Goal: Task Accomplishment & Management: Use online tool/utility

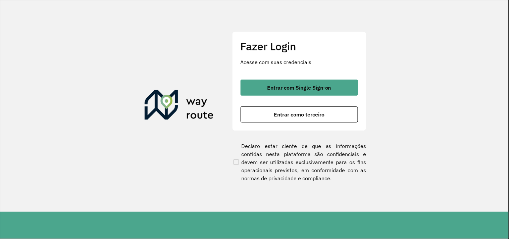
click at [374, 49] on section "Fazer Login Acesse com suas credenciais Entrar com Single Sign-on Entrar como t…" at bounding box center [254, 105] width 508 height 211
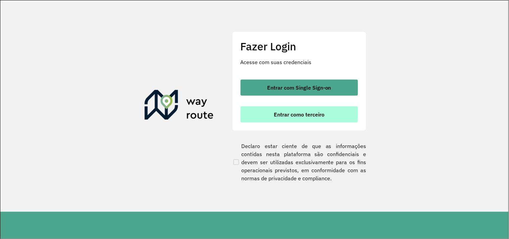
click at [322, 120] on button "Entrar como terceiro" at bounding box center [299, 114] width 117 height 16
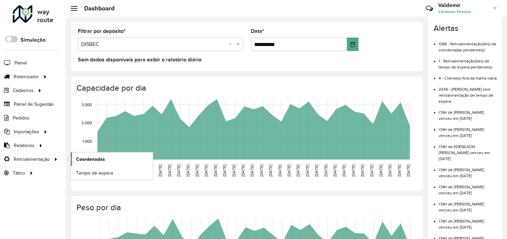
click at [113, 158] on link "Coordenadas" at bounding box center [112, 158] width 82 height 13
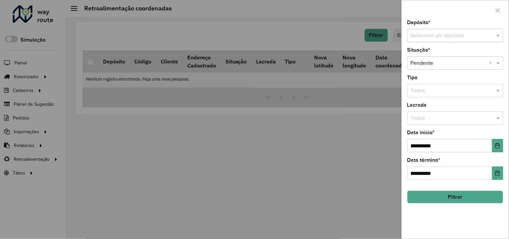
click at [427, 39] on input "text" at bounding box center [449, 36] width 76 height 8
click at [427, 48] on ng-dropdown-panel "DISBEC DISBEC PENEDO" at bounding box center [456, 61] width 96 height 31
click at [425, 53] on span "DISBEC" at bounding box center [420, 55] width 18 height 6
click at [499, 146] on icon "Choose Date" at bounding box center [498, 145] width 4 height 5
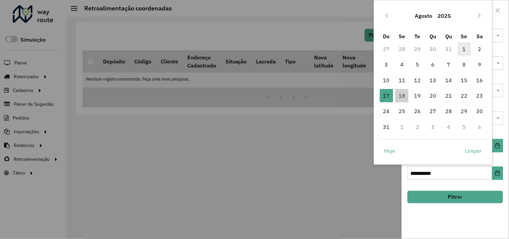
click at [466, 48] on span "1" at bounding box center [464, 48] width 13 height 13
type input "**********"
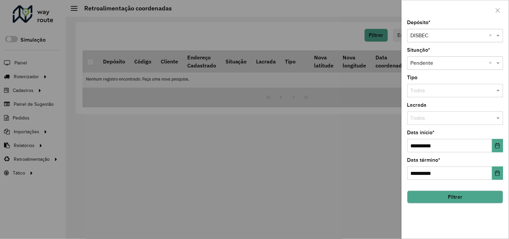
click at [443, 195] on button "Filtrar" at bounding box center [455, 197] width 96 height 13
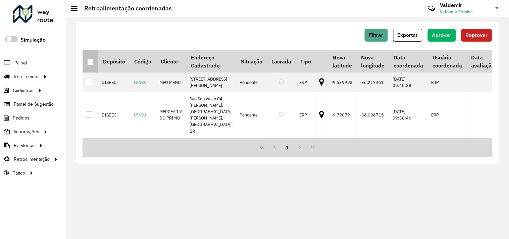
click at [90, 61] on div at bounding box center [90, 62] width 6 height 6
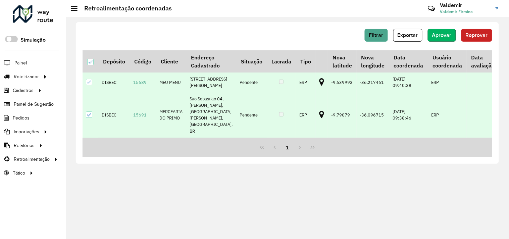
click at [430, 36] on button "Aprovar" at bounding box center [442, 35] width 28 height 13
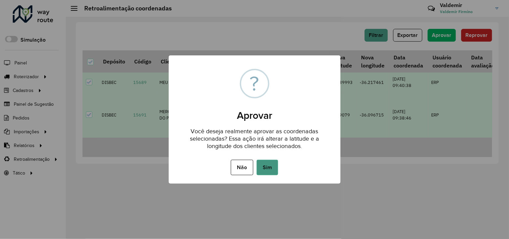
click at [267, 167] on button "Sim" at bounding box center [267, 167] width 21 height 15
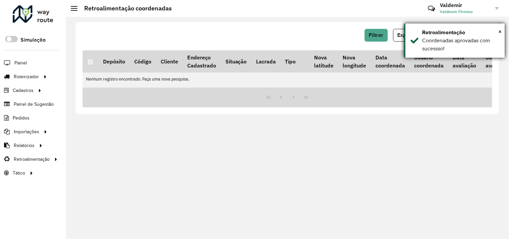
click at [420, 34] on div "× Retroalimentação Coordenadas aprovadas com sucessso!" at bounding box center [454, 40] width 101 height 34
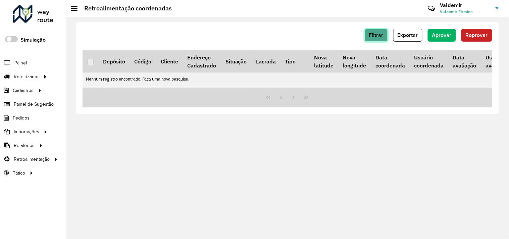
click at [387, 34] on button "Filtrar" at bounding box center [376, 35] width 23 height 13
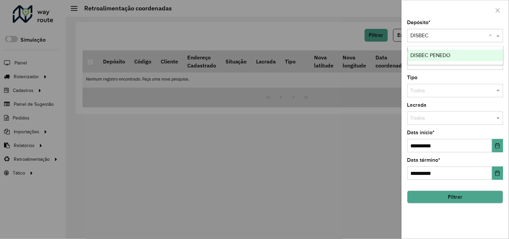
click at [416, 36] on input "text" at bounding box center [449, 36] width 76 height 8
click at [418, 58] on div "DISBEC PENEDO" at bounding box center [455, 55] width 95 height 11
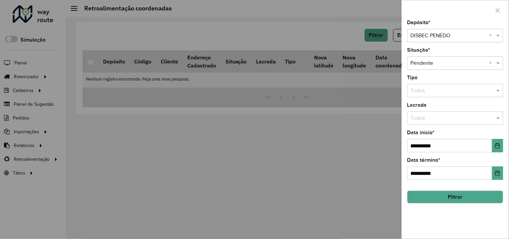
click at [419, 195] on button "Filtrar" at bounding box center [455, 197] width 96 height 13
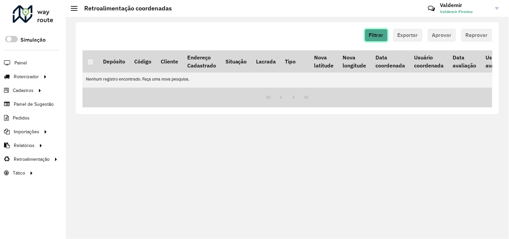
click at [380, 35] on span "Filtrar" at bounding box center [376, 35] width 14 height 6
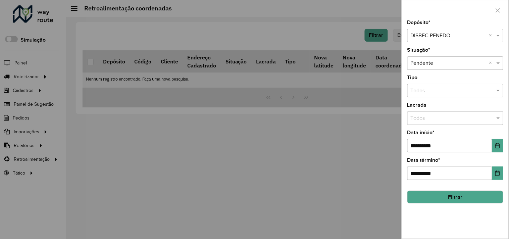
click at [432, 36] on input "text" at bounding box center [449, 36] width 76 height 8
click at [431, 54] on div "DISBEC" at bounding box center [455, 55] width 95 height 11
click at [337, 129] on div at bounding box center [254, 119] width 509 height 239
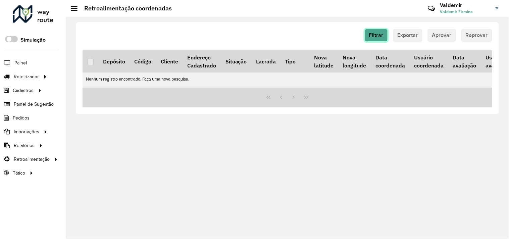
click at [381, 31] on button "Filtrar" at bounding box center [376, 35] width 23 height 13
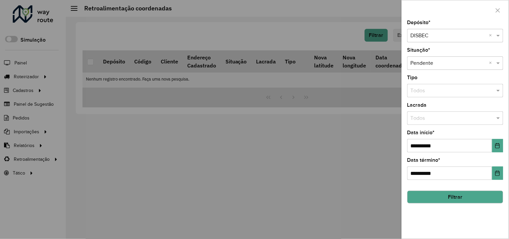
click at [440, 38] on input "text" at bounding box center [449, 36] width 76 height 8
click at [439, 58] on div "DISBEC PENEDO" at bounding box center [455, 55] width 95 height 11
click at [421, 198] on button "Filtrar" at bounding box center [455, 197] width 96 height 13
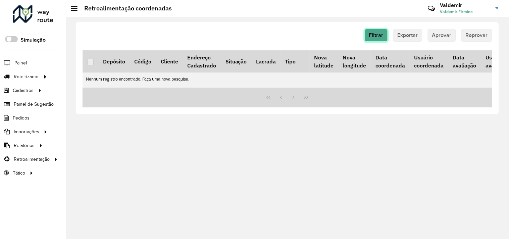
click at [375, 31] on button "Filtrar" at bounding box center [376, 35] width 23 height 13
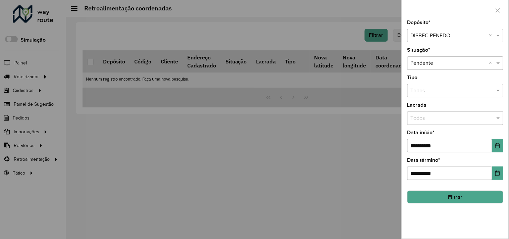
click at [423, 35] on input "text" at bounding box center [449, 36] width 76 height 8
click at [423, 59] on div "DISBEC" at bounding box center [455, 55] width 95 height 11
click at [86, 102] on div at bounding box center [254, 119] width 509 height 239
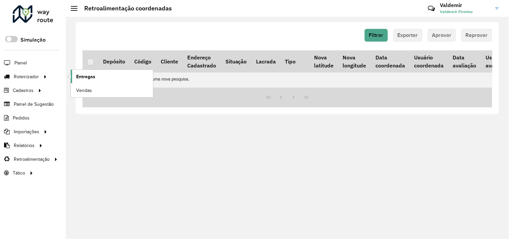
click at [79, 72] on link "Entregas" at bounding box center [112, 76] width 82 height 13
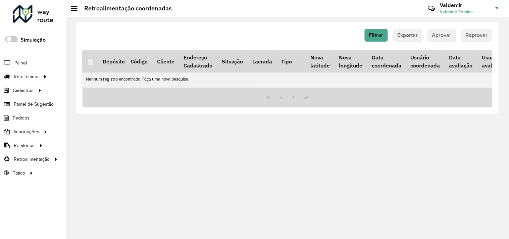
scroll to position [0, 1]
click at [304, 86] on table "Depósito Código Cliente Endereço Cadastrado Situação Lacrada Tipo Nova latitude…" at bounding box center [296, 68] width 431 height 37
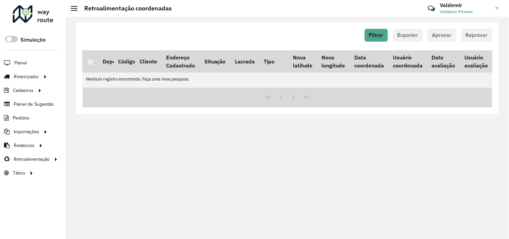
scroll to position [0, 0]
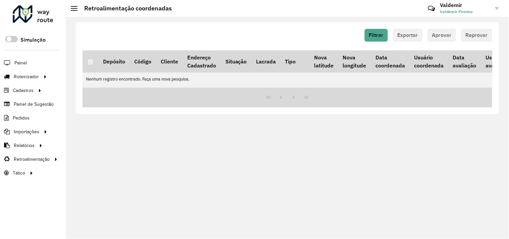
click at [305, 149] on div "Filtrar Exportar Aprovar Reprovar Depósito Código Cliente Endereço Cadastrado S…" at bounding box center [287, 128] width 443 height 222
click at [374, 36] on span "Filtrar" at bounding box center [376, 35] width 14 height 6
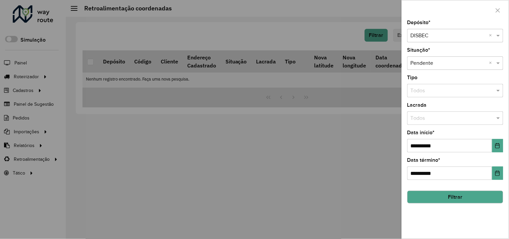
click at [454, 197] on button "Filtrar" at bounding box center [455, 197] width 96 height 13
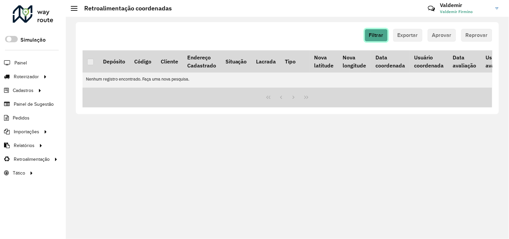
click at [379, 36] on span "Filtrar" at bounding box center [376, 35] width 14 height 6
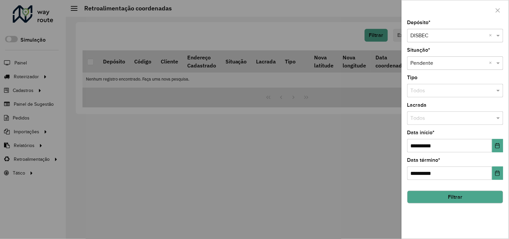
click at [431, 31] on div "Selecione um depósito × DISBEC ×" at bounding box center [455, 35] width 96 height 13
click at [435, 58] on div "DISBEC PENEDO" at bounding box center [455, 55] width 95 height 11
click at [426, 195] on button "Filtrar" at bounding box center [455, 197] width 96 height 13
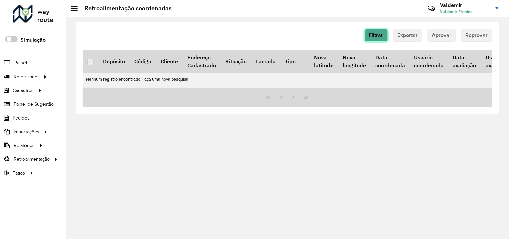
click at [374, 41] on button "Filtrar" at bounding box center [376, 35] width 23 height 13
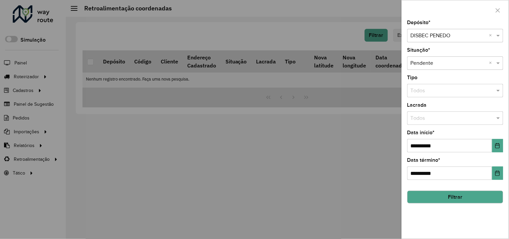
click at [432, 37] on input "text" at bounding box center [449, 36] width 76 height 8
click at [432, 48] on ng-dropdown-panel "DISBEC" at bounding box center [456, 55] width 96 height 19
click at [431, 53] on div "DISBEC" at bounding box center [455, 55] width 95 height 11
click at [156, 180] on div at bounding box center [254, 119] width 509 height 239
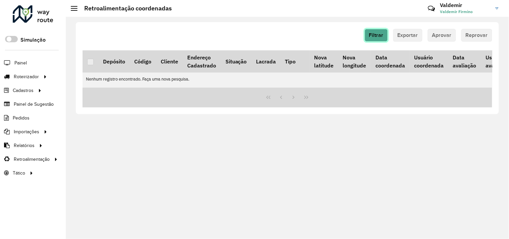
click at [371, 32] on span "Filtrar" at bounding box center [376, 35] width 14 height 6
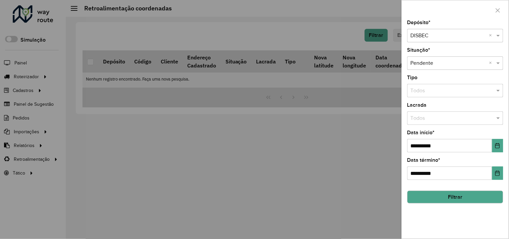
click at [332, 27] on div at bounding box center [254, 119] width 509 height 239
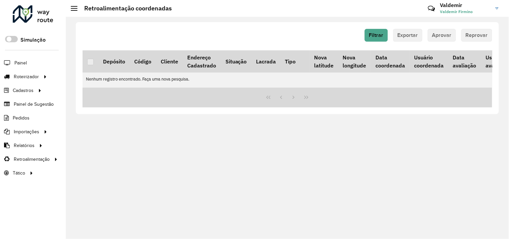
click at [162, 133] on div "Filtrar Exportar Aprovar Reprovar Depósito Código Cliente Endereço Cadastrado S…" at bounding box center [287, 128] width 443 height 222
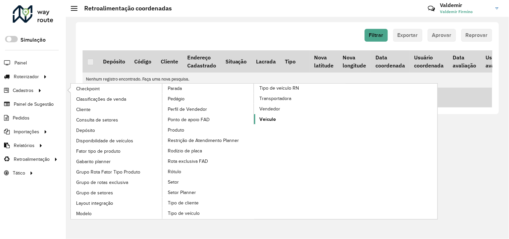
click at [276, 124] on link "Veículo" at bounding box center [300, 119] width 92 height 10
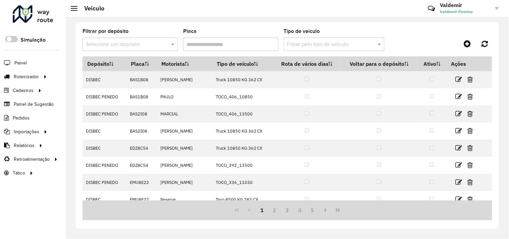
click at [212, 45] on input "Placa" at bounding box center [230, 44] width 95 height 13
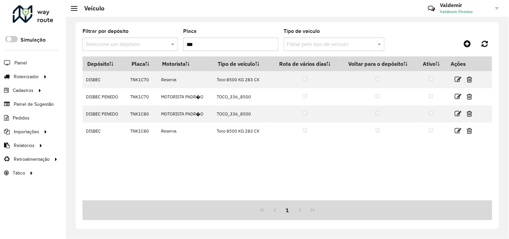
type input "***"
click at [130, 43] on input "text" at bounding box center [123, 45] width 75 height 8
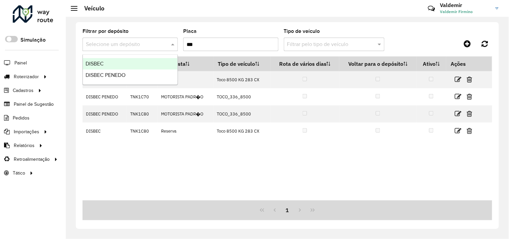
click at [126, 62] on div "DISBEC" at bounding box center [130, 63] width 95 height 11
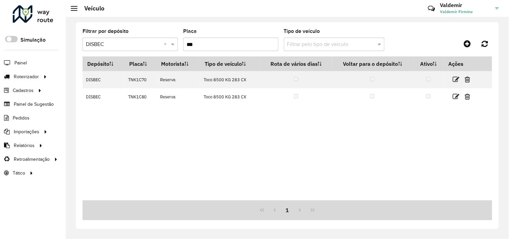
click at [206, 45] on input "***" at bounding box center [230, 44] width 95 height 13
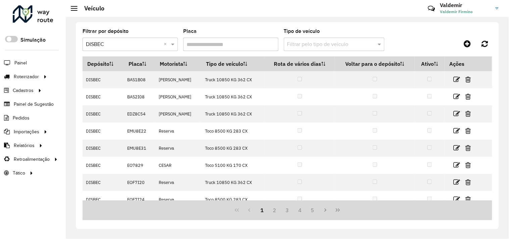
click at [240, 30] on div "Placa" at bounding box center [230, 40] width 95 height 22
drag, startPoint x: 183, startPoint y: 31, endPoint x: 200, endPoint y: 31, distance: 16.8
click at [200, 31] on div "Placa" at bounding box center [230, 40] width 95 height 22
click at [205, 29] on div "Placa" at bounding box center [230, 40] width 95 height 22
drag, startPoint x: 283, startPoint y: 32, endPoint x: 357, endPoint y: 32, distance: 73.8
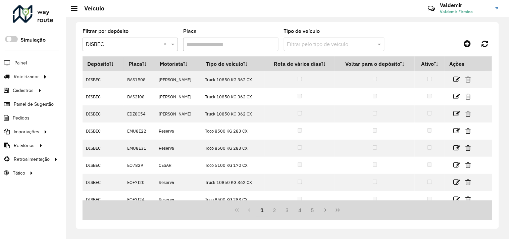
click at [357, 32] on formly-group "Filtrar por depósito Selecione um depósito × DISBEC × Placa Tipo de veículo Fil…" at bounding box center [234, 43] width 302 height 28
click at [355, 28] on div "Filtrar por depósito Selecione um depósito × DISBEC × Placa Tipo de veículo Fil…" at bounding box center [287, 125] width 423 height 207
drag, startPoint x: 283, startPoint y: 31, endPoint x: 343, endPoint y: 30, distance: 59.7
click at [343, 30] on formly-group "Filtrar por depósito Selecione um depósito × DISBEC × Placa Tipo de veículo Fil…" at bounding box center [234, 43] width 302 height 28
click at [345, 28] on div "Filtrar por depósito Selecione um depósito × DISBEC × Placa Tipo de veículo Fil…" at bounding box center [287, 125] width 423 height 207
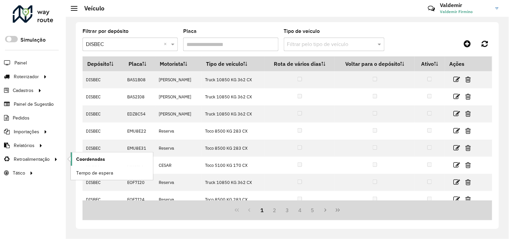
click at [94, 158] on span "Coordenadas" at bounding box center [90, 159] width 29 height 7
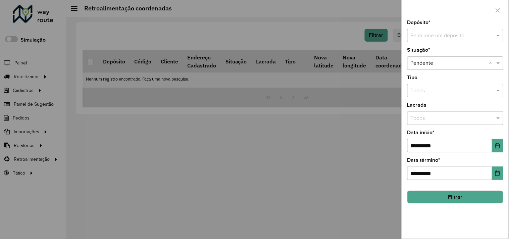
click at [446, 38] on input "text" at bounding box center [449, 36] width 76 height 8
click at [438, 50] on div "DISBEC" at bounding box center [455, 55] width 95 height 11
click at [502, 148] on button "Choose Date" at bounding box center [497, 145] width 11 height 13
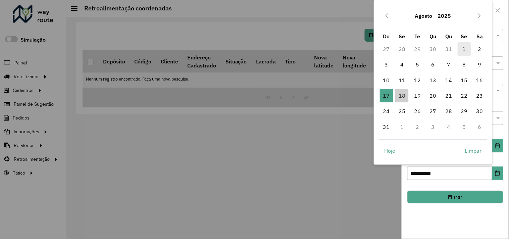
click at [460, 48] on span "1" at bounding box center [464, 48] width 13 height 13
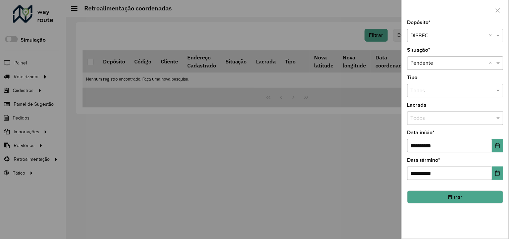
click at [426, 198] on button "Filtrar" at bounding box center [455, 197] width 96 height 13
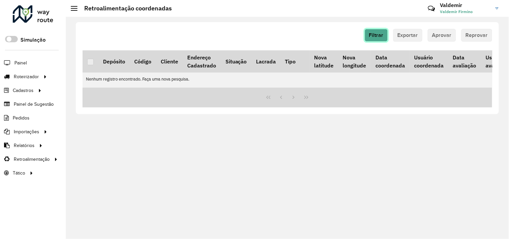
click at [370, 37] on span "Filtrar" at bounding box center [376, 35] width 14 height 6
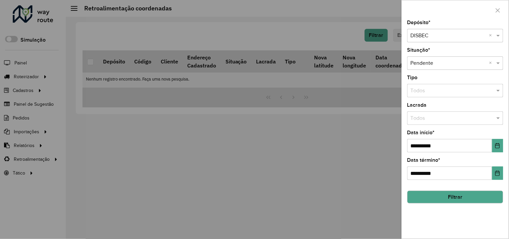
click at [440, 32] on input "text" at bounding box center [449, 36] width 76 height 8
click at [444, 56] on span "DISBEC PENEDO" at bounding box center [431, 55] width 40 height 6
click at [448, 193] on button "Filtrar" at bounding box center [455, 197] width 96 height 13
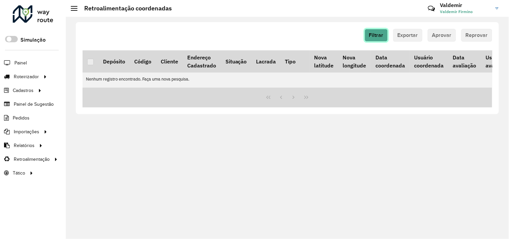
click at [377, 34] on span "Filtrar" at bounding box center [376, 35] width 14 height 6
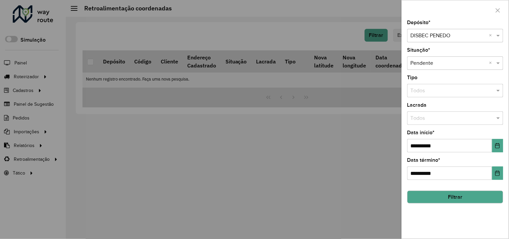
click at [415, 35] on input "text" at bounding box center [449, 36] width 76 height 8
click at [424, 55] on span "DISBEC" at bounding box center [420, 55] width 18 height 6
click at [249, 147] on div at bounding box center [254, 119] width 509 height 239
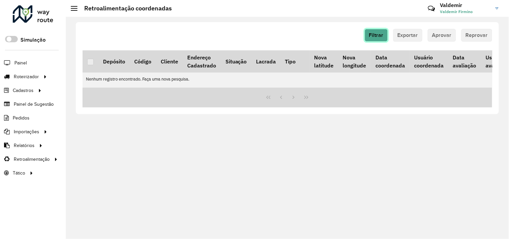
click at [381, 31] on button "Filtrar" at bounding box center [376, 35] width 23 height 13
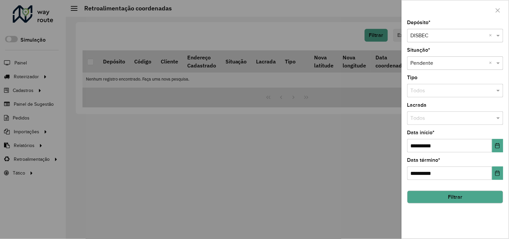
click at [438, 199] on button "Filtrar" at bounding box center [455, 197] width 96 height 13
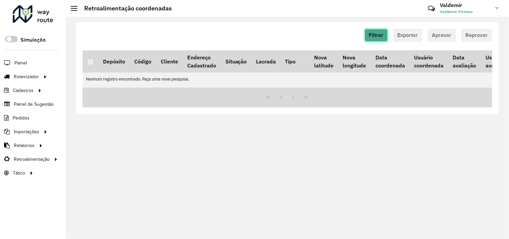
click at [374, 39] on button "Filtrar" at bounding box center [376, 35] width 23 height 13
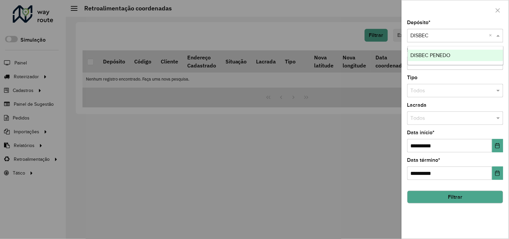
click at [423, 37] on input "text" at bounding box center [449, 36] width 76 height 8
click at [424, 58] on div "DISBEC PENEDO" at bounding box center [455, 55] width 95 height 11
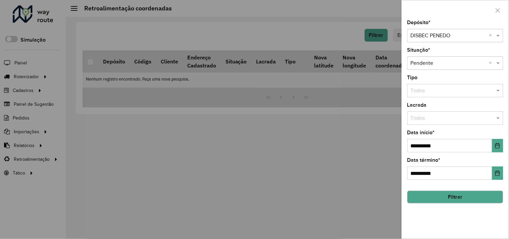
click at [433, 196] on button "Filtrar" at bounding box center [455, 197] width 96 height 13
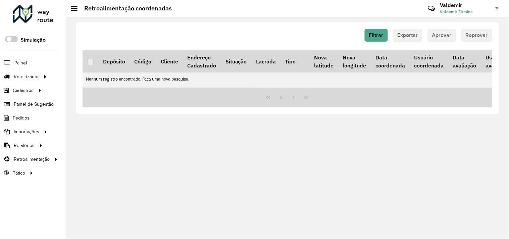
click at [378, 42] on div "Filtrar Exportar Aprovar Reprovar" at bounding box center [288, 37] width 410 height 17
click at [380, 38] on span "Filtrar" at bounding box center [376, 35] width 14 height 6
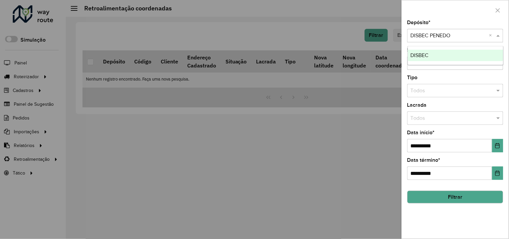
click at [418, 36] on input "text" at bounding box center [449, 36] width 76 height 8
click at [420, 53] on span "DISBEC" at bounding box center [420, 55] width 18 height 6
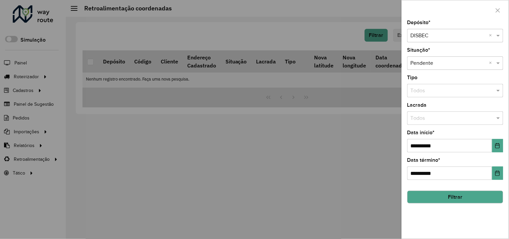
click at [311, 112] on div at bounding box center [254, 119] width 509 height 239
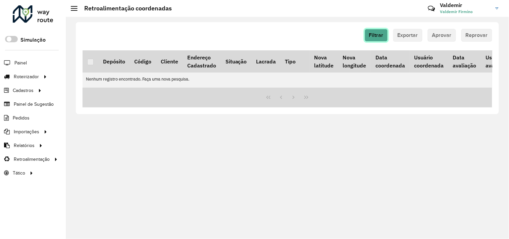
click at [377, 36] on span "Filtrar" at bounding box center [376, 35] width 14 height 6
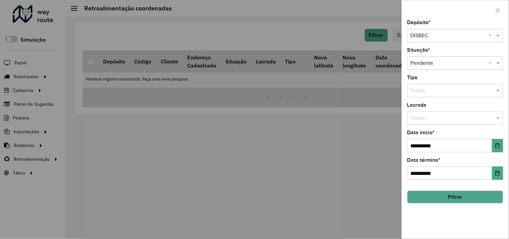
click at [354, 42] on div at bounding box center [254, 119] width 509 height 239
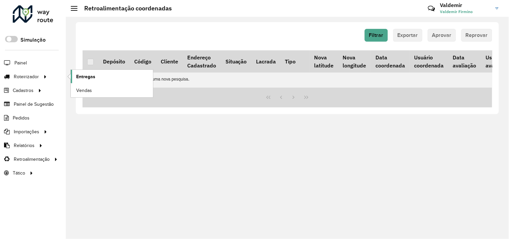
click at [83, 77] on span "Entregas" at bounding box center [85, 76] width 19 height 7
click at [79, 75] on span "Entregas" at bounding box center [85, 76] width 19 height 7
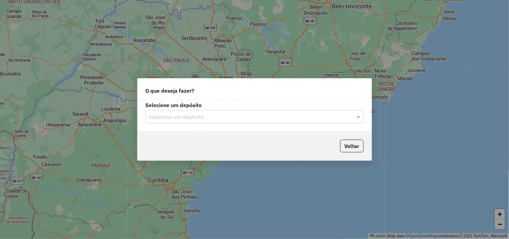
click at [211, 113] on input "text" at bounding box center [248, 117] width 198 height 8
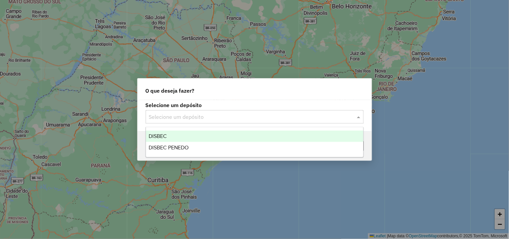
click at [192, 134] on div "DISBEC" at bounding box center [254, 136] width 217 height 11
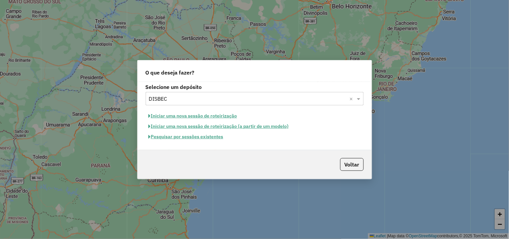
click at [185, 138] on button "Pesquisar por sessões existentes" at bounding box center [186, 137] width 81 height 10
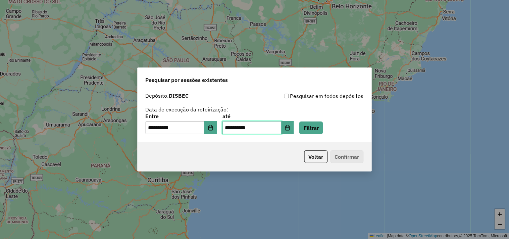
click at [234, 125] on input "**********" at bounding box center [251, 127] width 59 height 13
click at [238, 129] on input "**********" at bounding box center [251, 127] width 59 height 13
click at [236, 130] on input "**********" at bounding box center [251, 127] width 59 height 13
type input "*********"
type input "**********"
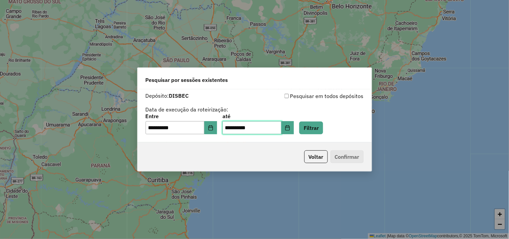
type input "**********"
click at [155, 128] on input "**********" at bounding box center [175, 127] width 59 height 13
type input "**********"
click at [334, 133] on div "**********" at bounding box center [255, 124] width 218 height 21
click at [320, 131] on button "Filtrar" at bounding box center [311, 127] width 24 height 13
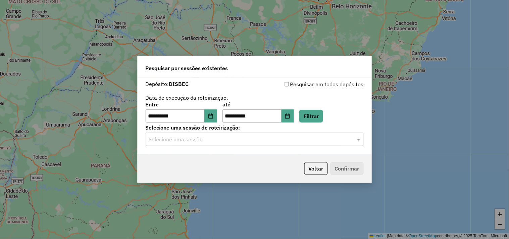
click at [224, 143] on div "Selecione uma sessão" at bounding box center [255, 139] width 218 height 13
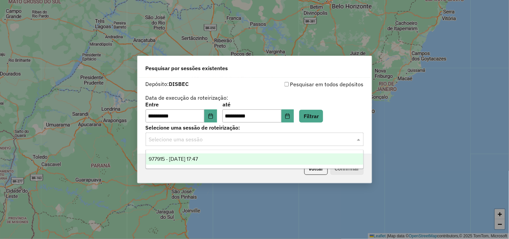
click at [220, 159] on div "977915 - 12/08/2025 17:47" at bounding box center [254, 158] width 217 height 11
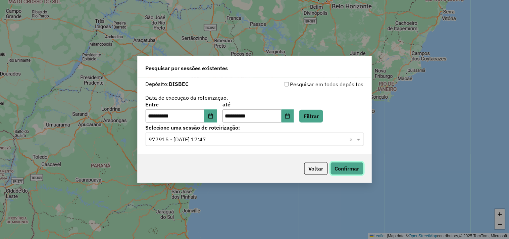
click at [339, 166] on button "Confirmar" at bounding box center [347, 168] width 33 height 13
click at [314, 169] on button "Voltar" at bounding box center [315, 168] width 23 height 13
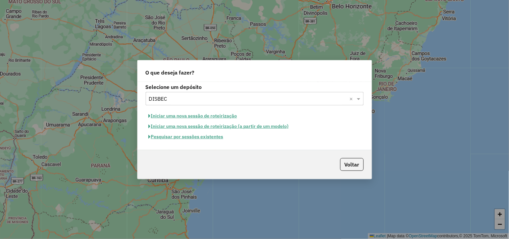
click at [193, 96] on input "text" at bounding box center [248, 99] width 198 height 8
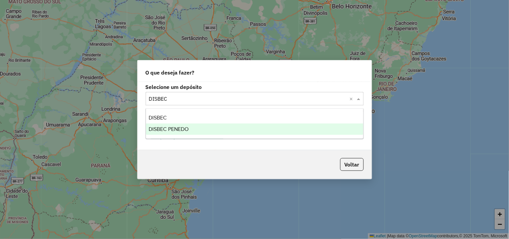
click at [179, 128] on span "DISBEC PENEDO" at bounding box center [169, 129] width 40 height 6
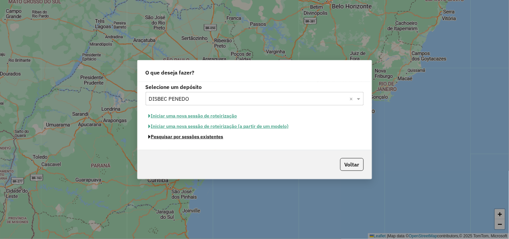
click at [184, 138] on button "Pesquisar por sessões existentes" at bounding box center [186, 137] width 81 height 10
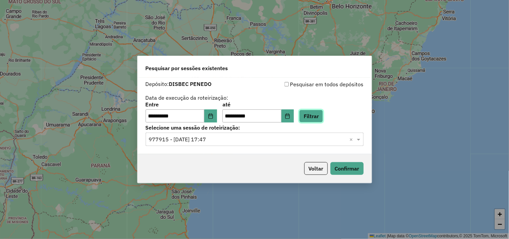
click at [320, 118] on button "Filtrar" at bounding box center [311, 116] width 24 height 13
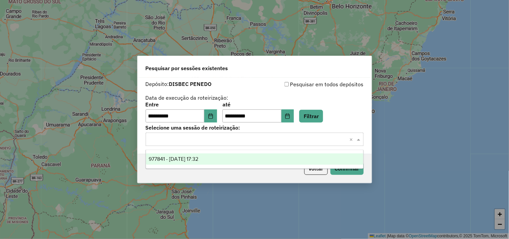
click at [222, 142] on input "text" at bounding box center [248, 140] width 198 height 8
click at [222, 165] on ng-dropdown-panel "977841 - 12/08/2025 17:32" at bounding box center [255, 159] width 218 height 19
click at [260, 155] on div "977841 - 12/08/2025 17:32" at bounding box center [254, 158] width 217 height 11
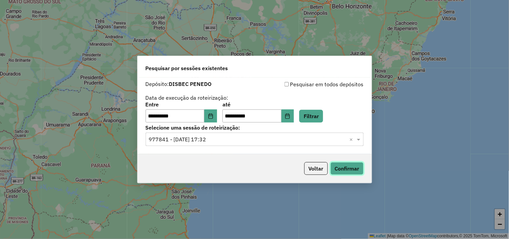
click at [354, 167] on button "Confirmar" at bounding box center [347, 168] width 33 height 13
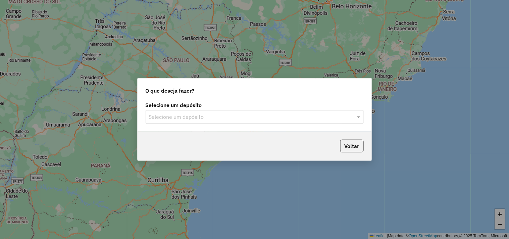
click at [209, 121] on div "Selecione um depósito" at bounding box center [255, 116] width 218 height 13
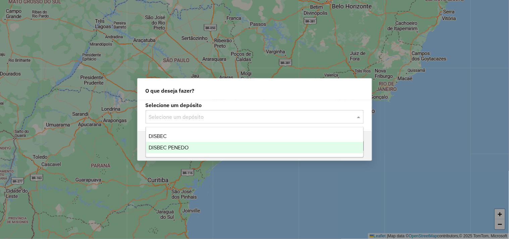
click at [192, 148] on div "DISBEC PENEDO" at bounding box center [254, 147] width 217 height 11
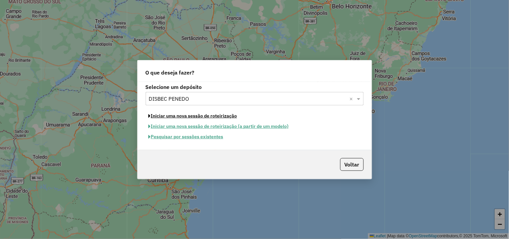
click at [207, 115] on button "Iniciar uma nova sessão de roteirização" at bounding box center [193, 116] width 95 height 10
select select "*"
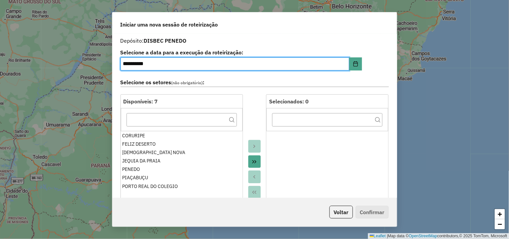
click at [253, 161] on icon "Move All to Target" at bounding box center [254, 161] width 5 height 5
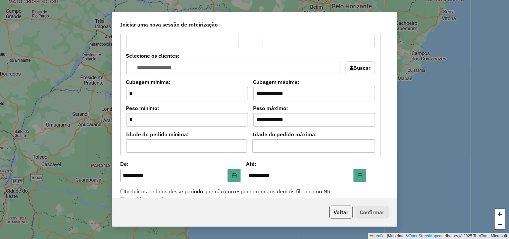
scroll to position [634, 0]
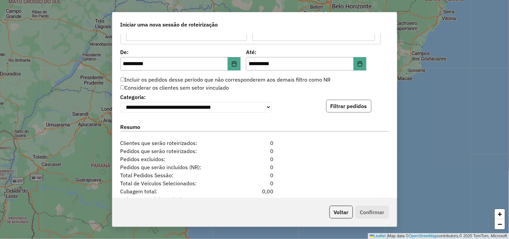
click at [338, 110] on button "Filtrar pedidos" at bounding box center [348, 106] width 45 height 13
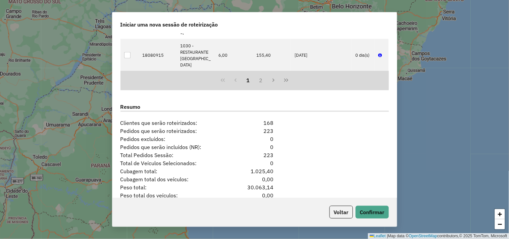
scroll to position [820, 0]
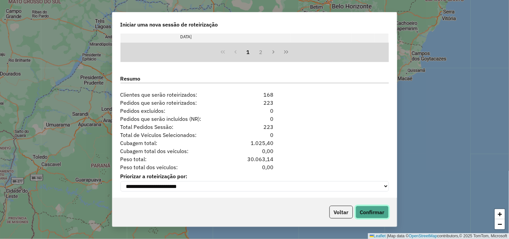
click at [366, 212] on button "Confirmar" at bounding box center [372, 212] width 33 height 13
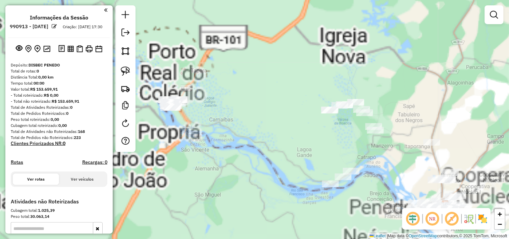
drag, startPoint x: 203, startPoint y: 96, endPoint x: 225, endPoint y: 93, distance: 23.0
click at [225, 93] on div "Janela de atendimento Grade de atendimento Capacidade Transportadoras Veículos …" at bounding box center [254, 119] width 509 height 239
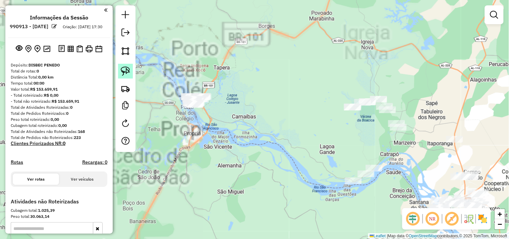
click at [128, 72] on img at bounding box center [125, 70] width 9 height 9
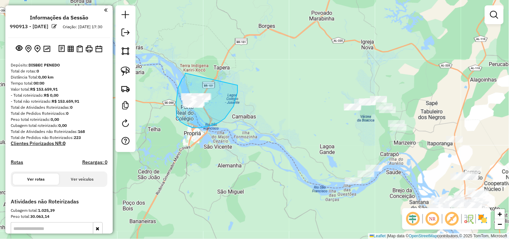
drag, startPoint x: 178, startPoint y: 88, endPoint x: 238, endPoint y: 85, distance: 59.5
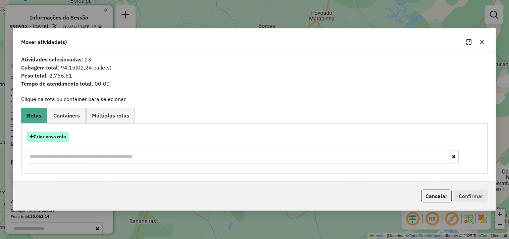
click at [54, 135] on button "Criar nova rota" at bounding box center [48, 137] width 42 height 10
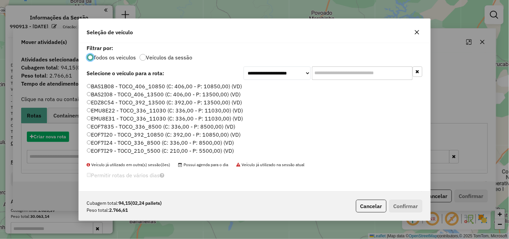
scroll to position [4, 2]
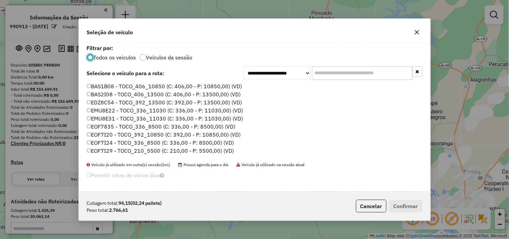
click at [339, 76] on input "text" at bounding box center [362, 72] width 101 height 13
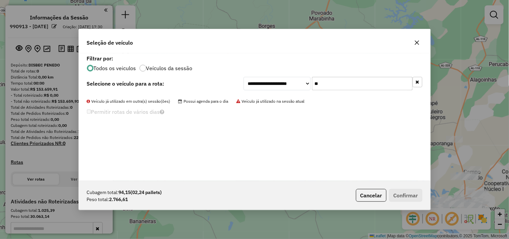
click at [329, 86] on input "**" at bounding box center [362, 83] width 101 height 13
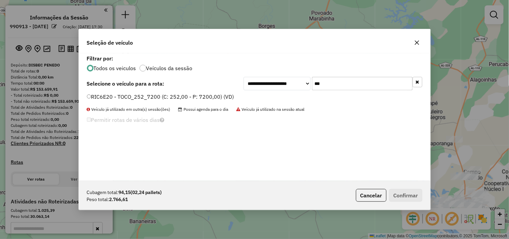
type input "***"
click at [205, 98] on label "RIC6E20 - TOCO_252_7200 (C: 252,00 - P: 7200,00) (VD)" at bounding box center [160, 97] width 147 height 8
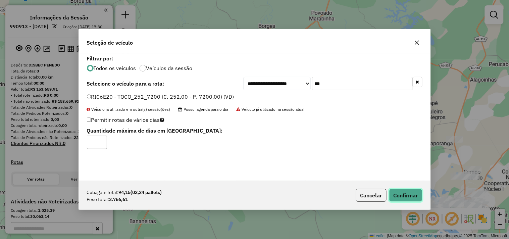
click at [398, 191] on button "Confirmar" at bounding box center [405, 195] width 33 height 13
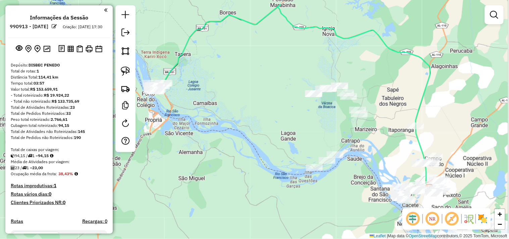
drag, startPoint x: 314, startPoint y: 151, endPoint x: 237, endPoint y: 119, distance: 83.7
click at [237, 120] on div "Janela de atendimento Grade de atendimento Capacidade Transportadoras Veículos …" at bounding box center [254, 119] width 509 height 239
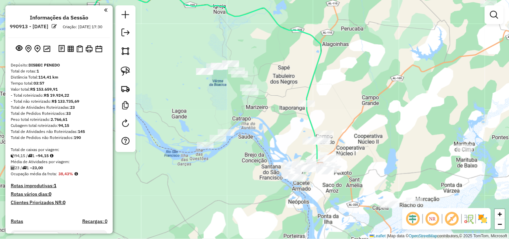
drag, startPoint x: 308, startPoint y: 119, endPoint x: 246, endPoint y: 115, distance: 61.9
click at [246, 115] on div "Janela de atendimento Grade de atendimento Capacidade Transportadoras Veículos …" at bounding box center [254, 119] width 509 height 239
click at [130, 71] on img at bounding box center [125, 70] width 9 height 9
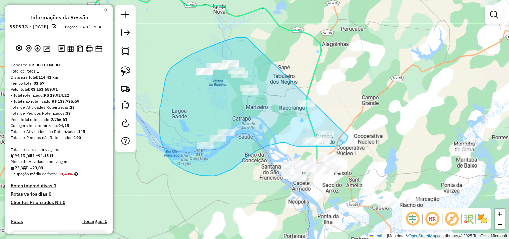
drag, startPoint x: 247, startPoint y: 38, endPoint x: 341, endPoint y: 89, distance: 106.6
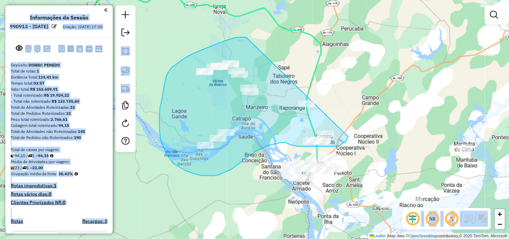
click at [341, 89] on hb-app "Aguarde... Pop-up bloqueado! Seu navegador bloqueou automáticamente a abertura …" at bounding box center [254, 119] width 509 height 239
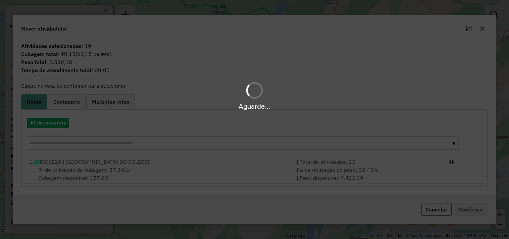
click at [137, 120] on hb-app "Aguarde... Pop-up bloqueado! Seu navegador bloqueou automáticamente a abertura …" at bounding box center [254, 119] width 509 height 239
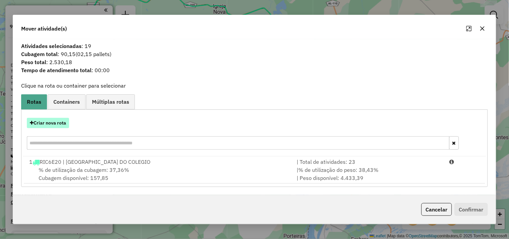
click at [62, 122] on button "Criar nova rota" at bounding box center [48, 123] width 42 height 10
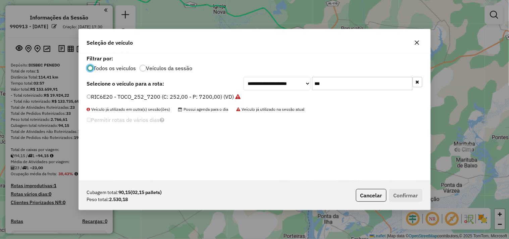
click at [321, 79] on input "***" at bounding box center [362, 83] width 101 height 13
click at [321, 81] on input "***" at bounding box center [362, 83] width 101 height 13
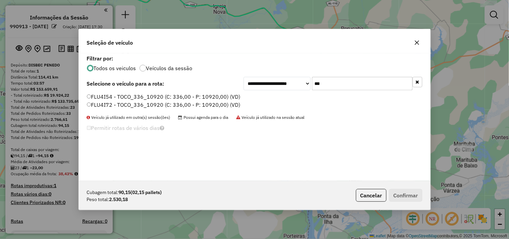
type input "***"
click at [192, 95] on label "FLU4I54 - TOCO_336_10920 (C: 336,00 - P: 10920,00) (VD)" at bounding box center [164, 97] width 154 height 8
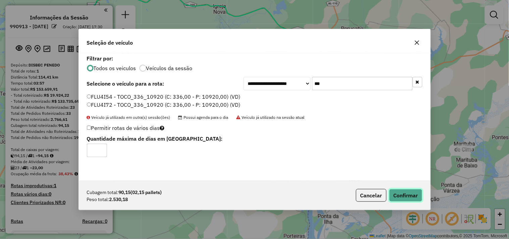
click at [408, 196] on button "Confirmar" at bounding box center [405, 195] width 33 height 13
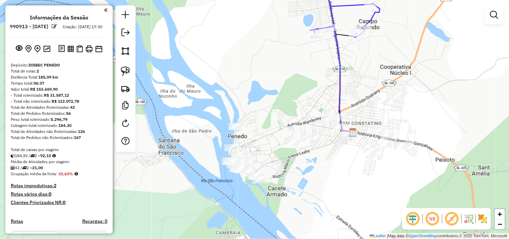
drag, startPoint x: 342, startPoint y: 172, endPoint x: 304, endPoint y: 173, distance: 38.3
click at [305, 173] on div "Janela de atendimento Grade de atendimento Capacidade Transportadoras Veículos …" at bounding box center [254, 119] width 509 height 239
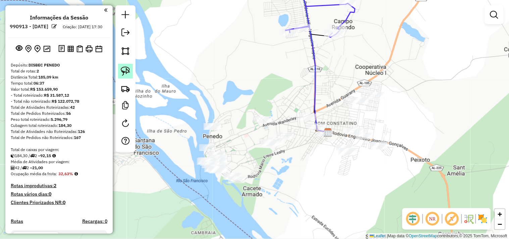
click at [127, 72] on img at bounding box center [125, 70] width 9 height 9
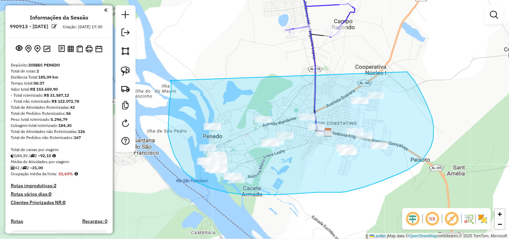
drag, startPoint x: 168, startPoint y: 130, endPoint x: 394, endPoint y: 79, distance: 231.4
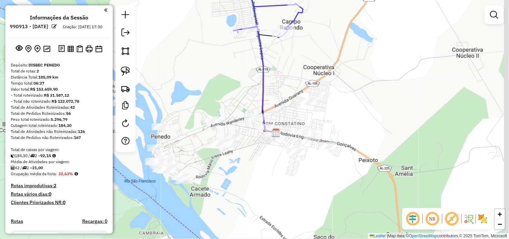
drag, startPoint x: 319, startPoint y: 152, endPoint x: 266, endPoint y: 149, distance: 52.4
click at [266, 152] on div "Janela de atendimento Grade de atendimento Capacidade Transportadoras Veículos …" at bounding box center [254, 119] width 509 height 239
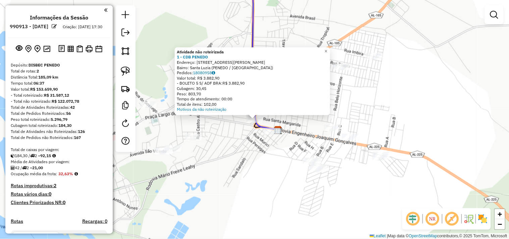
click at [242, 148] on div "Atividade não roteirizada 1 - CDB PENEDO Endereço: AV ANTONIO CANDIDO 336 Bairr…" at bounding box center [254, 119] width 509 height 239
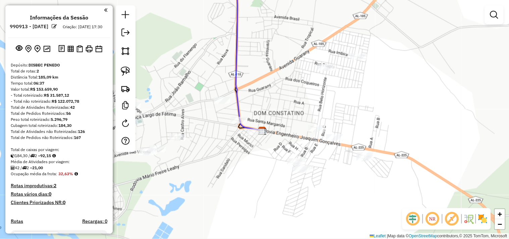
drag, startPoint x: 311, startPoint y: 87, endPoint x: 296, endPoint y: 88, distance: 15.8
click at [296, 88] on div "Janela de atendimento Grade de atendimento Capacidade Transportadoras Veículos …" at bounding box center [254, 119] width 509 height 239
click at [251, 135] on div at bounding box center [256, 132] width 17 height 7
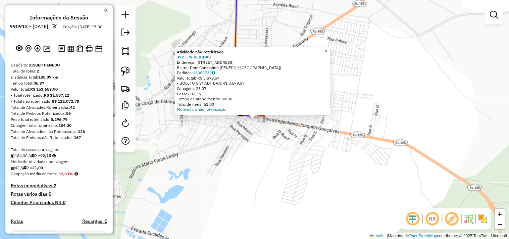
click at [251, 136] on div "Atividade não roteirizada 372 - JV BEBIDAS Endereço: R SANTA CANDID 8 Bairro: D…" at bounding box center [254, 119] width 509 height 239
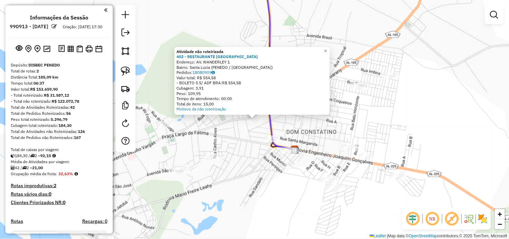
click at [240, 139] on div "Atividade não roteirizada 402 - RESTAURANTE PRATO CH Endereço: AV. WANDERLEY 1 …" at bounding box center [254, 119] width 509 height 239
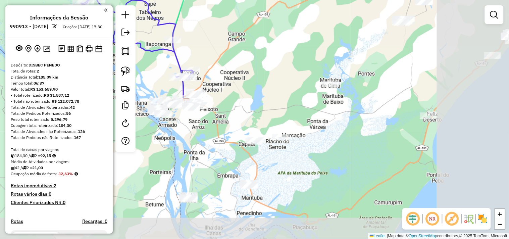
drag, startPoint x: 341, startPoint y: 188, endPoint x: 257, endPoint y: 127, distance: 104.4
click at [257, 127] on div "Janela de atendimento Grade de atendimento Capacidade Transportadoras Veículos …" at bounding box center [254, 119] width 509 height 239
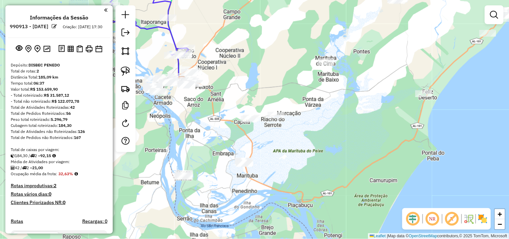
drag, startPoint x: 269, startPoint y: 110, endPoint x: 264, endPoint y: 88, distance: 22.6
click at [264, 88] on div "Janela de atendimento Grade de atendimento Capacidade Transportadoras Veículos …" at bounding box center [254, 119] width 509 height 239
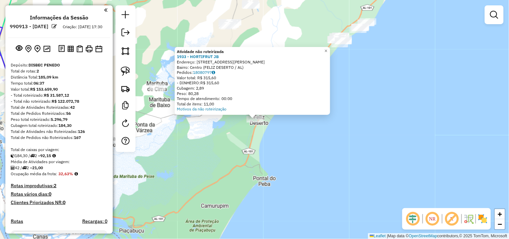
click at [177, 132] on div "Atividade não roteirizada 1933 - HORTIFRUT JB Endereço: Rua Vereador Luis Gonza…" at bounding box center [254, 119] width 509 height 239
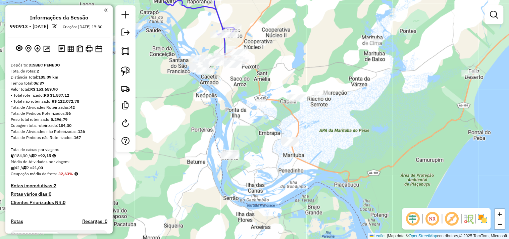
drag, startPoint x: 173, startPoint y: 120, endPoint x: 381, endPoint y: 80, distance: 211.9
click at [381, 80] on div "Janela de atendimento Grade de atendimento Capacidade Transportadoras Veículos …" at bounding box center [254, 119] width 509 height 239
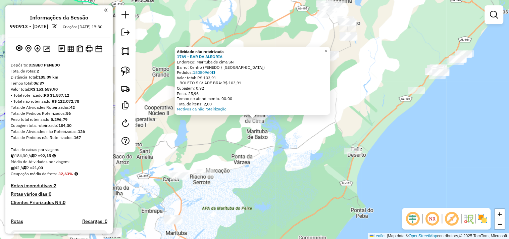
click at [207, 151] on div "Atividade não roteirizada 1769 - BAR DA ALEGRIA Endereço: Marituba de cima SN B…" at bounding box center [254, 119] width 509 height 239
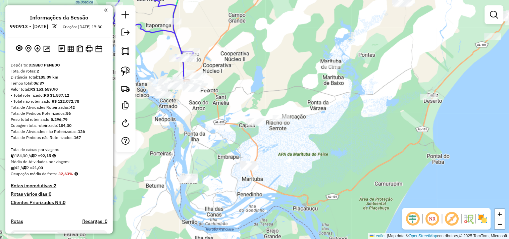
drag, startPoint x: 190, startPoint y: 150, endPoint x: 266, endPoint y: 96, distance: 93.7
click at [266, 96] on div "Janela de atendimento Grade de atendimento Capacidade Transportadoras Veículos …" at bounding box center [254, 119] width 509 height 239
click at [127, 69] on img at bounding box center [125, 70] width 9 height 9
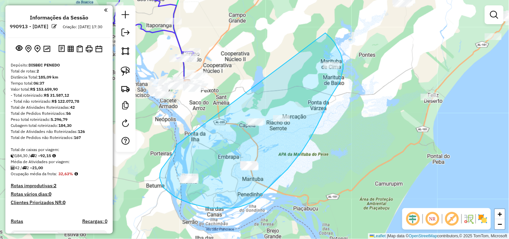
drag, startPoint x: 171, startPoint y: 156, endPoint x: 322, endPoint y: 32, distance: 195.5
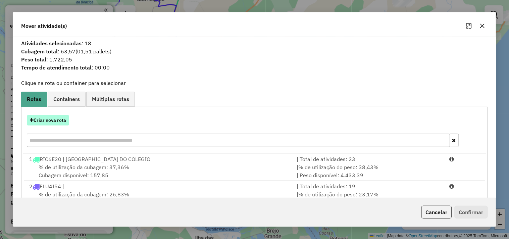
click at [55, 122] on button "Criar nova rota" at bounding box center [48, 120] width 42 height 10
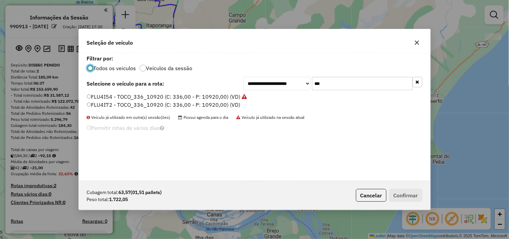
click at [336, 79] on input "***" at bounding box center [362, 83] width 101 height 13
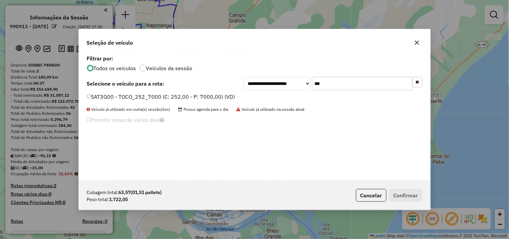
type input "***"
click at [226, 95] on label "SAT3G00 - TOCO_252_7000 (C: 252,00 - P: 7000,00) (VD)" at bounding box center [161, 97] width 148 height 8
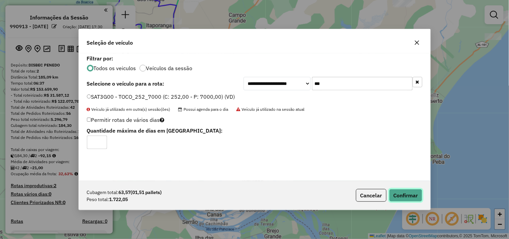
drag, startPoint x: 401, startPoint y: 192, endPoint x: 377, endPoint y: 183, distance: 25.5
click at [400, 192] on button "Confirmar" at bounding box center [405, 195] width 33 height 13
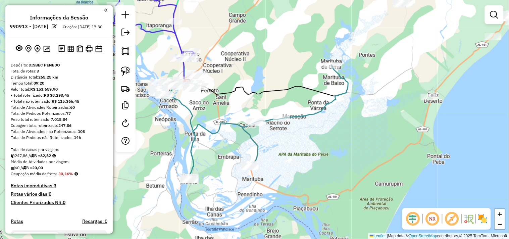
drag, startPoint x: 189, startPoint y: 106, endPoint x: 222, endPoint y: 123, distance: 37.5
click at [195, 123] on icon at bounding box center [180, 130] width 29 height 94
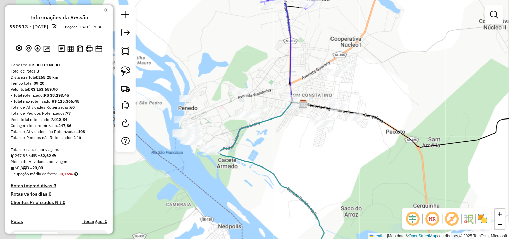
drag, startPoint x: 236, startPoint y: 68, endPoint x: 231, endPoint y: 68, distance: 4.7
click at [238, 68] on div "Janela de atendimento Grade de atendimento Capacidade Transportadoras Veículos …" at bounding box center [254, 119] width 509 height 239
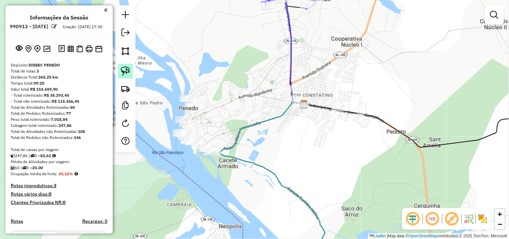
click at [129, 70] on img at bounding box center [125, 70] width 9 height 9
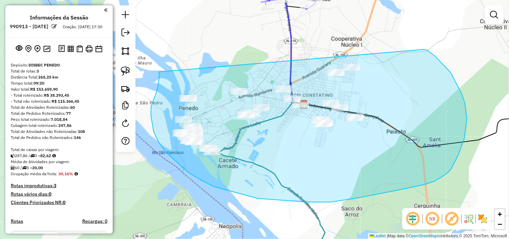
drag, startPoint x: 159, startPoint y: 72, endPoint x: 424, endPoint y: 49, distance: 265.7
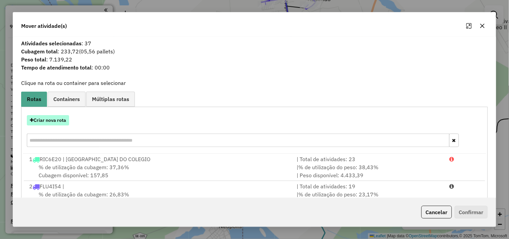
click at [66, 118] on button "Criar nova rota" at bounding box center [48, 120] width 42 height 10
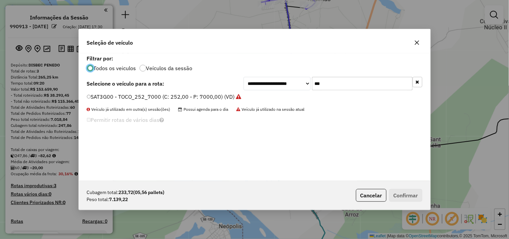
click at [321, 84] on input "***" at bounding box center [362, 83] width 101 height 13
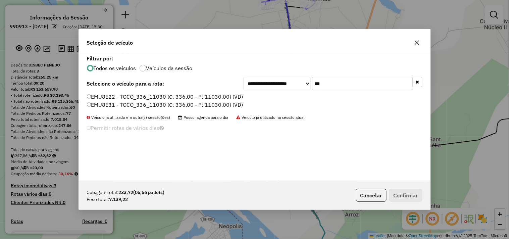
type input "***"
click at [131, 93] on label "EMU8E22 - TOCO_336_11030 (C: 336,00 - P: 11030,00) (VD)" at bounding box center [165, 97] width 156 height 8
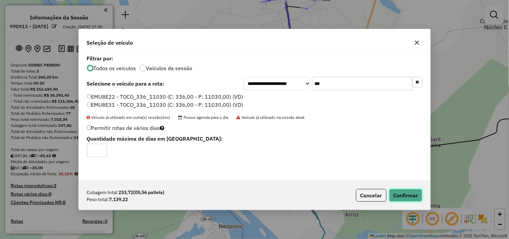
click at [392, 194] on button "Confirmar" at bounding box center [405, 195] width 33 height 13
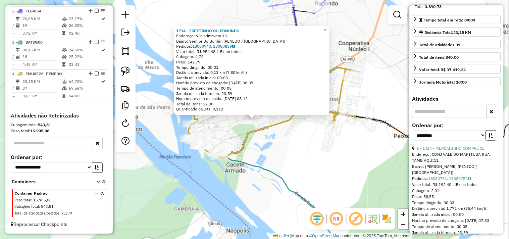
scroll to position [149, 0]
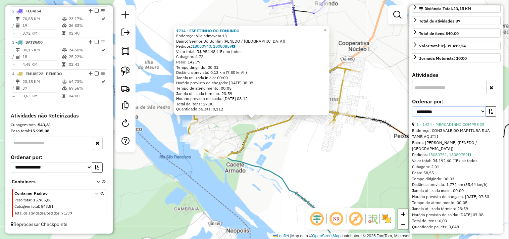
click at [447, 117] on select "**********" at bounding box center [449, 111] width 74 height 10
select select "*********"
click at [412, 117] on select "**********" at bounding box center [449, 111] width 74 height 10
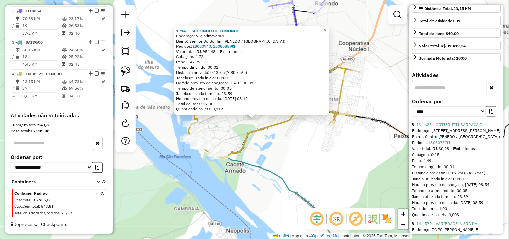
click at [492, 114] on icon "button" at bounding box center [491, 111] width 5 height 5
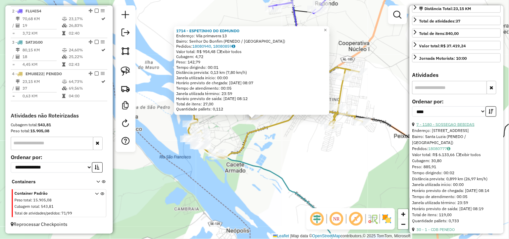
click at [468, 127] on link "7 - 1180 - SOSSEGAO BEBIDAS" at bounding box center [446, 124] width 58 height 5
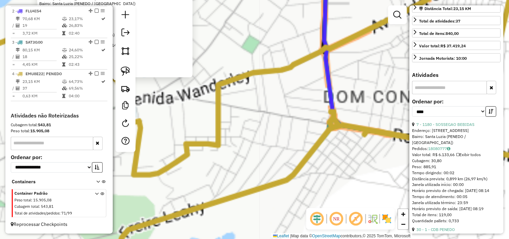
click at [313, 155] on icon at bounding box center [235, 149] width 698 height 365
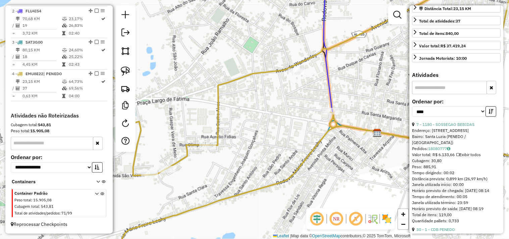
click at [283, 114] on div "Janela de atendimento Grade de atendimento Capacidade Transportadoras Veículos …" at bounding box center [254, 119] width 509 height 239
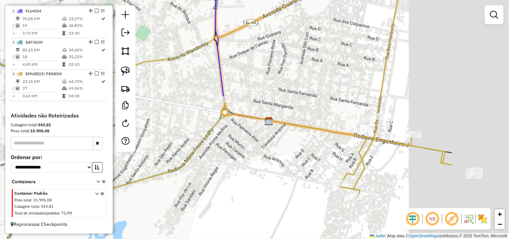
drag, startPoint x: 287, startPoint y: 114, endPoint x: 179, endPoint y: 103, distance: 109.0
click at [179, 103] on div "Janela de atendimento Grade de atendimento Capacidade Transportadoras Veículos …" at bounding box center [254, 119] width 509 height 239
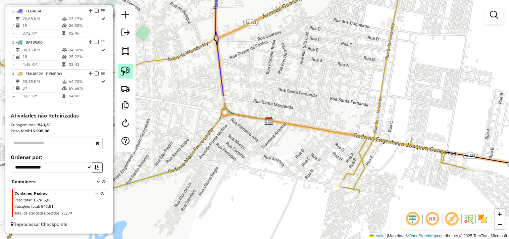
click at [127, 73] on img at bounding box center [125, 70] width 9 height 9
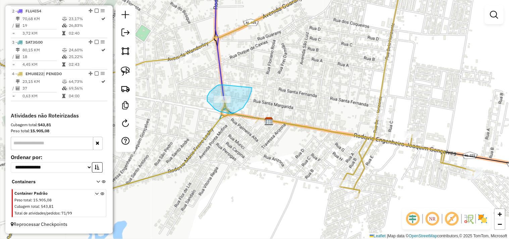
drag, startPoint x: 215, startPoint y: 87, endPoint x: 252, endPoint y: 88, distance: 37.2
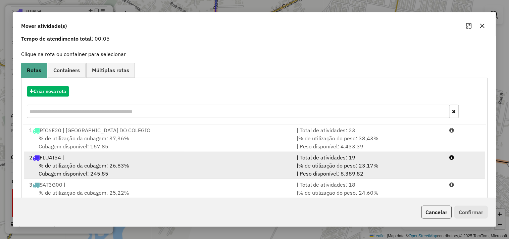
scroll to position [49, 0]
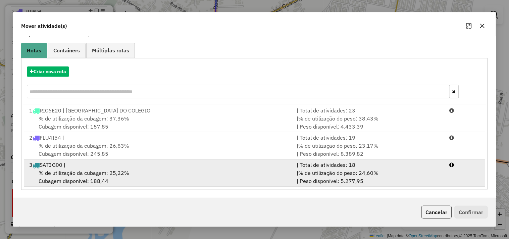
click at [84, 164] on div "3 SAT3G00 |" at bounding box center [158, 165] width 267 height 8
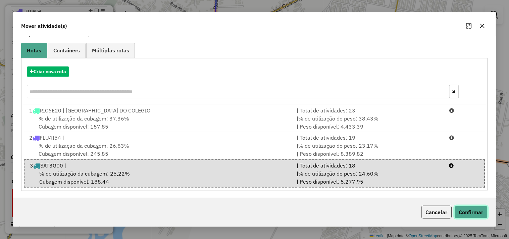
click at [468, 209] on button "Confirmar" at bounding box center [471, 212] width 33 height 13
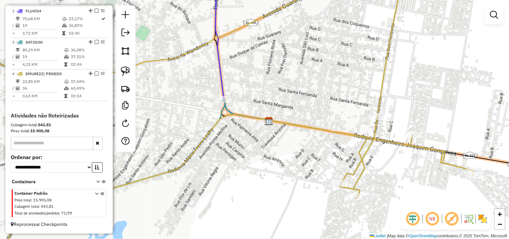
scroll to position [0, 0]
select select "*********"
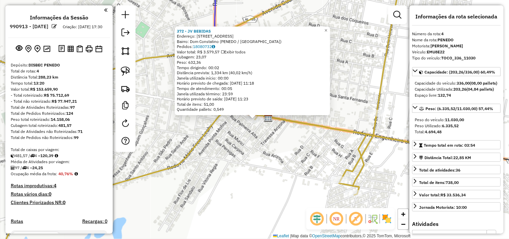
click at [245, 158] on div "372 - JV BEBIDAS Endereço: R SANTA CANDID 8 Bairro: Dom Constatino (PENEDO / AL…" at bounding box center [254, 119] width 509 height 239
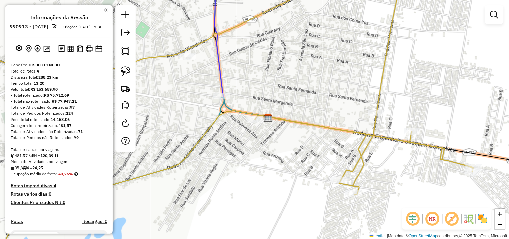
click at [179, 116] on div "Janela de atendimento Grade de atendimento Capacidade Transportadoras Veículos …" at bounding box center [254, 119] width 509 height 239
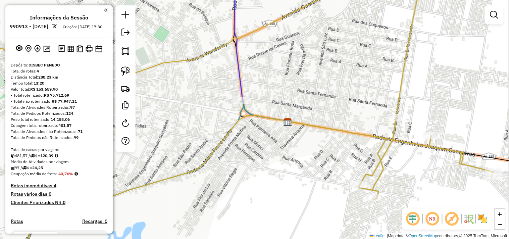
drag, startPoint x: 179, startPoint y: 109, endPoint x: 205, endPoint y: 116, distance: 27.0
click at [205, 115] on div "Janela de atendimento Grade de atendimento Capacidade Transportadoras Veículos …" at bounding box center [254, 119] width 509 height 239
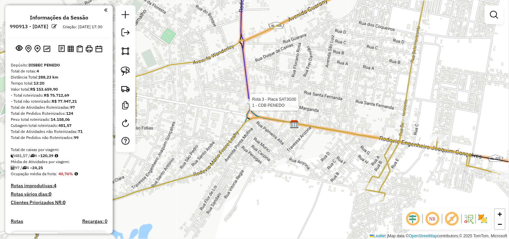
select select "*********"
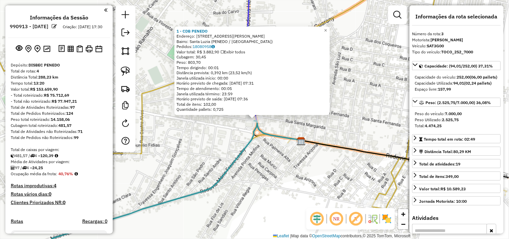
click at [291, 160] on div "1 - CDB PENEDO Endereço: AV ANTONIO CANDIDO 336 Bairro: Santa Luzia (PENEDO / A…" at bounding box center [254, 119] width 509 height 239
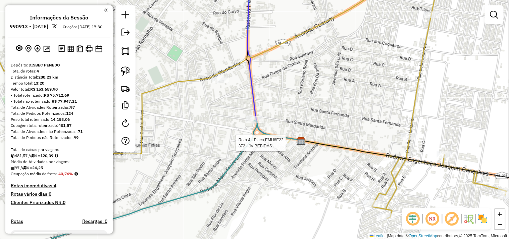
select select "*********"
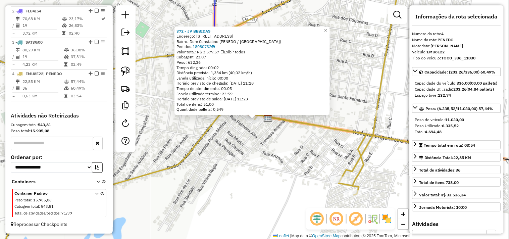
click at [250, 151] on div "372 - JV BEBIDAS Endereço: R SANTA CANDID 8 Bairro: Dom Constatino (PENEDO / AL…" at bounding box center [254, 119] width 509 height 239
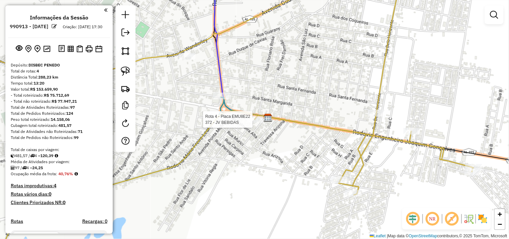
select select "*********"
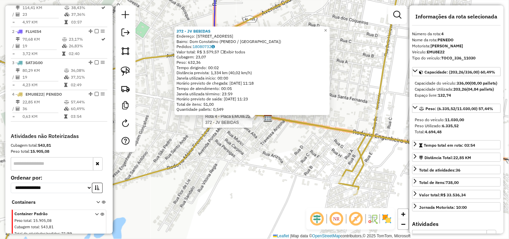
scroll to position [296, 0]
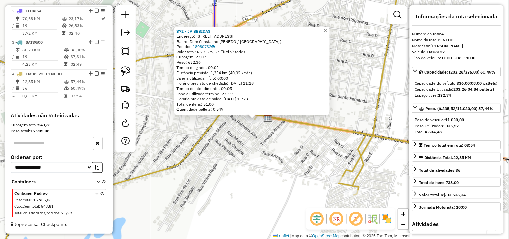
click at [256, 145] on div "372 - JV BEBIDAS Endereço: R SANTA CANDID 8 Bairro: Dom Constatino (PENEDO / AL…" at bounding box center [254, 119] width 509 height 239
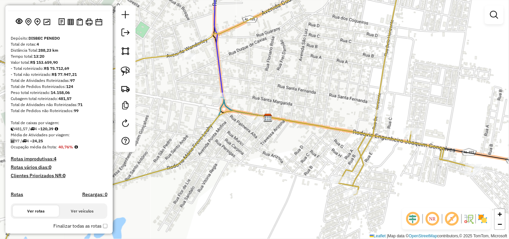
scroll to position [0, 0]
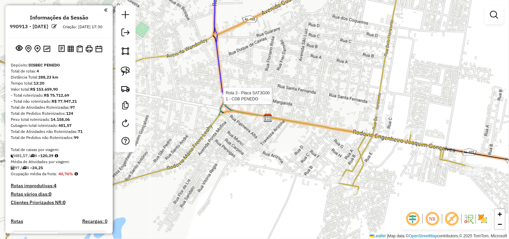
click at [223, 99] on div at bounding box center [221, 96] width 17 height 7
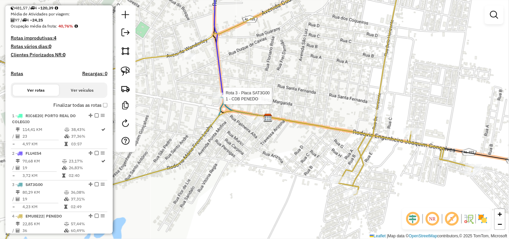
select select "*********"
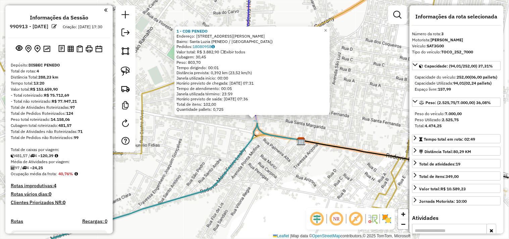
click at [209, 146] on div "1 - CDB PENEDO Endereço: AV ANTONIO CANDIDO 336 Bairro: Santa Luzia (PENEDO / A…" at bounding box center [254, 119] width 509 height 239
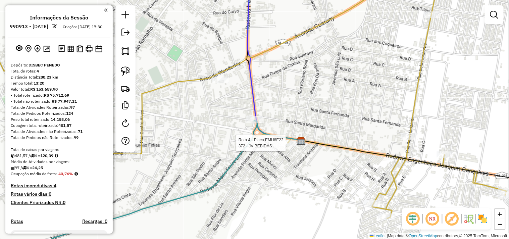
select select "*********"
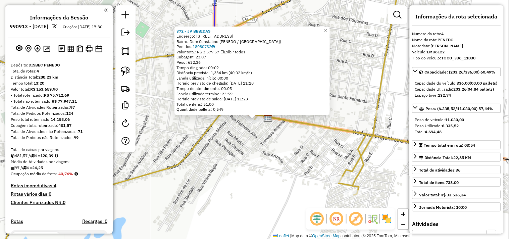
scroll to position [296, 0]
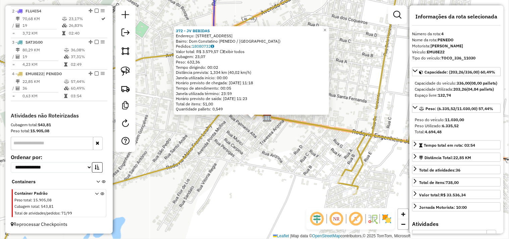
drag, startPoint x: 244, startPoint y: 173, endPoint x: 240, endPoint y: 165, distance: 8.6
click at [243, 171] on div "372 - JV BEBIDAS Endereço: R SANTA CANDID 8 Bairro: Dom Constatino (PENEDO / AL…" at bounding box center [254, 119] width 509 height 239
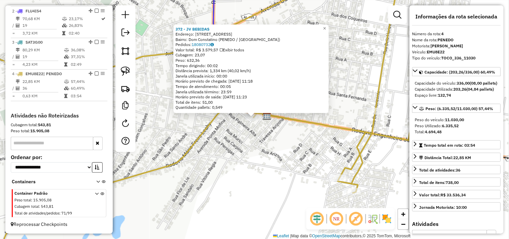
click at [241, 169] on div "372 - JV BEBIDAS Endereço: R SANTA CANDID 8 Bairro: Dom Constatino (PENEDO / AL…" at bounding box center [254, 119] width 509 height 239
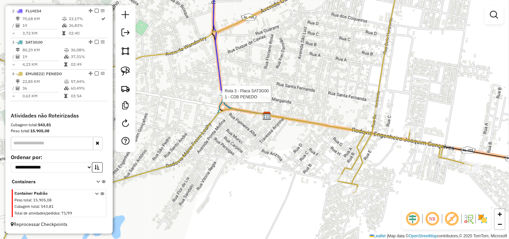
select select "*********"
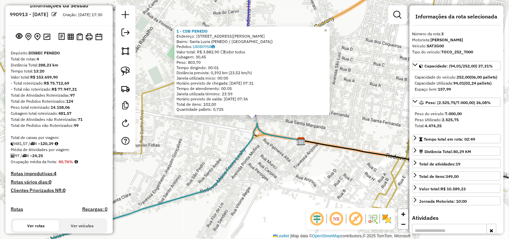
scroll to position [0, 0]
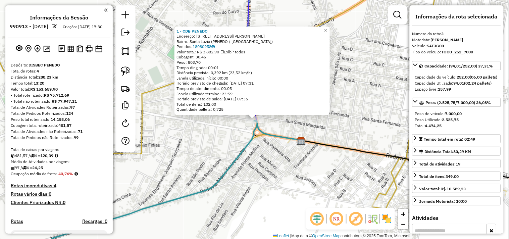
click at [209, 153] on div "1 - CDB PENEDO Endereço: AV ANTONIO CANDIDO 336 Bairro: Santa Luzia (PENEDO / A…" at bounding box center [254, 119] width 509 height 239
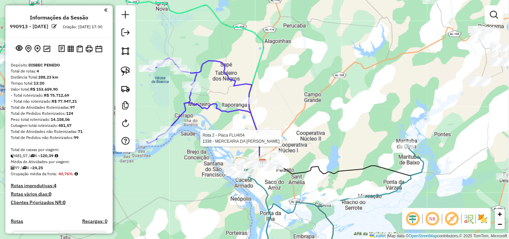
select select "*********"
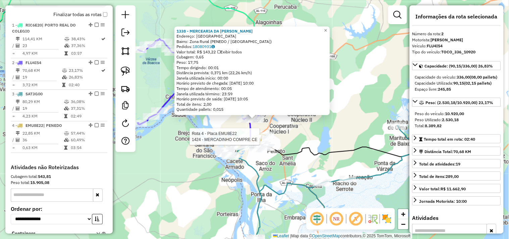
scroll to position [296, 0]
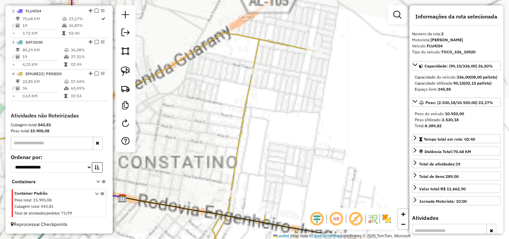
click at [217, 143] on div "1338 - MERCEARIA DA JEANE Endereço: AVENIDA NOSSA SENHORA DO ROSAR IO CAM Bairr…" at bounding box center [254, 119] width 509 height 239
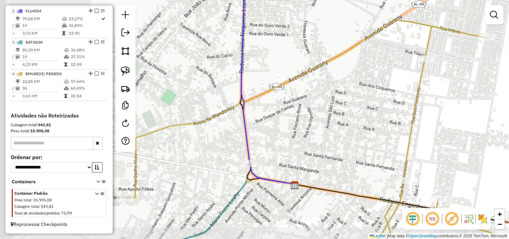
drag, startPoint x: 283, startPoint y: 142, endPoint x: 387, endPoint y: 122, distance: 105.2
click at [387, 122] on div "Janela de atendimento Grade de atendimento Capacidade Transportadoras Veículos …" at bounding box center [254, 119] width 509 height 239
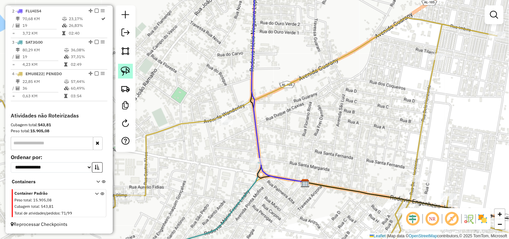
drag, startPoint x: 128, startPoint y: 72, endPoint x: 172, endPoint y: 88, distance: 47.6
click at [127, 72] on img at bounding box center [125, 70] width 9 height 9
drag, startPoint x: 227, startPoint y: 110, endPoint x: 261, endPoint y: 125, distance: 37.1
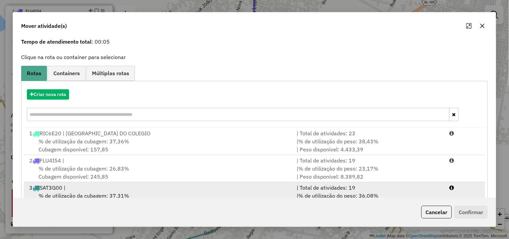
scroll to position [49, 0]
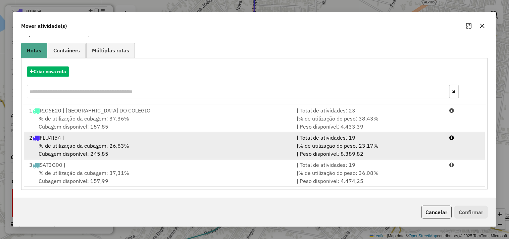
click at [168, 146] on div "% de utilização da cubagem: 26,83% Cubagem disponível: 245,85" at bounding box center [158, 150] width 267 height 16
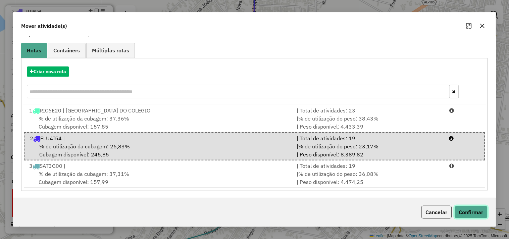
click at [471, 216] on button "Confirmar" at bounding box center [471, 212] width 33 height 13
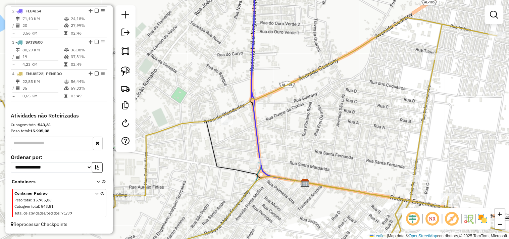
scroll to position [0, 0]
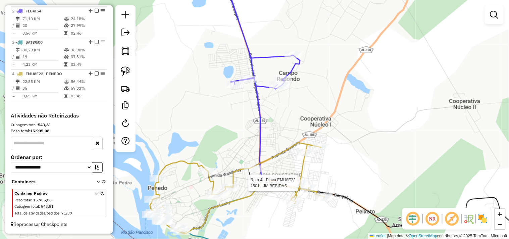
select select "*********"
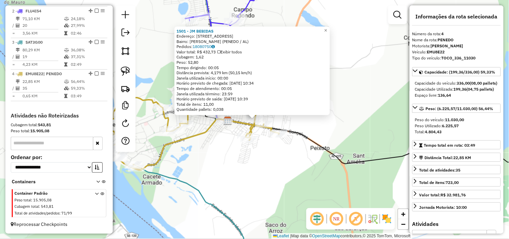
click at [263, 190] on div "1501 - JM BEBIDAS Endereço: RUA BELO HORIZONTE 152 Bairro: Dom Constantino (PEN…" at bounding box center [254, 119] width 509 height 239
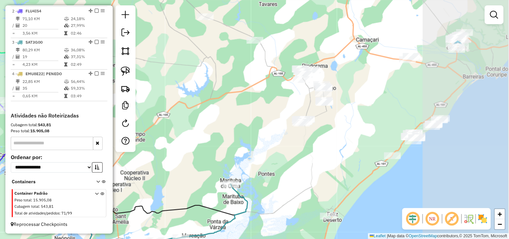
drag, startPoint x: 415, startPoint y: 115, endPoint x: 247, endPoint y: 147, distance: 171.0
click at [247, 147] on div "Janela de atendimento Grade de atendimento Capacidade Transportadoras Veículos …" at bounding box center [254, 119] width 509 height 239
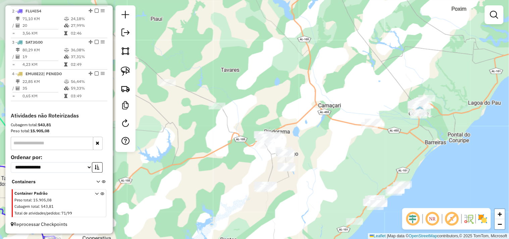
drag, startPoint x: 318, startPoint y: 151, endPoint x: 284, endPoint y: 218, distance: 75.2
click at [294, 225] on div "Janela de atendimento Grade de atendimento Capacidade Transportadoras Veículos …" at bounding box center [254, 119] width 509 height 239
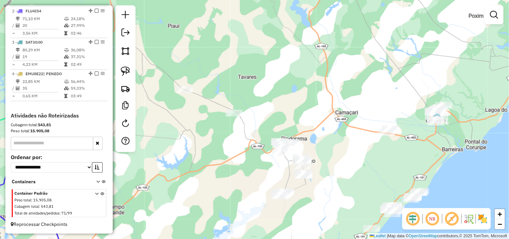
drag, startPoint x: 209, startPoint y: 176, endPoint x: 221, endPoint y: 159, distance: 20.5
click at [221, 160] on div "Janela de atendimento Grade de atendimento Capacidade Transportadoras Veículos …" at bounding box center [254, 119] width 509 height 239
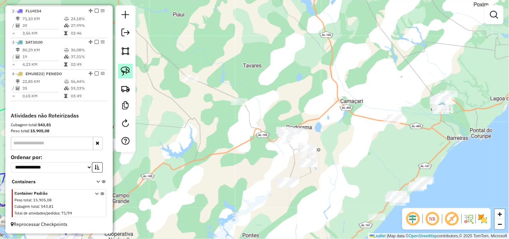
click at [122, 74] on img at bounding box center [125, 70] width 9 height 9
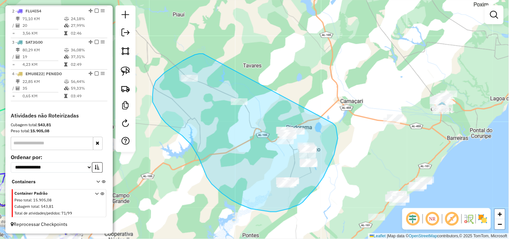
drag, startPoint x: 203, startPoint y: 54, endPoint x: 333, endPoint y: 123, distance: 147.3
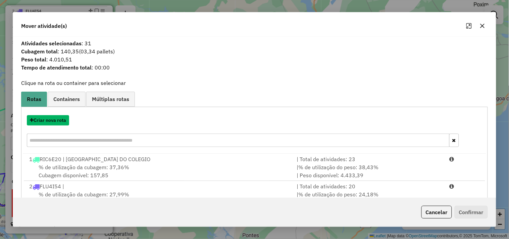
click at [52, 120] on button "Criar nova rota" at bounding box center [48, 120] width 42 height 10
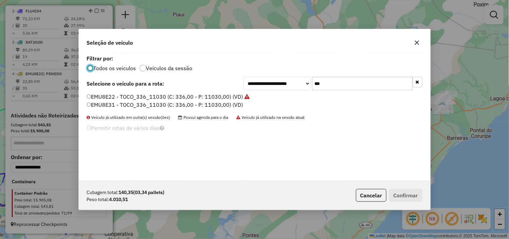
scroll to position [4, 2]
click at [334, 93] on li "EMU8E22 - TOCO_336_11030 (C: 336,00 - P: 11030,00) (VD)" at bounding box center [255, 97] width 336 height 8
click at [334, 89] on input "***" at bounding box center [362, 83] width 101 height 13
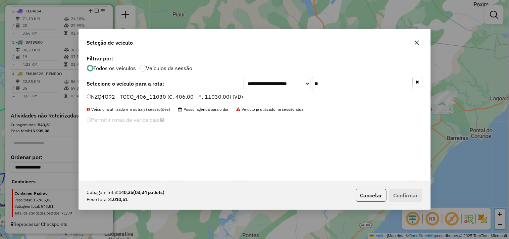
type input "**"
click at [197, 97] on label "NZQ4G92 - TOCO_406_11030 (C: 406,00 - P: 11030,00) (VD)" at bounding box center [165, 97] width 156 height 8
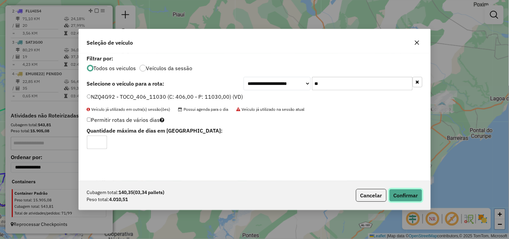
click at [398, 190] on button "Confirmar" at bounding box center [405, 195] width 33 height 13
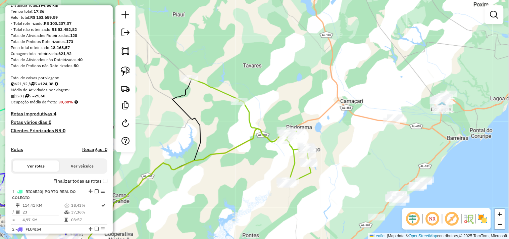
scroll to position [0, 0]
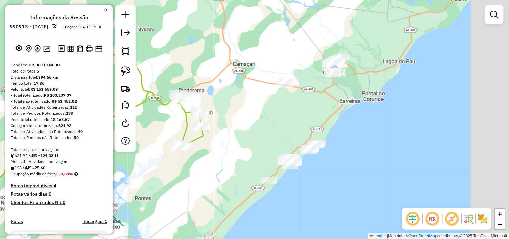
drag, startPoint x: 372, startPoint y: 154, endPoint x: 256, endPoint y: 113, distance: 122.4
click at [257, 113] on div "Janela de atendimento Grade de atendimento Capacidade Transportadoras Veículos …" at bounding box center [254, 119] width 509 height 239
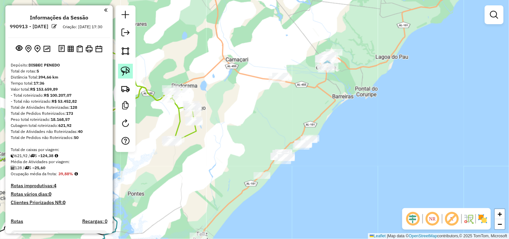
click at [120, 69] on link at bounding box center [125, 71] width 15 height 15
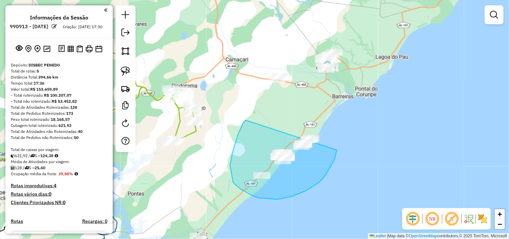
drag, startPoint x: 241, startPoint y: 129, endPoint x: 332, endPoint y: 123, distance: 91.8
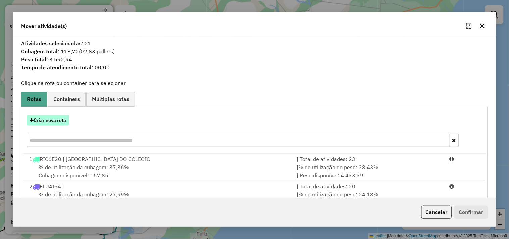
click at [65, 122] on button "Criar nova rota" at bounding box center [48, 120] width 42 height 10
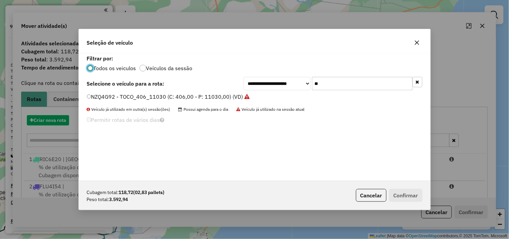
scroll to position [4, 2]
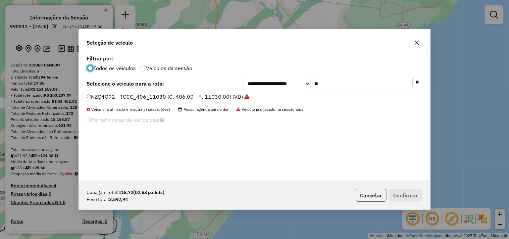
click at [342, 82] on input "**" at bounding box center [362, 83] width 101 height 13
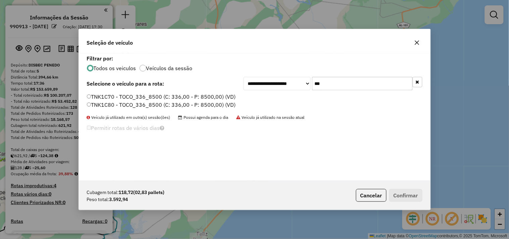
type input "***"
click at [156, 99] on label "TNK1C70 - TOCO_336_8500 (C: 336,00 - P: 8500,00) (VD)" at bounding box center [161, 97] width 149 height 8
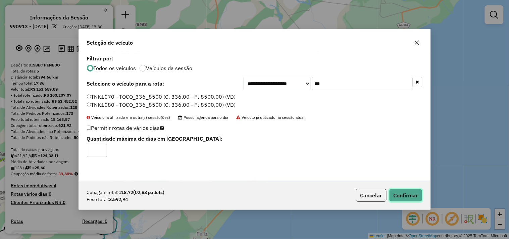
click at [400, 193] on button "Confirmar" at bounding box center [405, 195] width 33 height 13
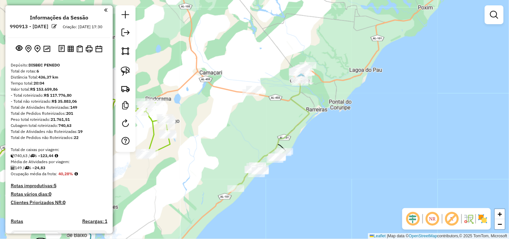
drag, startPoint x: 328, startPoint y: 75, endPoint x: 301, endPoint y: 89, distance: 30.8
click at [301, 89] on icon at bounding box center [281, 123] width 56 height 92
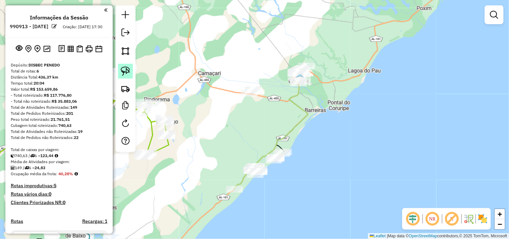
click at [132, 71] on link at bounding box center [125, 71] width 15 height 15
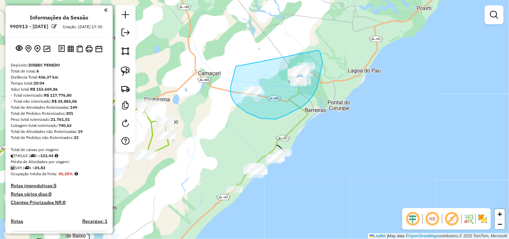
drag, startPoint x: 236, startPoint y: 68, endPoint x: 309, endPoint y: 55, distance: 75.1
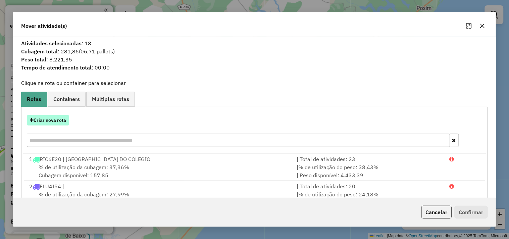
click at [62, 118] on button "Criar nova rota" at bounding box center [48, 120] width 42 height 10
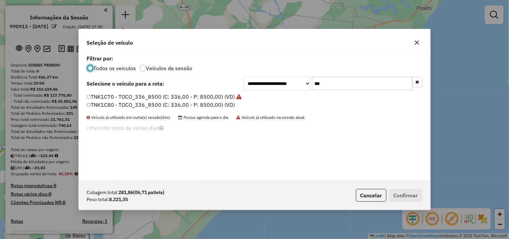
click at [320, 89] on input "***" at bounding box center [362, 83] width 101 height 13
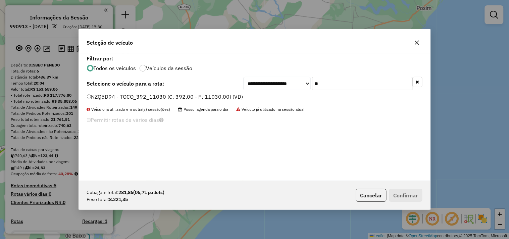
type input "**"
click at [223, 94] on label "NZQ5D94 - TOCO_392_11030 (C: 392,00 - P: 11030,00) (VD)" at bounding box center [165, 97] width 156 height 8
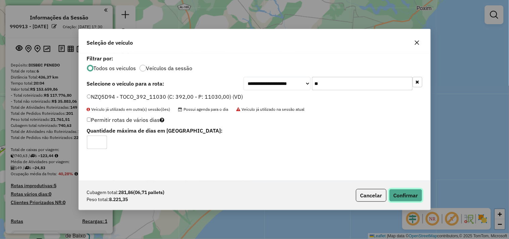
click at [393, 198] on button "Confirmar" at bounding box center [405, 195] width 33 height 13
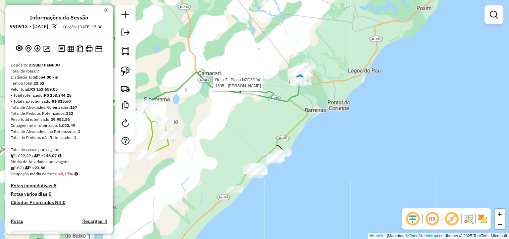
select select "*********"
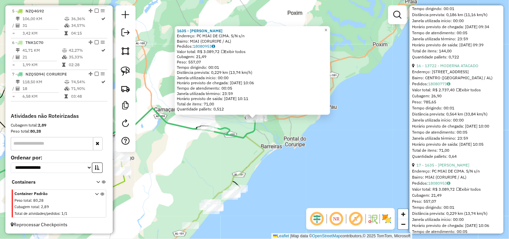
scroll to position [522, 0]
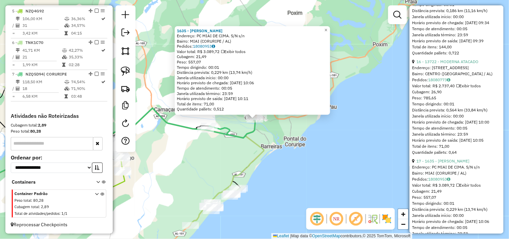
click at [197, 160] on div "1635 - GEMISVALDA MARIA DOS SANTOS Endereço: PC MIAI DE CIMA. S/N s/n Bairro: M…" at bounding box center [254, 119] width 509 height 239
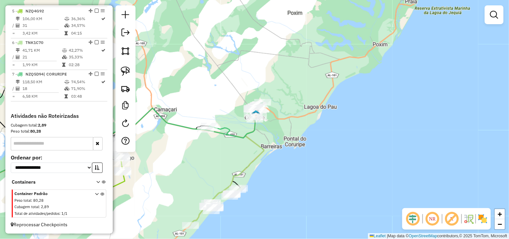
drag, startPoint x: 279, startPoint y: 149, endPoint x: 299, endPoint y: 145, distance: 21.2
click at [294, 146] on div "Janela de atendimento Grade de atendimento Capacidade Transportadoras Veículos …" at bounding box center [254, 119] width 509 height 239
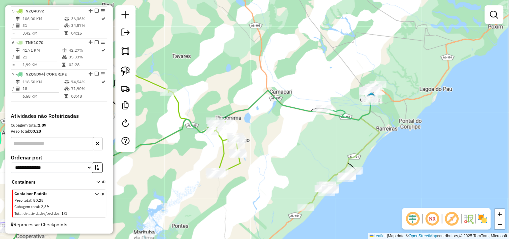
drag, startPoint x: 286, startPoint y: 172, endPoint x: 377, endPoint y: 136, distance: 98.2
click at [377, 136] on div "Janela de atendimento Grade de atendimento Capacidade Transportadoras Veículos …" at bounding box center [254, 119] width 509 height 239
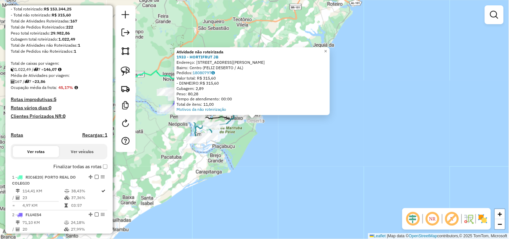
scroll to position [0, 0]
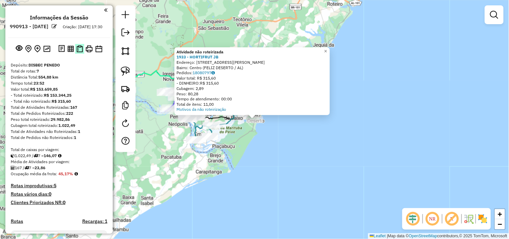
click at [79, 52] on img at bounding box center [80, 48] width 6 height 7
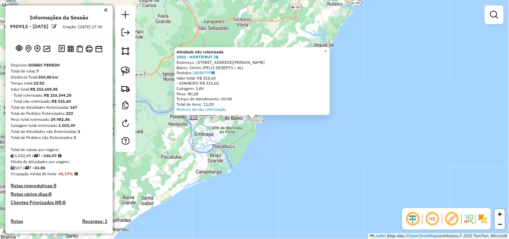
click at [173, 165] on div "Atividade não roteirizada 1933 - HORTIFRUT JB Endereço: Rua Vereador Luis Gonza…" at bounding box center [254, 119] width 509 height 239
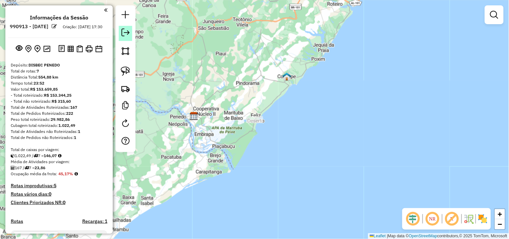
click at [126, 33] on em at bounding box center [125, 33] width 8 height 8
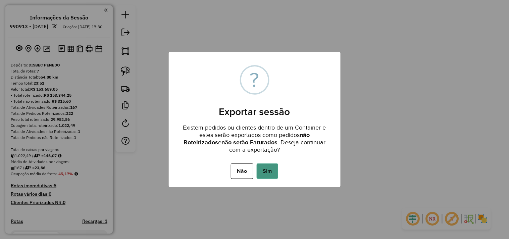
click at [265, 168] on button "Sim" at bounding box center [267, 170] width 21 height 15
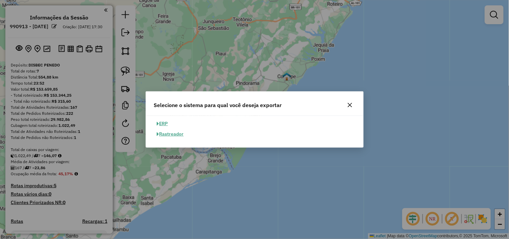
click at [163, 120] on button "ERP" at bounding box center [162, 123] width 17 height 10
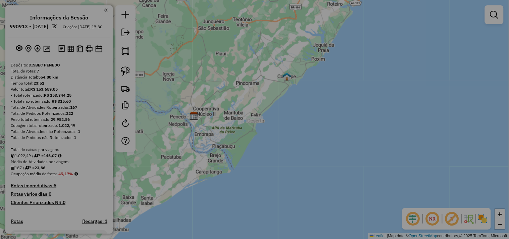
select select "**"
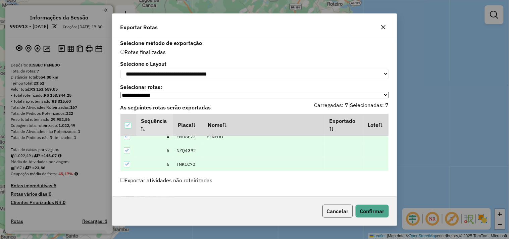
scroll to position [62, 0]
click at [370, 208] on button "Confirmar" at bounding box center [372, 211] width 33 height 13
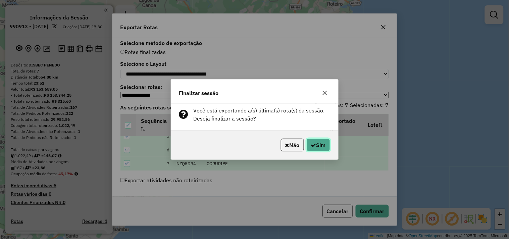
click at [318, 150] on button "Sim" at bounding box center [318, 145] width 23 height 13
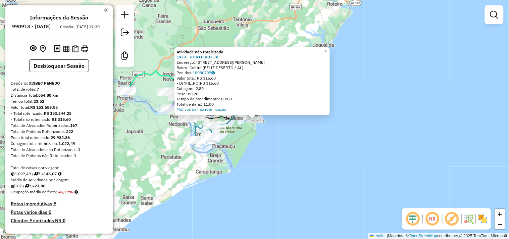
click at [266, 157] on div "Atividade não roteirizada 1933 - HORTIFRUT JB Endereço: Rua Vereador Luis Gonza…" at bounding box center [254, 119] width 509 height 239
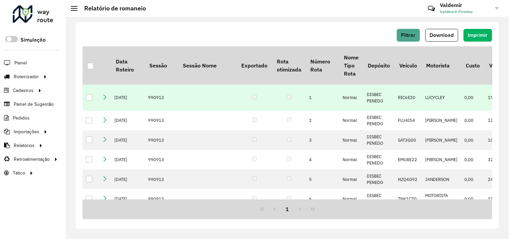
click at [105, 95] on icon at bounding box center [104, 96] width 5 height 5
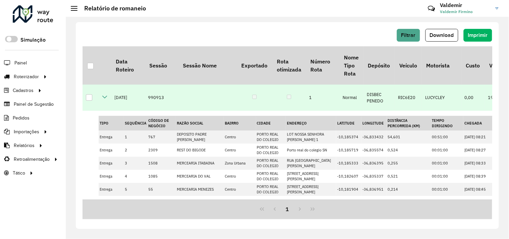
click at [104, 99] on icon at bounding box center [104, 96] width 5 height 5
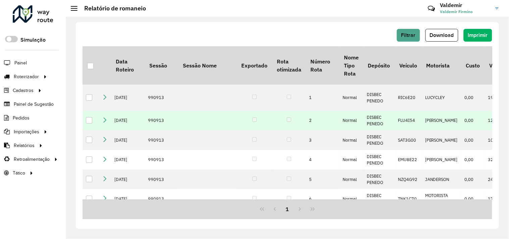
click at [106, 120] on icon at bounding box center [104, 119] width 5 height 5
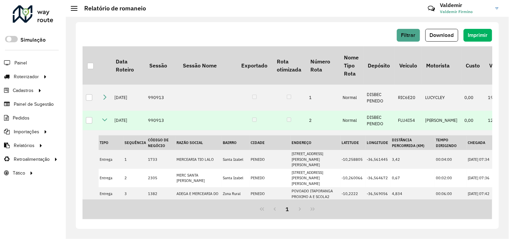
click at [106, 121] on icon at bounding box center [104, 119] width 5 height 5
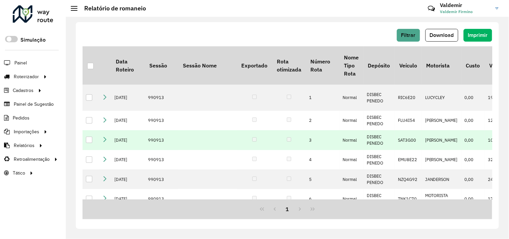
click at [106, 142] on icon at bounding box center [104, 139] width 5 height 5
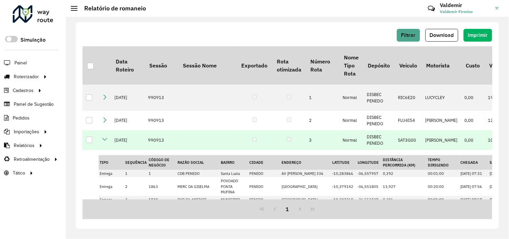
click at [106, 140] on icon at bounding box center [104, 139] width 5 height 5
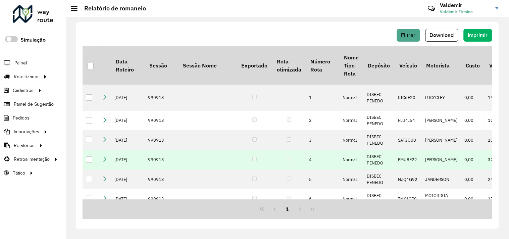
click at [105, 163] on td at bounding box center [105, 159] width 12 height 19
click at [105, 160] on icon at bounding box center [104, 158] width 5 height 5
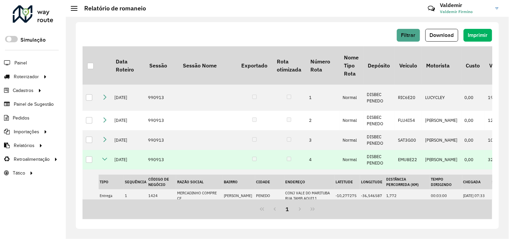
click at [105, 160] on icon at bounding box center [104, 158] width 5 height 5
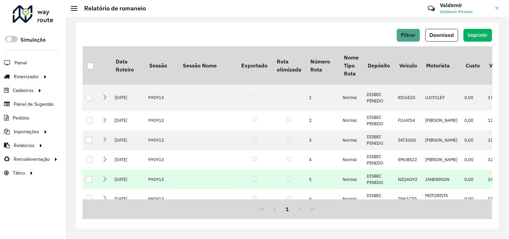
click at [105, 179] on icon at bounding box center [104, 178] width 5 height 5
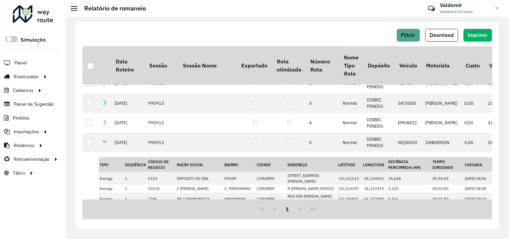
scroll to position [37, 0]
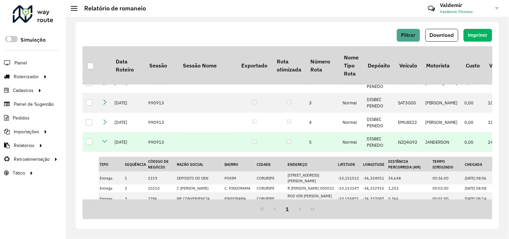
click at [103, 141] on icon at bounding box center [104, 141] width 5 height 5
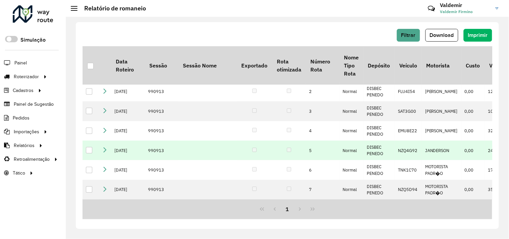
scroll to position [31, 0]
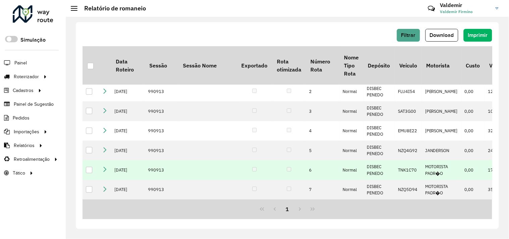
click at [104, 167] on icon at bounding box center [104, 168] width 5 height 5
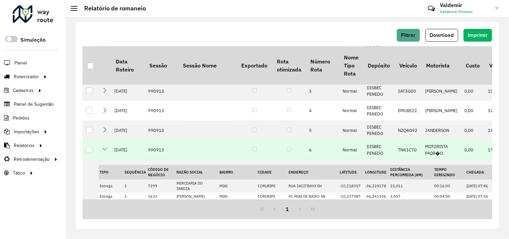
click at [103, 149] on icon at bounding box center [104, 148] width 5 height 5
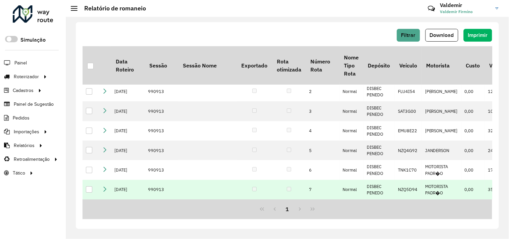
click at [106, 186] on icon at bounding box center [104, 188] width 5 height 5
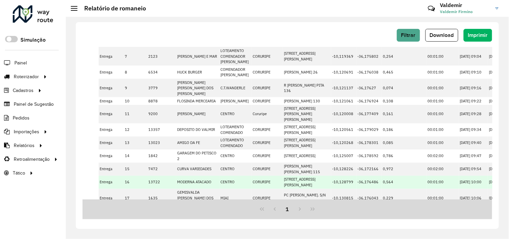
scroll to position [47, 0]
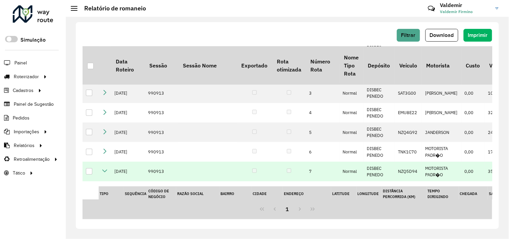
click at [105, 169] on icon at bounding box center [104, 170] width 5 height 5
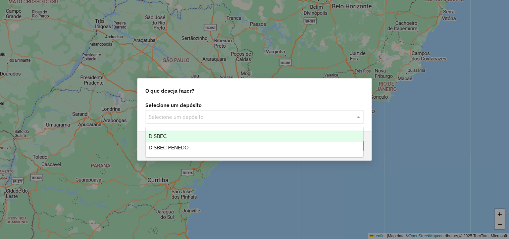
click at [214, 111] on div "Selecione um depósito" at bounding box center [255, 116] width 218 height 13
click at [183, 133] on div "DISBEC" at bounding box center [254, 136] width 217 height 11
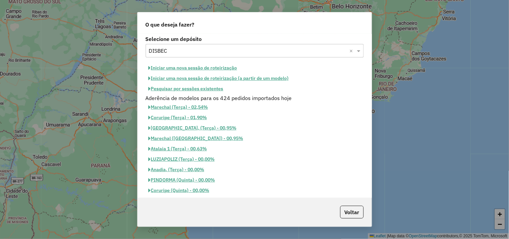
click at [197, 66] on button "Iniciar uma nova sessão de roteirização" at bounding box center [193, 68] width 95 height 10
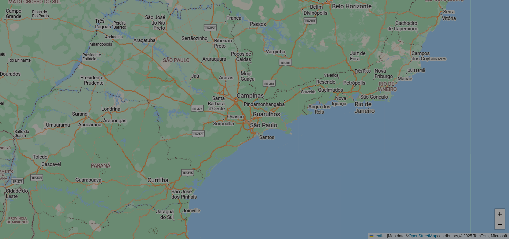
select select "*"
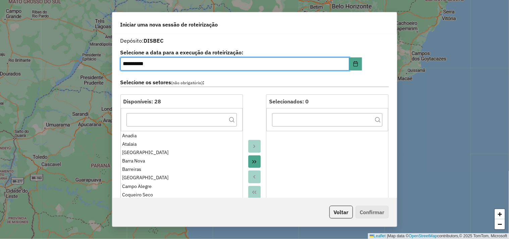
click at [252, 162] on icon "Move All to Target" at bounding box center [254, 161] width 5 height 5
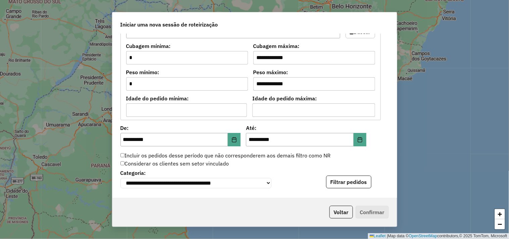
scroll to position [596, 0]
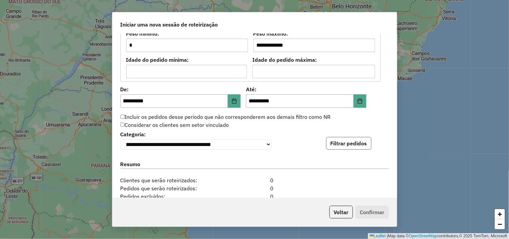
click at [347, 146] on button "Filtrar pedidos" at bounding box center [348, 143] width 45 height 13
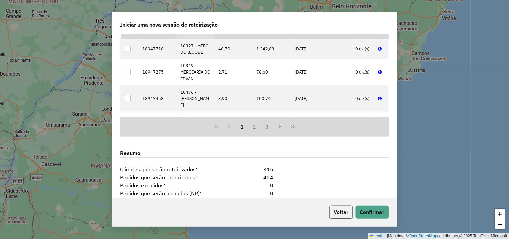
scroll to position [783, 0]
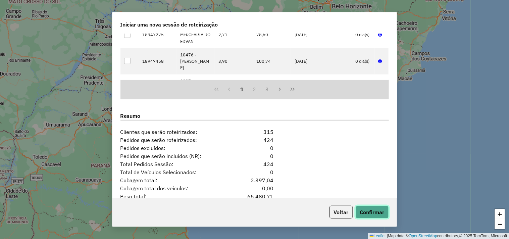
click at [362, 212] on button "Confirmar" at bounding box center [372, 212] width 33 height 13
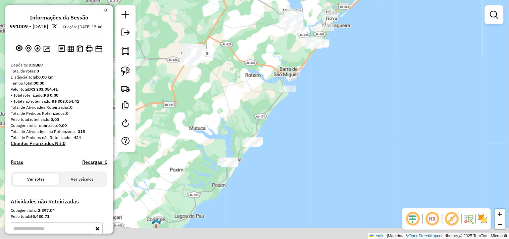
click at [287, 142] on div "Janela de atendimento Grade de atendimento Capacidade Transportadoras Veículos …" at bounding box center [254, 119] width 509 height 239
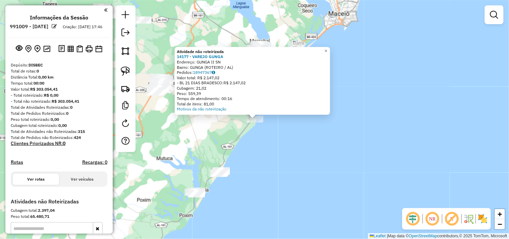
click at [202, 144] on div "Atividade não roteirizada 14177 - VAREJO GUNGA Endereço: GUNGA II SN Bairro: GU…" at bounding box center [254, 119] width 509 height 239
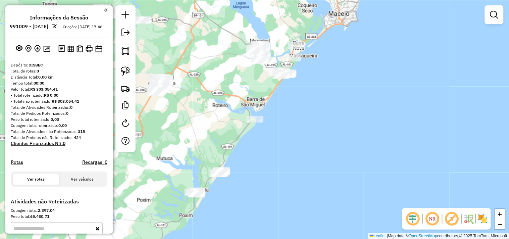
drag, startPoint x: 203, startPoint y: 152, endPoint x: 229, endPoint y: 128, distance: 36.3
click at [229, 128] on div "Janela de atendimento Grade de atendimento Capacidade Transportadoras Veículos …" at bounding box center [254, 119] width 509 height 239
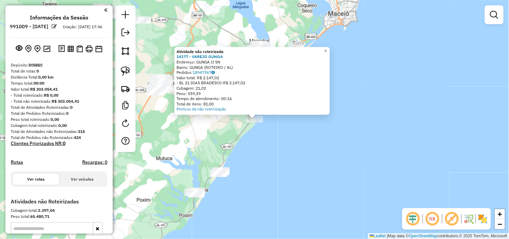
click at [204, 140] on div "Atividade não roteirizada 14177 - VAREJO GUNGA Endereço: GUNGA II SN Bairro: GU…" at bounding box center [254, 119] width 509 height 239
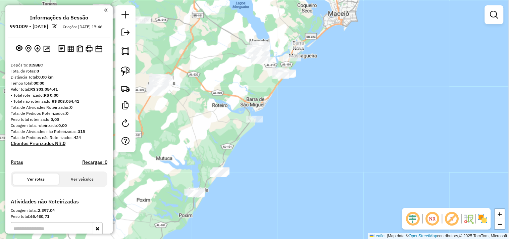
drag, startPoint x: 202, startPoint y: 145, endPoint x: 206, endPoint y: 140, distance: 6.7
click at [206, 140] on div "Janela de atendimento Grade de atendimento Capacidade Transportadoras Veículos …" at bounding box center [254, 119] width 509 height 239
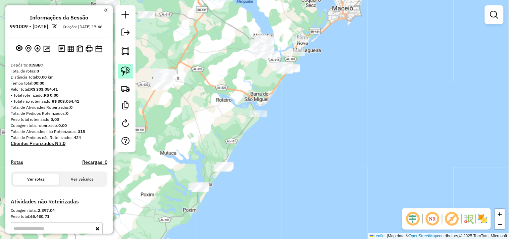
click at [130, 78] on link at bounding box center [125, 71] width 15 height 15
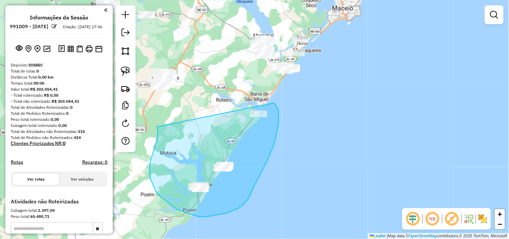
drag, startPoint x: 153, startPoint y: 154, endPoint x: 274, endPoint y: 103, distance: 131.3
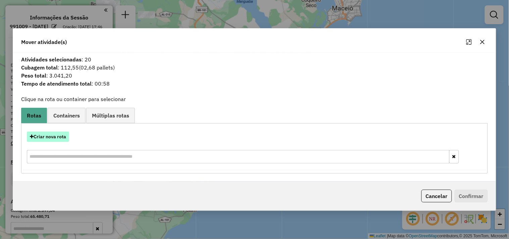
click at [46, 135] on button "Criar nova rota" at bounding box center [48, 137] width 42 height 10
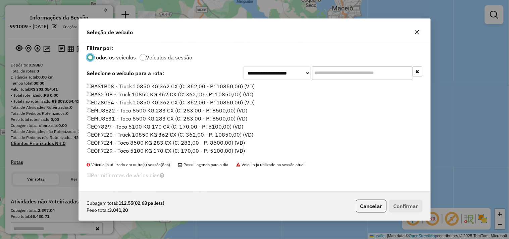
scroll to position [4, 2]
click at [343, 79] on input "text" at bounding box center [362, 72] width 101 height 13
type input "***"
click at [123, 119] on label "EOF7I95 - Toco 5100 KG 170 CX (C: 170,00 - P: 5100,00) (VD)" at bounding box center [166, 118] width 158 height 8
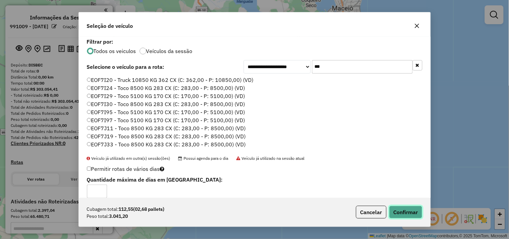
click at [407, 213] on button "Confirmar" at bounding box center [405, 212] width 33 height 13
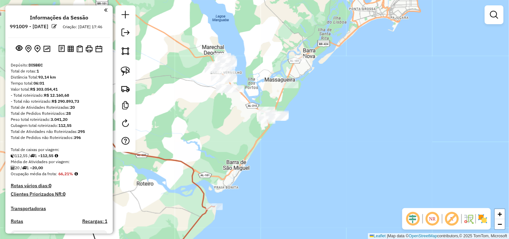
drag, startPoint x: 287, startPoint y: 51, endPoint x: 250, endPoint y: 110, distance: 69.3
click at [250, 110] on div "Janela de atendimento Grade de atendimento Capacidade Transportadoras Veículos …" at bounding box center [254, 119] width 509 height 239
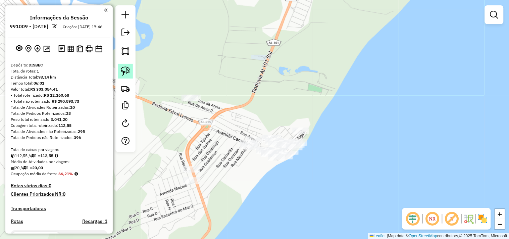
click at [126, 72] on img at bounding box center [125, 70] width 9 height 9
drag, startPoint x: 173, startPoint y: 74, endPoint x: 169, endPoint y: 118, distance: 43.8
click at [125, 75] on img at bounding box center [125, 70] width 9 height 9
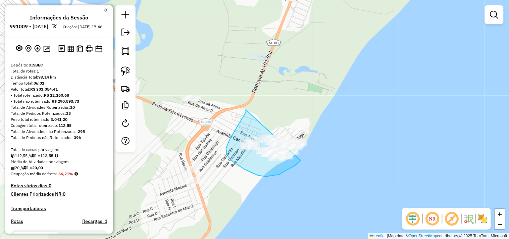
drag, startPoint x: 246, startPoint y: 110, endPoint x: 301, endPoint y: 102, distance: 55.5
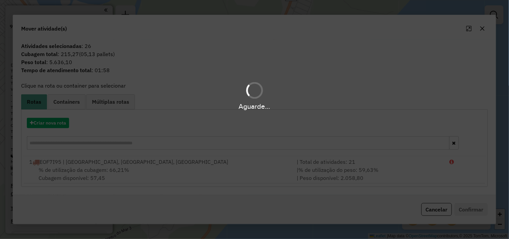
click at [62, 122] on div "Aguarde..." at bounding box center [254, 119] width 509 height 239
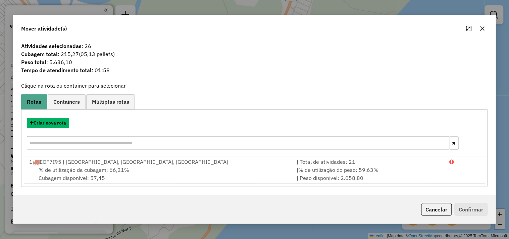
click at [62, 122] on button "Criar nova rota" at bounding box center [48, 123] width 42 height 10
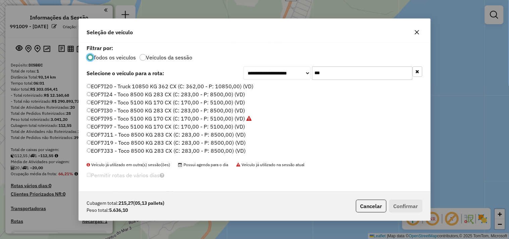
click at [347, 74] on input "***" at bounding box center [362, 72] width 101 height 13
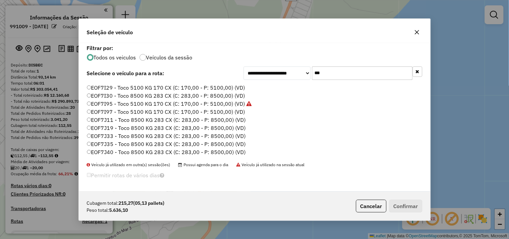
click at [136, 143] on label "EOF7J35 - Toco 8500 KG 283 CX (C: 283,00 - P: 8500,00) (VD)" at bounding box center [166, 144] width 159 height 8
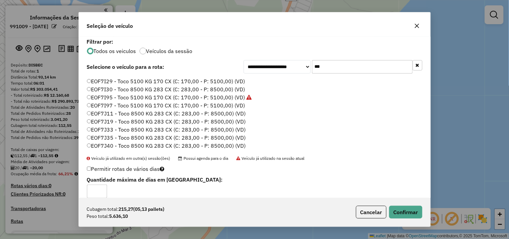
click at [398, 205] on div "Cubagem total: 215,27 (05,13 pallets) Peso total: 5.636,10 Cancelar Confirmar" at bounding box center [255, 212] width 352 height 29
click at [399, 210] on button "Confirmar" at bounding box center [405, 212] width 33 height 13
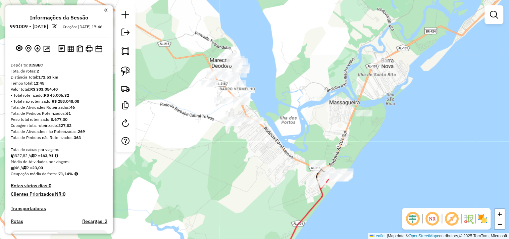
drag, startPoint x: 225, startPoint y: 64, endPoint x: 300, endPoint y: 109, distance: 87.6
click at [307, 116] on div "Janela de atendimento Grade de atendimento Capacidade Transportadoras Veículos …" at bounding box center [254, 119] width 509 height 239
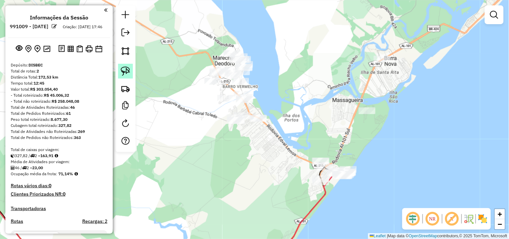
click at [122, 73] on img at bounding box center [125, 70] width 9 height 9
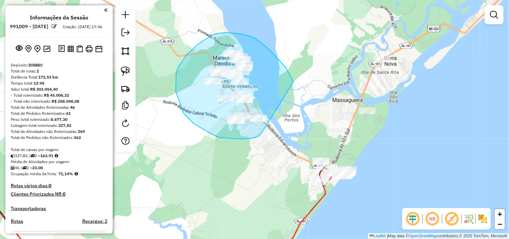
drag, startPoint x: 294, startPoint y: 82, endPoint x: 260, endPoint y: 135, distance: 62.6
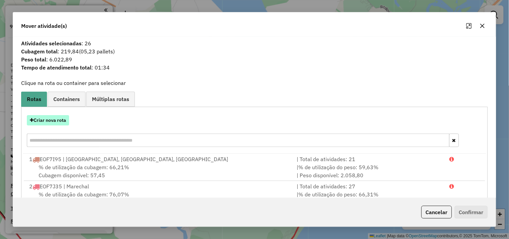
click at [48, 120] on button "Criar nova rota" at bounding box center [48, 120] width 42 height 10
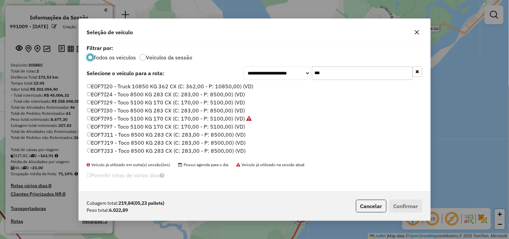
scroll to position [4, 2]
click at [343, 72] on input "***" at bounding box center [362, 72] width 101 height 13
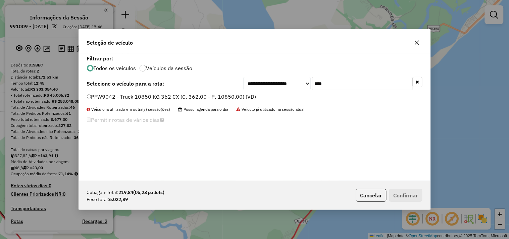
type input "****"
drag, startPoint x: 223, startPoint y: 96, endPoint x: 237, endPoint y: 108, distance: 18.6
click at [223, 95] on label "PFW9042 - Truck 10850 KG 362 CX (C: 362,00 - P: 10850,00) (VD)" at bounding box center [171, 97] width 169 height 8
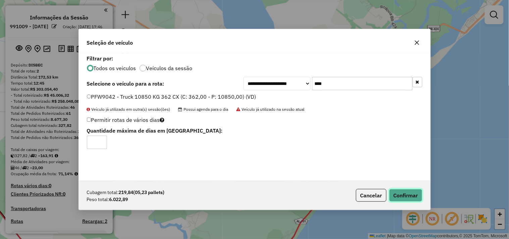
click at [400, 193] on button "Confirmar" at bounding box center [405, 195] width 33 height 13
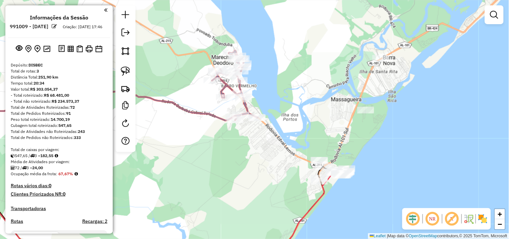
drag, startPoint x: 291, startPoint y: 123, endPoint x: 247, endPoint y: 103, distance: 48.7
click at [247, 103] on div "Janela de atendimento Grade de atendimento Capacidade Transportadoras Veículos …" at bounding box center [254, 119] width 509 height 239
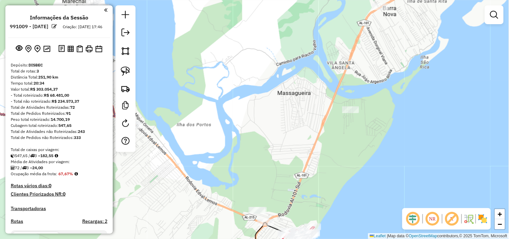
drag, startPoint x: 294, startPoint y: 116, endPoint x: 294, endPoint y: 154, distance: 37.6
click at [294, 154] on div "Janela de atendimento Grade de atendimento Capacidade Transportadoras Veículos …" at bounding box center [254, 119] width 509 height 239
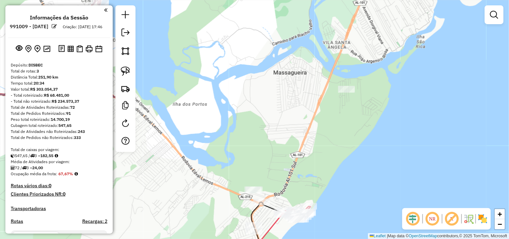
drag, startPoint x: 294, startPoint y: 154, endPoint x: 279, endPoint y: 100, distance: 55.8
click at [279, 100] on div "Janela de atendimento Grade de atendimento Capacidade Transportadoras Veículos …" at bounding box center [254, 119] width 509 height 239
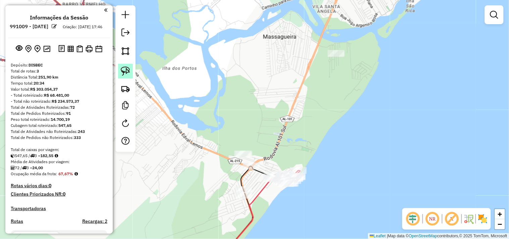
click at [128, 72] on img at bounding box center [125, 70] width 9 height 9
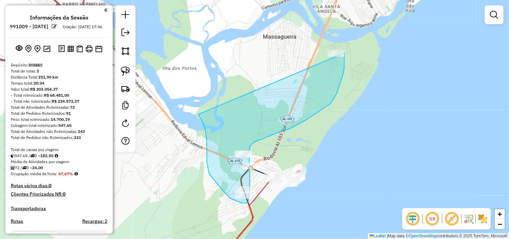
drag, startPoint x: 204, startPoint y: 124, endPoint x: 327, endPoint y: 26, distance: 157.8
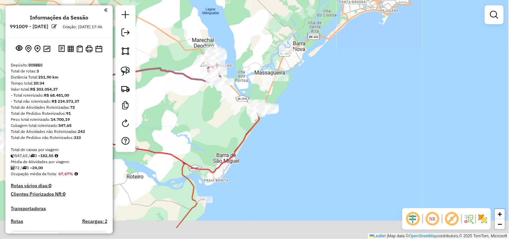
drag, startPoint x: 247, startPoint y: 81, endPoint x: 245, endPoint y: 76, distance: 5.2
click at [245, 76] on div "Janela de atendimento Grade de atendimento Capacidade Transportadoras Veículos …" at bounding box center [254, 119] width 509 height 239
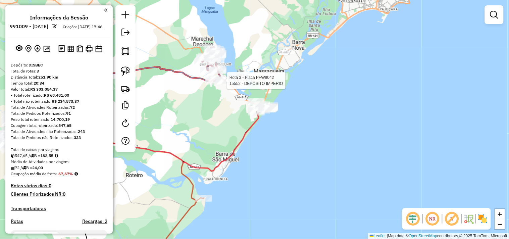
click at [229, 84] on div at bounding box center [225, 80] width 17 height 7
select select "**********"
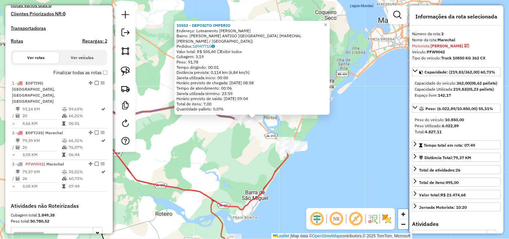
scroll to position [264, 0]
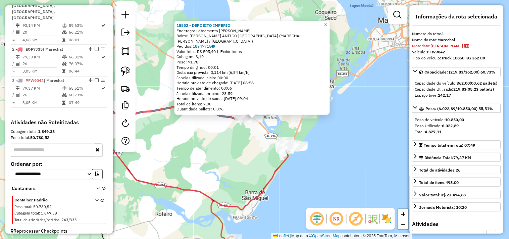
drag, startPoint x: 225, startPoint y: 160, endPoint x: 235, endPoint y: 161, distance: 9.9
click at [225, 160] on div "15552 - DEPOSITO IMPERIO Endereço: Loteamento Eunice SN Bairro: EVERALDO LOPES …" at bounding box center [254, 119] width 509 height 239
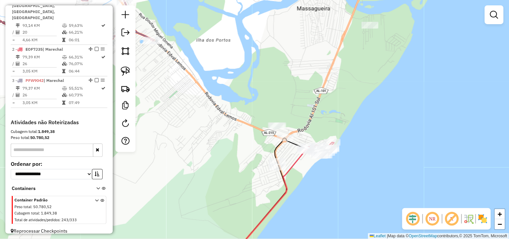
drag, startPoint x: 294, startPoint y: 154, endPoint x: 285, endPoint y: 148, distance: 11.5
click at [286, 149] on div "Janela de atendimento Grade de atendimento Capacidade Transportadoras Veículos …" at bounding box center [254, 119] width 509 height 239
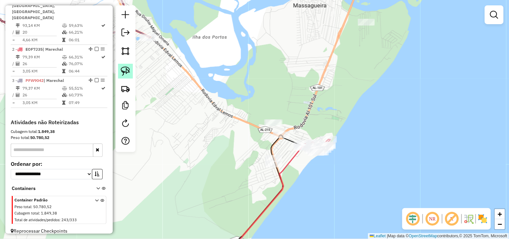
click at [128, 74] on img at bounding box center [125, 70] width 9 height 9
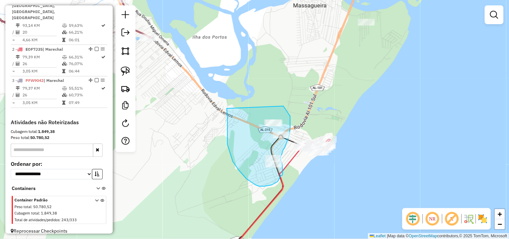
drag, startPoint x: 228, startPoint y: 128, endPoint x: 283, endPoint y: 106, distance: 59.7
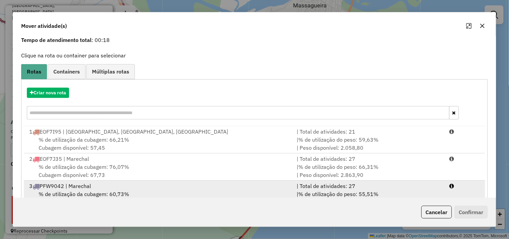
scroll to position [49, 0]
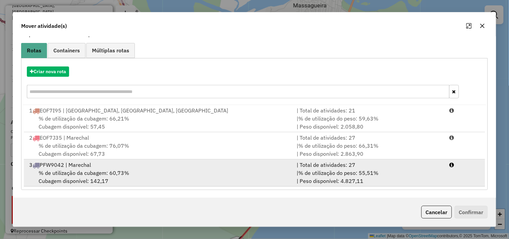
click at [89, 168] on div "3 PFW9042 | Marechal" at bounding box center [158, 165] width 267 height 8
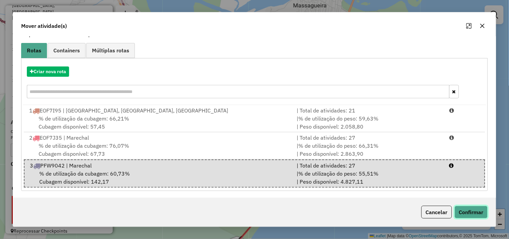
click at [475, 209] on button "Confirmar" at bounding box center [471, 212] width 33 height 13
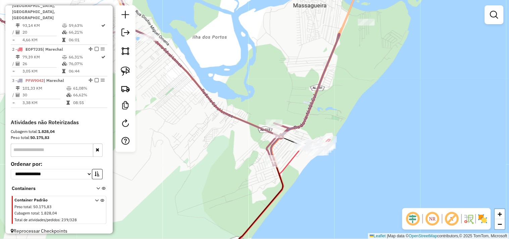
scroll to position [0, 0]
select select "**********"
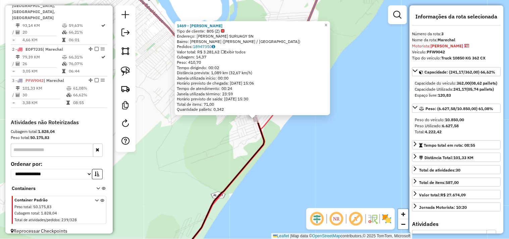
click at [230, 156] on div "1469 - MARTA CRISTINA SOBRAL Tipo de cliente: 805 (Z) Endereço: ROD DIVALDO SUR…" at bounding box center [254, 119] width 509 height 239
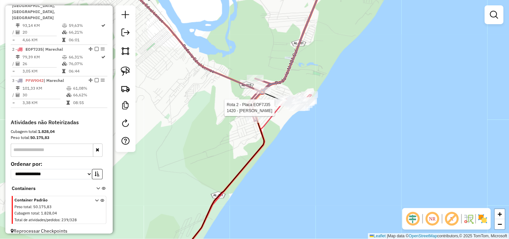
select select "**********"
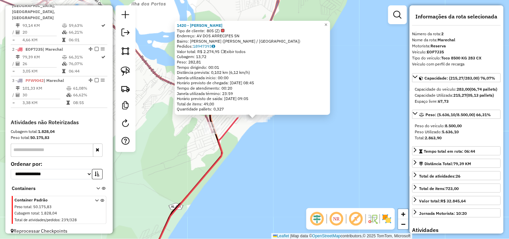
click at [296, 146] on div "1420 - SONIA MARIA DOS SANTOS Tipo de cliente: 805 (Z) Endereço: AV DOS ARRECIF…" at bounding box center [254, 119] width 509 height 239
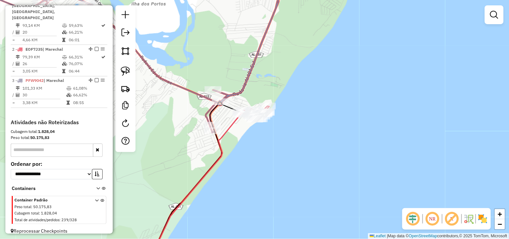
drag, startPoint x: 237, startPoint y: 58, endPoint x: 293, endPoint y: 99, distance: 68.9
click at [293, 99] on div "Janela de atendimento Grade de atendimento Capacidade Transportadoras Veículos …" at bounding box center [254, 119] width 509 height 239
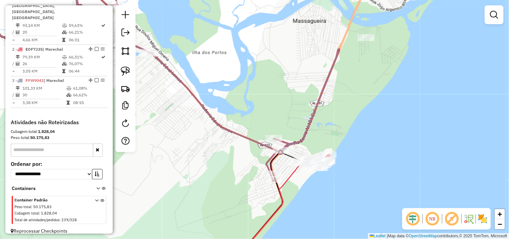
drag, startPoint x: 226, startPoint y: 57, endPoint x: 234, endPoint y: 107, distance: 50.9
click at [234, 107] on div "Janela de atendimento Grade de atendimento Capacidade Transportadoras Veículos …" at bounding box center [254, 119] width 509 height 239
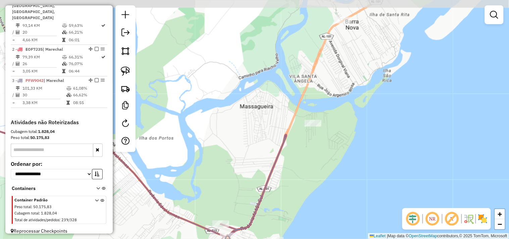
drag, startPoint x: 279, startPoint y: 49, endPoint x: 221, endPoint y: 92, distance: 72.1
click at [222, 92] on div "Janela de atendimento Grade de atendimento Capacidade Transportadoras Veículos …" at bounding box center [254, 119] width 509 height 239
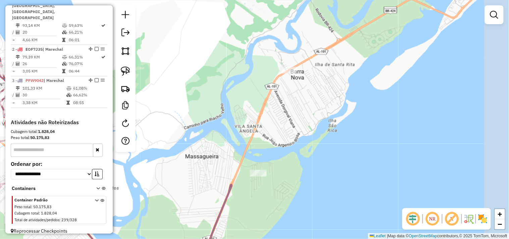
drag, startPoint x: 279, startPoint y: 56, endPoint x: 224, endPoint y: 106, distance: 73.6
click at [225, 106] on div "Janela de atendimento Grade de atendimento Capacidade Transportadoras Veículos …" at bounding box center [254, 119] width 509 height 239
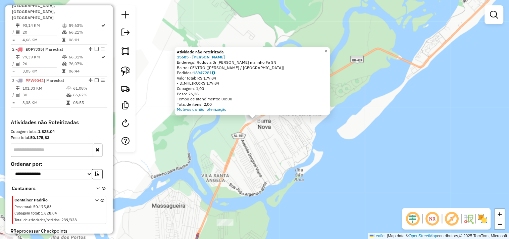
click at [241, 167] on div "Atividade não roteirizada 15685 - SEPHORA MOURA Endereço: Rodovia Dr ib gatto m…" at bounding box center [254, 119] width 509 height 239
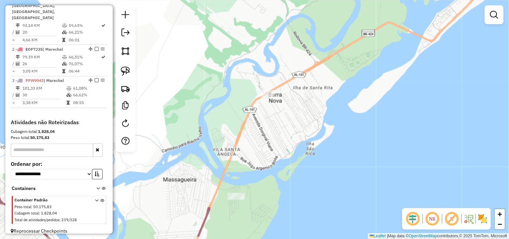
drag, startPoint x: 250, startPoint y: 169, endPoint x: 268, endPoint y: 136, distance: 38.2
click at [268, 137] on div "Janela de atendimento Grade de atendimento Capacidade Transportadoras Veículos …" at bounding box center [254, 119] width 509 height 239
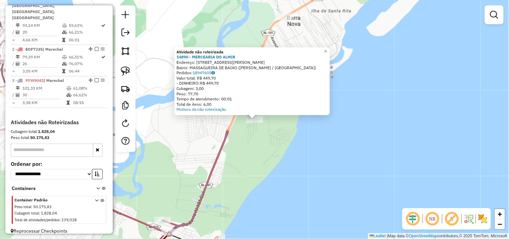
click at [252, 148] on div "Atividade não roteirizada 14890 - MERCEARIA DO ALMIR Endereço: Rua Oscar de Ara…" at bounding box center [254, 119] width 509 height 239
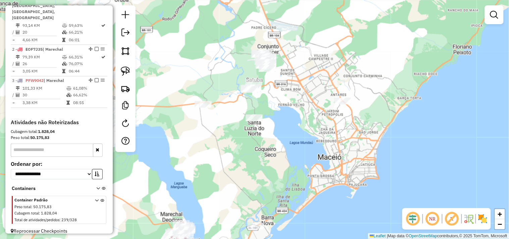
drag, startPoint x: 235, startPoint y: 41, endPoint x: 214, endPoint y: 152, distance: 113.3
click at [216, 152] on div "Janela de atendimento Grade de atendimento Capacidade Transportadoras Veículos …" at bounding box center [254, 119] width 509 height 239
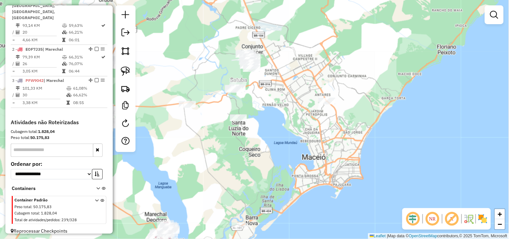
click at [323, 96] on div "Janela de atendimento Grade de atendimento Capacidade Transportadoras Veículos …" at bounding box center [254, 119] width 509 height 239
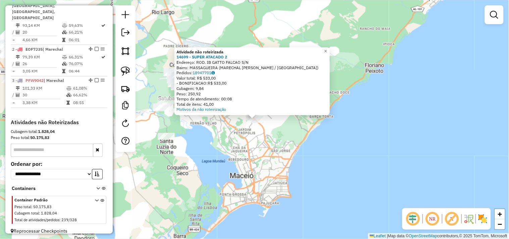
click at [188, 185] on div "Atividade não roteirizada 14699 - SUPER ATACADO 2 Endereço: ROD. IB GATTO FALCA…" at bounding box center [254, 119] width 509 height 239
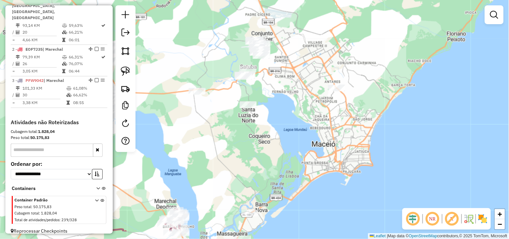
drag, startPoint x: 208, startPoint y: 186, endPoint x: 282, endPoint y: 190, distance: 73.6
click at [282, 190] on div "Janela de atendimento Grade de atendimento Capacidade Transportadoras Veículos …" at bounding box center [254, 119] width 509 height 239
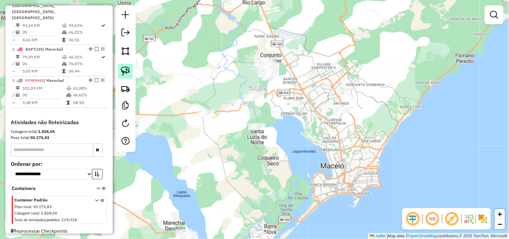
click at [128, 66] on link at bounding box center [125, 71] width 15 height 15
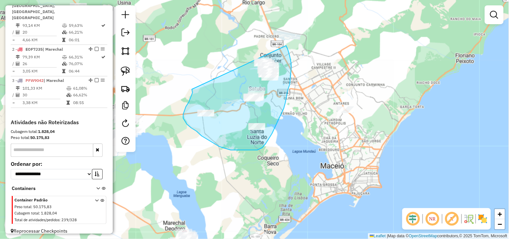
drag, startPoint x: 192, startPoint y: 89, endPoint x: 270, endPoint y: 32, distance: 96.5
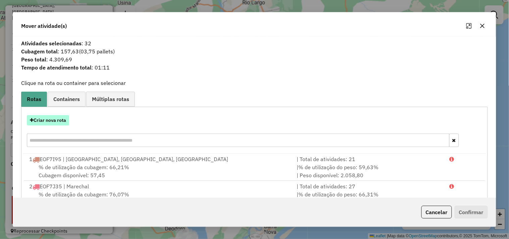
click at [58, 121] on button "Criar nova rota" at bounding box center [48, 120] width 42 height 10
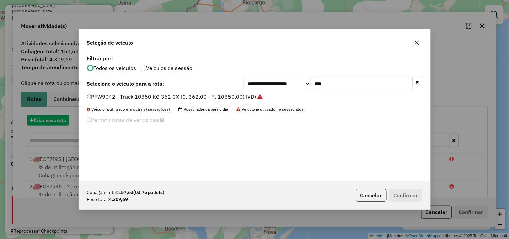
scroll to position [4, 2]
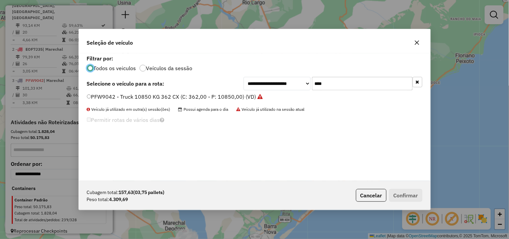
click at [334, 85] on input "****" at bounding box center [362, 83] width 101 height 13
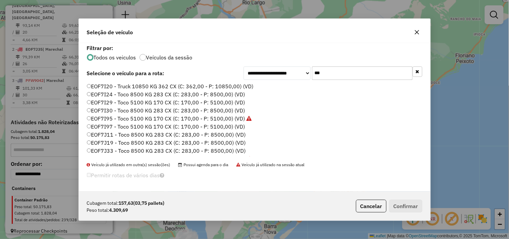
type input "***"
click at [119, 101] on label "EOF7I29 - Toco 5100 KG 170 CX (C: 170,00 - P: 5100,00) (VD)" at bounding box center [166, 102] width 158 height 8
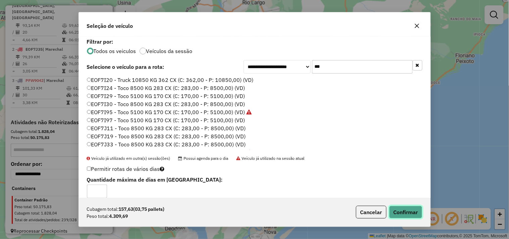
click at [399, 212] on button "Confirmar" at bounding box center [405, 212] width 33 height 13
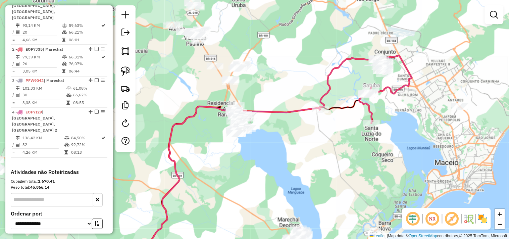
drag, startPoint x: 217, startPoint y: 152, endPoint x: 321, endPoint y: 157, distance: 104.1
click at [321, 156] on div "Janela de atendimento Grade de atendimento Capacidade Transportadoras Veículos …" at bounding box center [254, 119] width 509 height 239
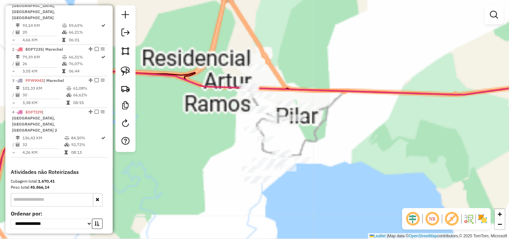
click at [237, 148] on div "Rota 4 - Placa EOF7I29 13479 - NELSON BEBIDAS 2 Janela de atendimento Grade de …" at bounding box center [254, 119] width 509 height 239
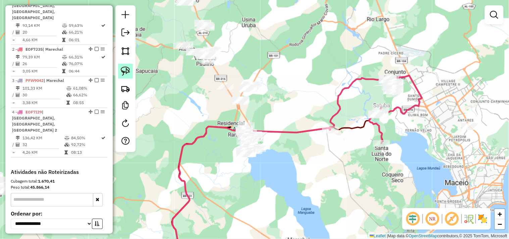
click at [128, 71] on img at bounding box center [125, 70] width 9 height 9
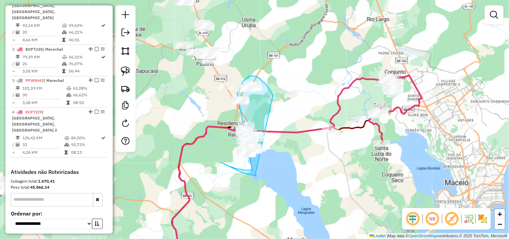
drag, startPoint x: 267, startPoint y: 86, endPoint x: 255, endPoint y: 176, distance: 91.1
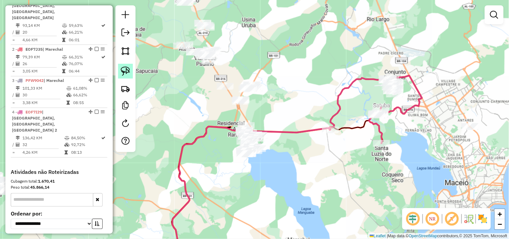
click at [128, 67] on img at bounding box center [125, 70] width 9 height 9
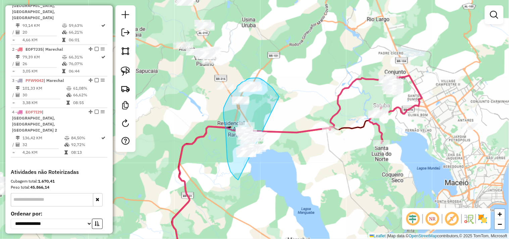
drag, startPoint x: 272, startPoint y: 88, endPoint x: 269, endPoint y: 186, distance: 98.1
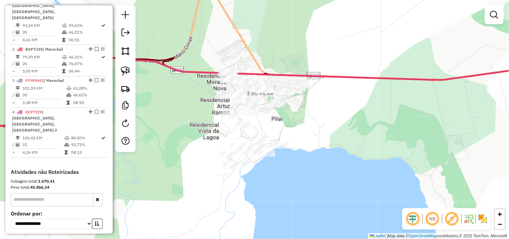
drag, startPoint x: 291, startPoint y: 159, endPoint x: 293, endPoint y: 169, distance: 9.5
click at [293, 169] on div "Janela de atendimento Grade de atendimento Capacidade Transportadoras Veículos …" at bounding box center [254, 119] width 509 height 239
click at [125, 68] on img at bounding box center [125, 70] width 9 height 9
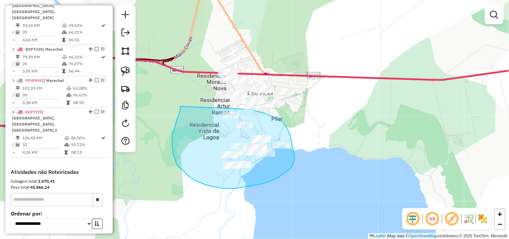
click at [253, 109] on div "Janela de atendimento Grade de atendimento Capacidade Transportadoras Veículos …" at bounding box center [254, 119] width 509 height 239
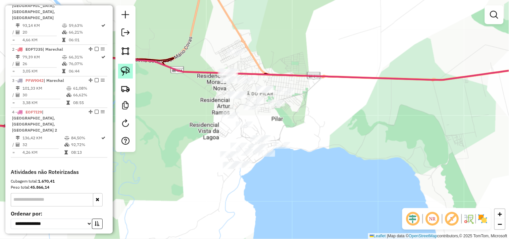
click at [126, 74] on img at bounding box center [125, 70] width 9 height 9
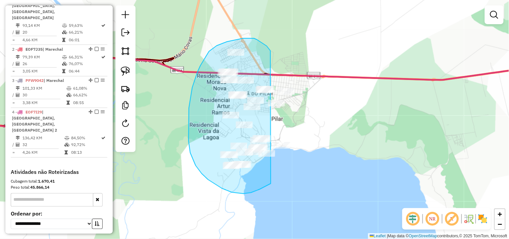
drag, startPoint x: 252, startPoint y: 38, endPoint x: 327, endPoint y: 102, distance: 99.0
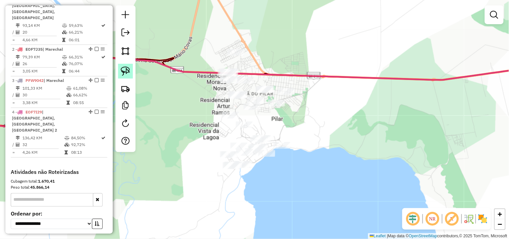
click at [121, 74] on img at bounding box center [125, 70] width 9 height 9
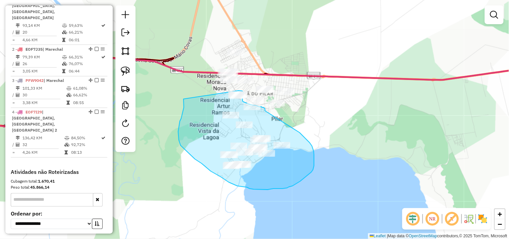
drag, startPoint x: 181, startPoint y: 118, endPoint x: 239, endPoint y: 91, distance: 63.8
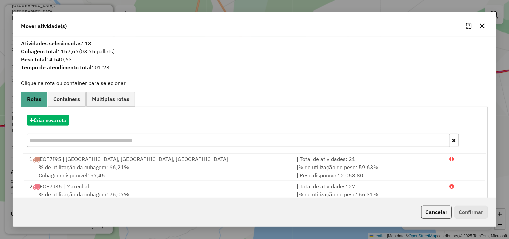
click at [63, 126] on div "Criar nova rota" at bounding box center [254, 132] width 463 height 44
click at [63, 123] on button "Criar nova rota" at bounding box center [48, 120] width 42 height 10
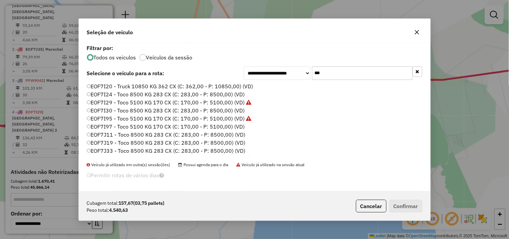
click at [338, 72] on input "***" at bounding box center [362, 72] width 101 height 13
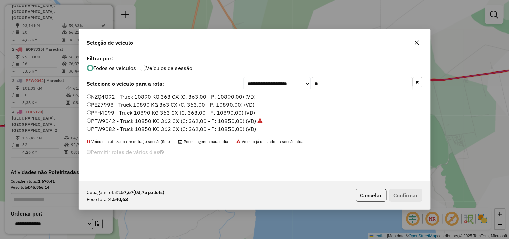
type input "*"
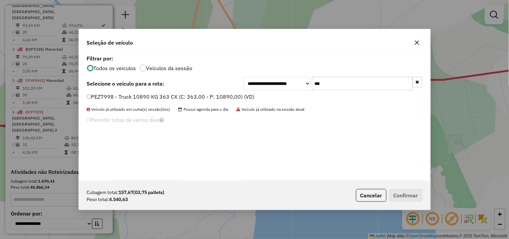
type input "***"
click at [230, 96] on label "PEZ7998 - Truck 10890 KG 363 CX (C: 363,00 - P: 10890,00) (VD)" at bounding box center [171, 97] width 168 height 8
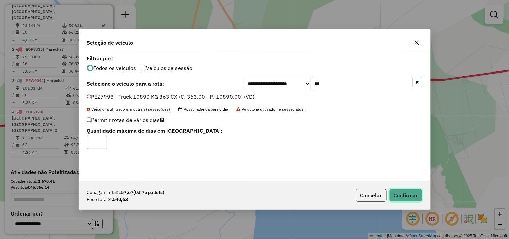
click at [408, 198] on button "Confirmar" at bounding box center [405, 195] width 33 height 13
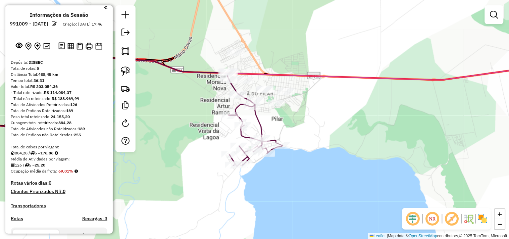
scroll to position [0, 0]
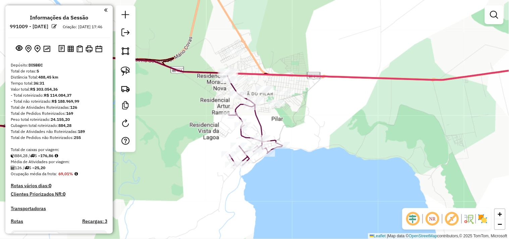
click at [344, 34] on div "Janela de atendimento Grade de atendimento Capacidade Transportadoras Veículos …" at bounding box center [254, 119] width 509 height 239
click at [254, 54] on div "Janela de atendimento Grade de atendimento Capacidade Transportadoras Veículos …" at bounding box center [254, 119] width 509 height 239
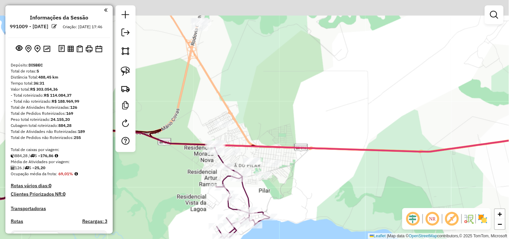
drag, startPoint x: 289, startPoint y: 153, endPoint x: 265, endPoint y: 125, distance: 35.7
click at [276, 203] on div "Janela de atendimento Grade de atendimento Capacidade Transportadoras Veículos …" at bounding box center [254, 119] width 509 height 239
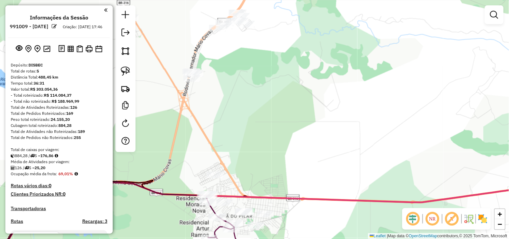
drag, startPoint x: 265, startPoint y: 125, endPoint x: 264, endPoint y: 153, distance: 27.9
click at [264, 153] on div "Janela de atendimento Grade de atendimento Capacidade Transportadoras Veículos …" at bounding box center [254, 119] width 509 height 239
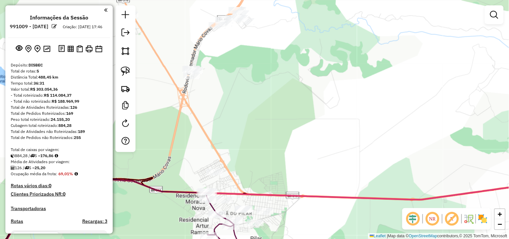
click at [264, 153] on div "Janela de atendimento Grade de atendimento Capacidade Transportadoras Veículos …" at bounding box center [254, 119] width 509 height 239
click at [264, 150] on div "Janela de atendimento Grade de atendimento Capacidade Transportadoras Veículos …" at bounding box center [254, 119] width 509 height 239
click at [128, 70] on img at bounding box center [125, 70] width 9 height 9
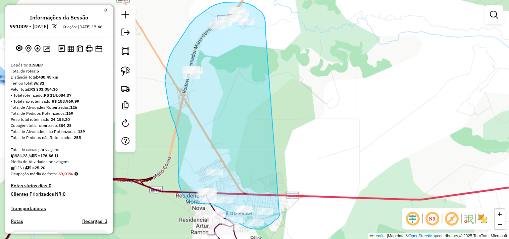
drag, startPoint x: 265, startPoint y: 28, endPoint x: 280, endPoint y: 215, distance: 187.8
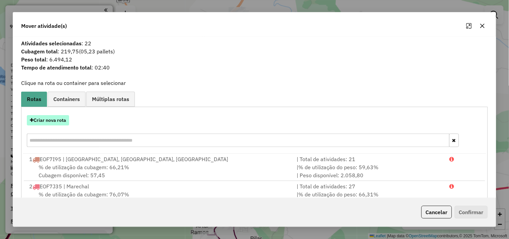
click at [53, 117] on button "Criar nova rota" at bounding box center [48, 120] width 42 height 10
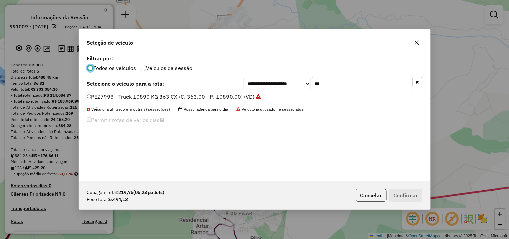
scroll to position [4, 2]
click at [334, 83] on input "***" at bounding box center [362, 83] width 101 height 13
type input "****"
click at [239, 101] on div "PFW9082 - Truck 10850 KG 362 CX (C: 362,00 - P: 10850,00) (VD)" at bounding box center [255, 99] width 344 height 13
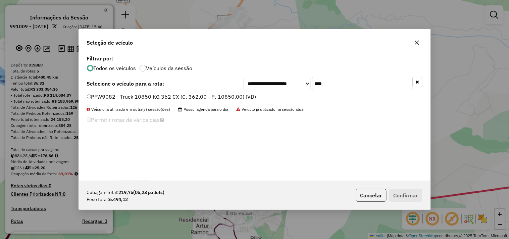
click at [241, 98] on label "PFW9082 - Truck 10850 KG 362 CX (C: 362,00 - P: 10850,00) (VD)" at bounding box center [171, 97] width 169 height 8
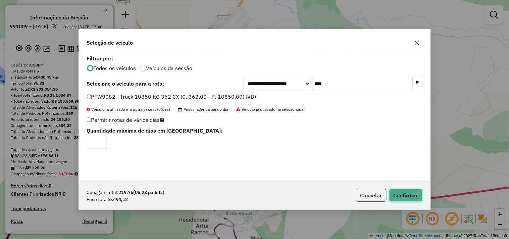
click at [396, 197] on button "Confirmar" at bounding box center [405, 195] width 33 height 13
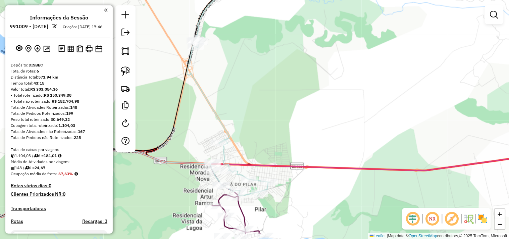
drag, startPoint x: 307, startPoint y: 174, endPoint x: 311, endPoint y: 125, distance: 49.8
click at [317, 147] on icon at bounding box center [260, 190] width 592 height 86
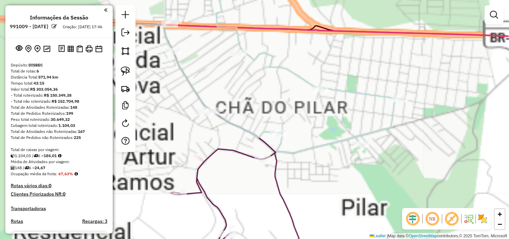
drag, startPoint x: 260, startPoint y: 140, endPoint x: 323, endPoint y: 164, distance: 67.0
click at [323, 164] on div "Janela de atendimento Grade de atendimento Capacidade Transportadoras Veículos …" at bounding box center [254, 119] width 509 height 239
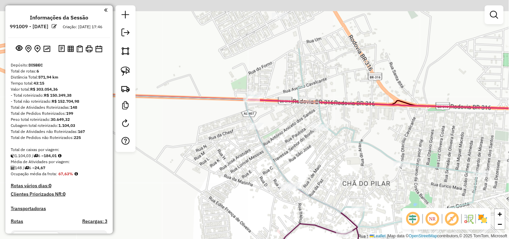
drag, startPoint x: 215, startPoint y: 78, endPoint x: 283, endPoint y: 148, distance: 98.0
click at [283, 148] on div "Janela de atendimento Grade de atendimento Capacidade Transportadoras Veículos …" at bounding box center [254, 119] width 509 height 239
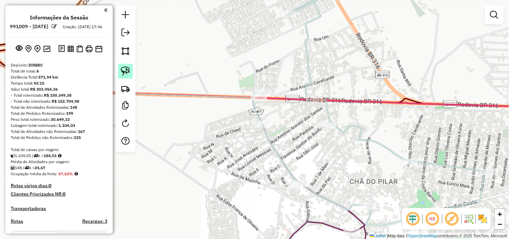
click at [119, 71] on link at bounding box center [125, 71] width 15 height 15
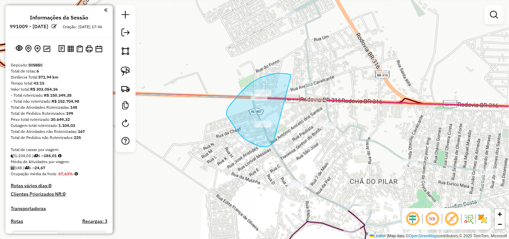
drag, startPoint x: 260, startPoint y: 78, endPoint x: 274, endPoint y: 140, distance: 64.0
click at [274, 140] on div "Janela de atendimento Grade de atendimento Capacidade Transportadoras Veículos …" at bounding box center [254, 119] width 509 height 239
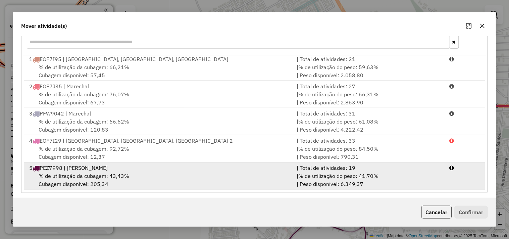
scroll to position [101, 0]
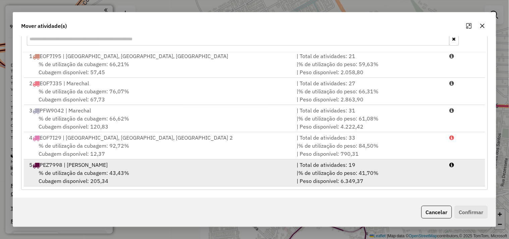
click at [140, 164] on div "5 PEZ7998 | Pilar" at bounding box center [158, 165] width 267 height 8
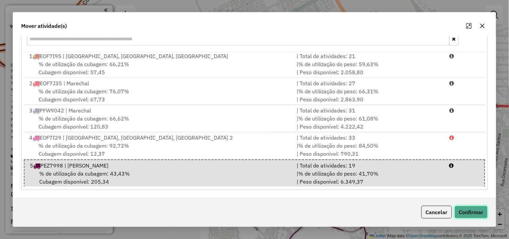
click at [460, 209] on button "Confirmar" at bounding box center [471, 212] width 33 height 13
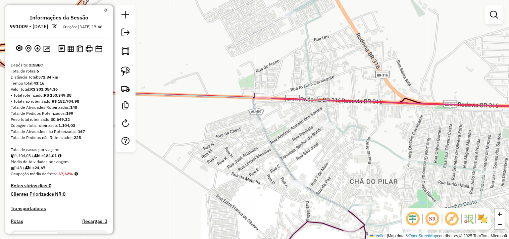
scroll to position [0, 0]
drag, startPoint x: 289, startPoint y: 159, endPoint x: 243, endPoint y: 108, distance: 68.2
click at [243, 108] on div "Janela de atendimento Grade de atendimento Capacidade Transportadoras Veículos …" at bounding box center [254, 119] width 509 height 239
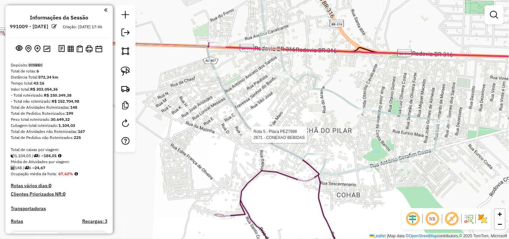
select select "**********"
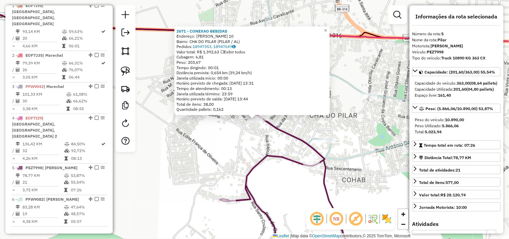
scroll to position [364, 0]
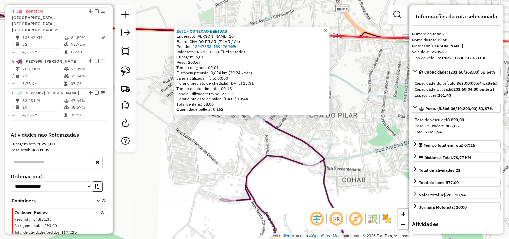
click at [235, 158] on div "2671 - CONEXAO BEBIDAS Endereço: OTACILIO CAVALCANTE 10 Bairro: CHA DO PILAR (P…" at bounding box center [254, 119] width 509 height 239
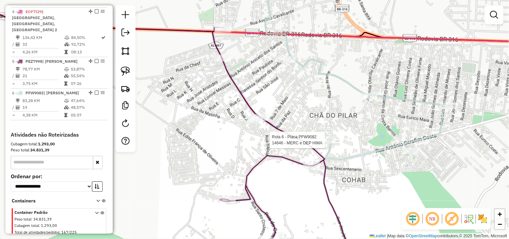
select select "**********"
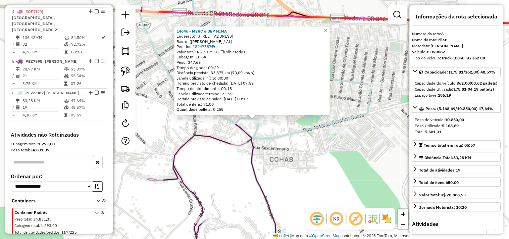
click at [323, 171] on div "14646 - MERC e DEP HIMA Endereço: Rua 1, 175 Bairro: (Pilar / AL) Pedidos: 1894…" at bounding box center [254, 119] width 509 height 239
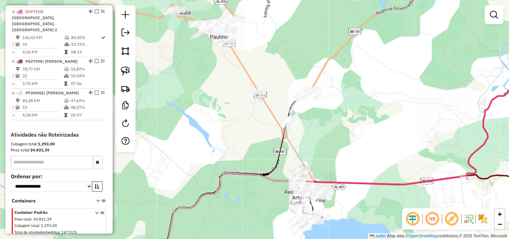
drag, startPoint x: 253, startPoint y: 111, endPoint x: 242, endPoint y: 189, distance: 78.6
click at [242, 189] on div "Janela de atendimento Grade de atendimento Capacidade Transportadoras Veículos …" at bounding box center [254, 119] width 509 height 239
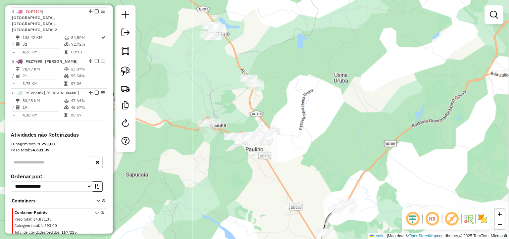
drag, startPoint x: 214, startPoint y: 115, endPoint x: 255, endPoint y: 179, distance: 75.5
click at [255, 179] on div "Janela de atendimento Grade de atendimento Capacidade Transportadoras Veículos …" at bounding box center [254, 119] width 509 height 239
click at [128, 68] on img at bounding box center [125, 70] width 9 height 9
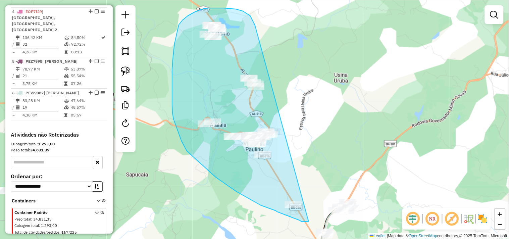
drag, startPoint x: 247, startPoint y: 13, endPoint x: 330, endPoint y: 183, distance: 188.6
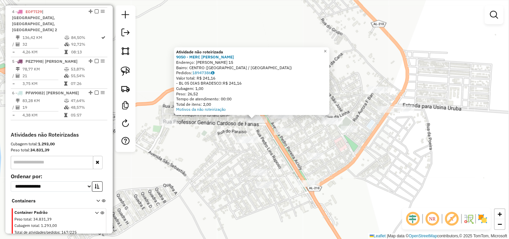
click at [242, 156] on div "Atividade não roteirizada 9050 - MERC ROBERTA Endereço: MARIA ODETE DE AZEVEDO …" at bounding box center [254, 119] width 509 height 239
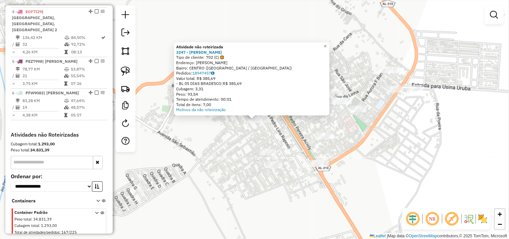
click at [240, 149] on div "Atividade não roteirizada 3247 - LUCIENE GONCALVES Tipo de cliente: 702 (C) End…" at bounding box center [254, 119] width 509 height 239
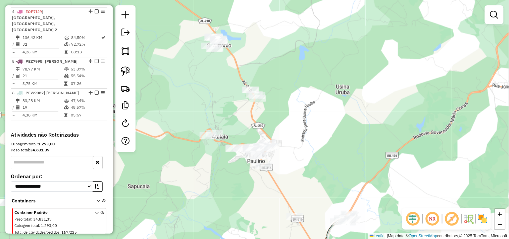
drag, startPoint x: 236, startPoint y: 189, endPoint x: 242, endPoint y: 187, distance: 7.0
click at [242, 187] on div "Janela de atendimento Grade de atendimento Capacidade Transportadoras Veículos …" at bounding box center [254, 119] width 509 height 239
click at [123, 73] on img at bounding box center [125, 70] width 9 height 9
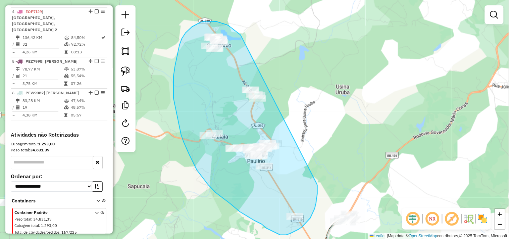
drag, startPoint x: 240, startPoint y: 34, endPoint x: 316, endPoint y: 183, distance: 166.9
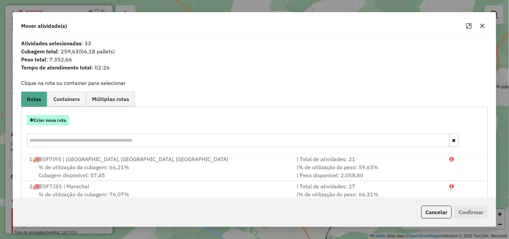
click at [56, 122] on button "Criar nova rota" at bounding box center [48, 120] width 42 height 10
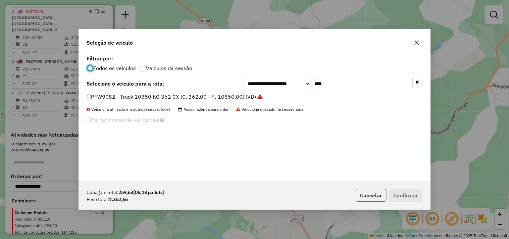
scroll to position [4, 2]
click at [327, 82] on input "****" at bounding box center [362, 83] width 101 height 13
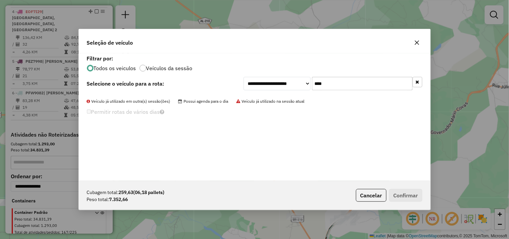
type input "*"
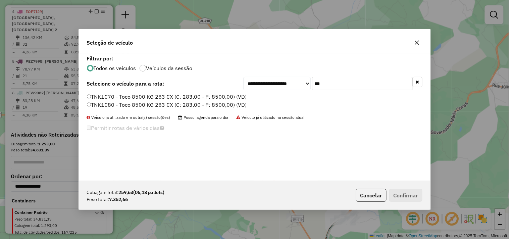
type input "***"
click at [106, 103] on label "TNK1C80 - Toco 8500 KG 283 CX (C: 283,00 - P: 8500,00) (VD)" at bounding box center [167, 105] width 160 height 8
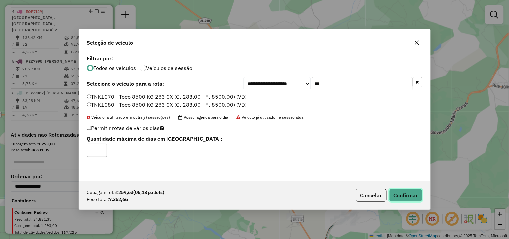
click at [398, 196] on button "Confirmar" at bounding box center [405, 195] width 33 height 13
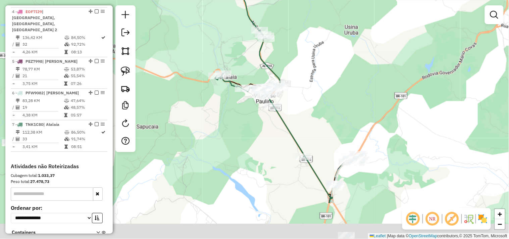
drag, startPoint x: 310, startPoint y: 152, endPoint x: 304, endPoint y: 125, distance: 28.0
click at [323, 101] on div "Janela de atendimento Grade de atendimento Capacidade Transportadoras Veículos …" at bounding box center [254, 119] width 509 height 239
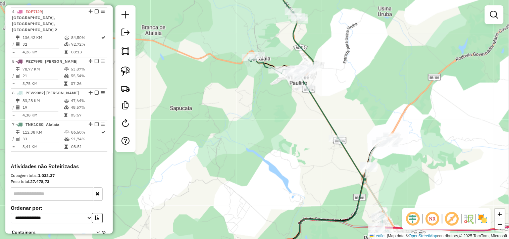
drag, startPoint x: 216, startPoint y: 169, endPoint x: 338, endPoint y: 103, distance: 138.3
click at [342, 100] on div "Janela de atendimento Grade de atendimento Capacidade Transportadoras Veículos …" at bounding box center [254, 119] width 509 height 239
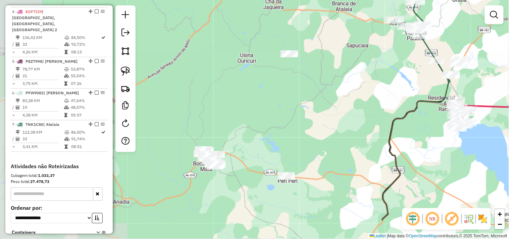
drag, startPoint x: 288, startPoint y: 133, endPoint x: 320, endPoint y: 110, distance: 39.5
click at [320, 110] on div "Janela de atendimento Grade de atendimento Capacidade Transportadoras Veículos …" at bounding box center [254, 119] width 509 height 239
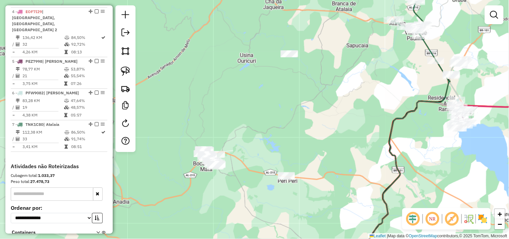
click at [282, 47] on div "Janela de atendimento Grade de atendimento Capacidade Transportadoras Veículos …" at bounding box center [254, 119] width 509 height 239
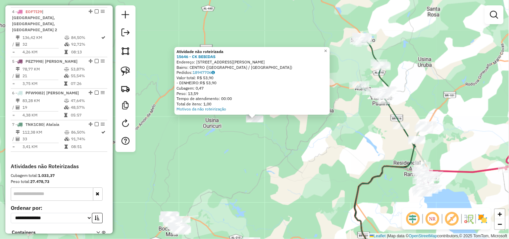
click at [274, 136] on div "Atividade não roteirizada 15646 - CK BEBIDAS Endereço: Rua professor Genario Ca…" at bounding box center [254, 119] width 509 height 239
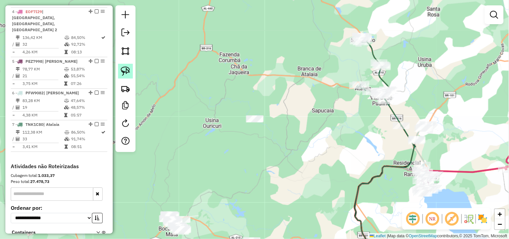
click at [131, 75] on link at bounding box center [125, 71] width 15 height 15
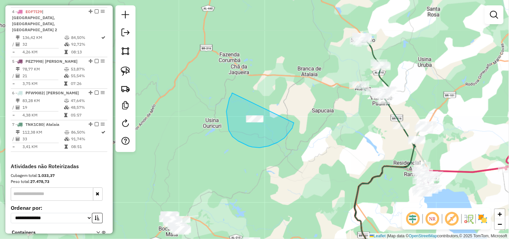
drag, startPoint x: 230, startPoint y: 98, endPoint x: 294, endPoint y: 119, distance: 68.1
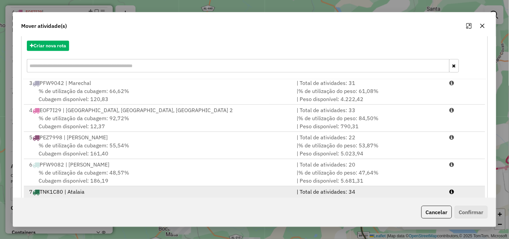
scroll to position [101, 0]
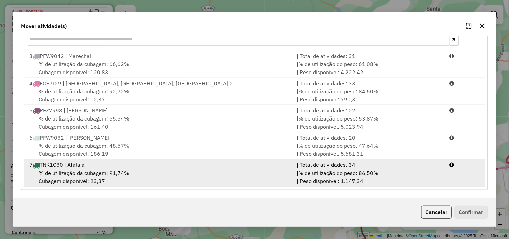
click at [97, 173] on span "% de utilização da cubagem: 91,74%" at bounding box center [84, 172] width 91 height 7
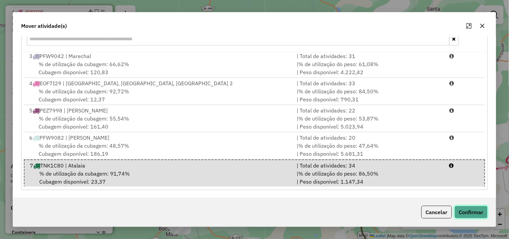
click at [463, 207] on button "Confirmar" at bounding box center [471, 212] width 33 height 13
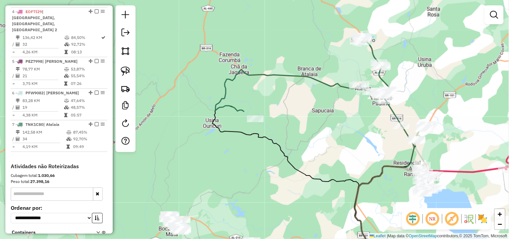
scroll to position [0, 0]
select select "**********"
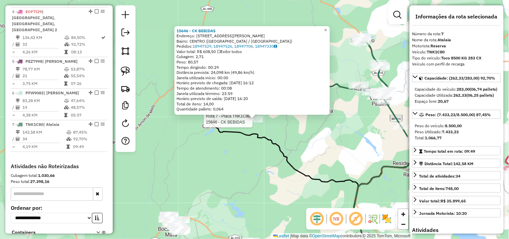
scroll to position [396, 0]
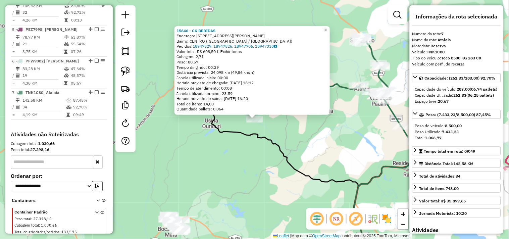
click at [248, 176] on div "15646 - CK BEBIDAS Endereço: Rua professor Genario Cardoso 119 Bairro: CENTRO (…" at bounding box center [254, 119] width 509 height 239
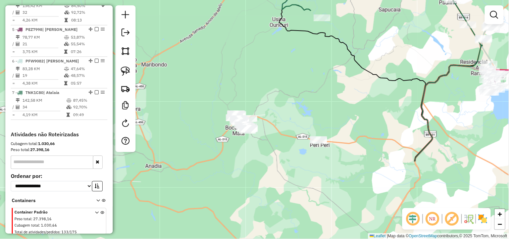
drag, startPoint x: 246, startPoint y: 199, endPoint x: 309, endPoint y: 97, distance: 119.5
click at [309, 97] on div "Janela de atendimento Grade de atendimento Capacidade Transportadoras Veículos …" at bounding box center [254, 119] width 509 height 239
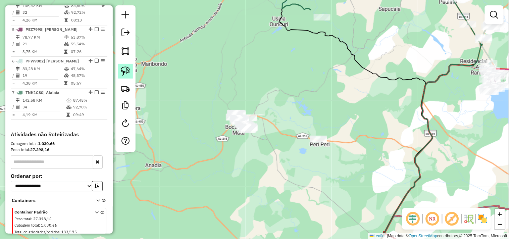
click at [121, 69] on img at bounding box center [125, 70] width 9 height 9
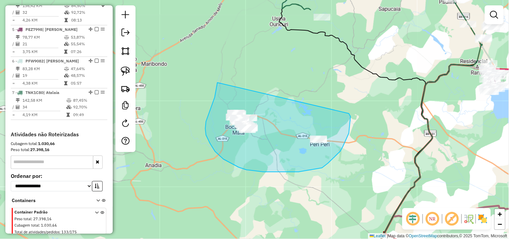
drag, startPoint x: 211, startPoint y: 107, endPoint x: 349, endPoint y: 113, distance: 137.7
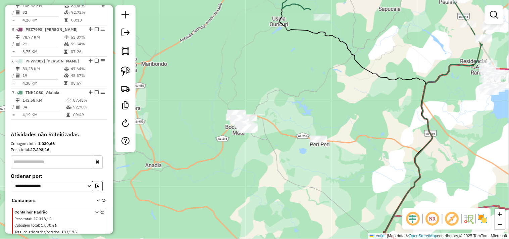
drag, startPoint x: 239, startPoint y: 160, endPoint x: 270, endPoint y: 96, distance: 70.8
click at [270, 96] on div "Janela de atendimento Grade de atendimento Capacidade Transportadoras Veículos …" at bounding box center [254, 119] width 509 height 239
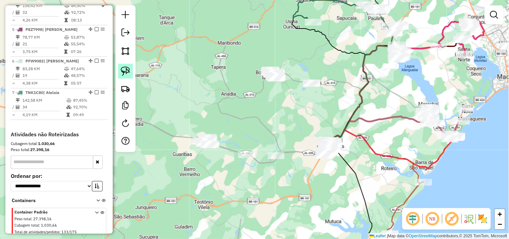
drag, startPoint x: 125, startPoint y: 74, endPoint x: 145, endPoint y: 82, distance: 21.4
click at [125, 73] on img at bounding box center [125, 70] width 9 height 9
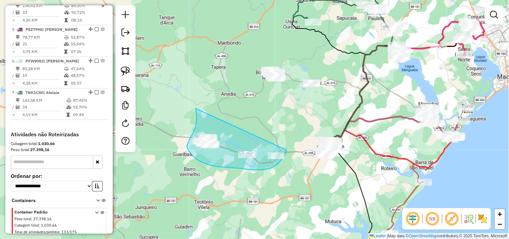
drag, startPoint x: 196, startPoint y: 125, endPoint x: 287, endPoint y: 150, distance: 94.0
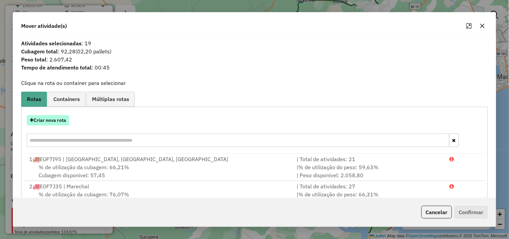
click at [58, 119] on button "Criar nova rota" at bounding box center [48, 120] width 42 height 10
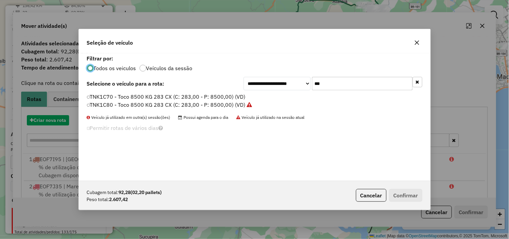
scroll to position [4, 2]
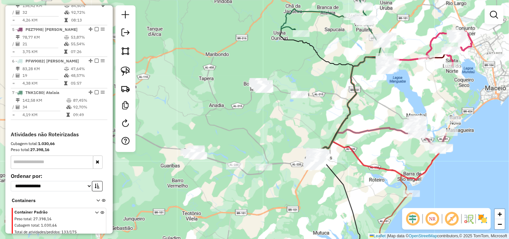
drag, startPoint x: 288, startPoint y: 120, endPoint x: 282, endPoint y: 135, distance: 16.1
click at [282, 135] on div "Janela de atendimento Grade de atendimento Capacidade Transportadoras Veículos …" at bounding box center [254, 119] width 509 height 239
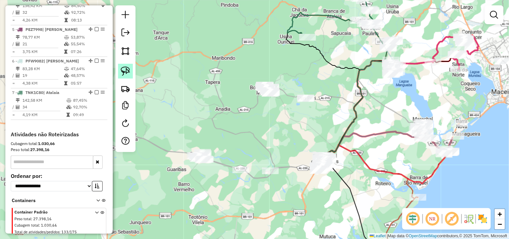
click at [123, 72] on img at bounding box center [125, 70] width 9 height 9
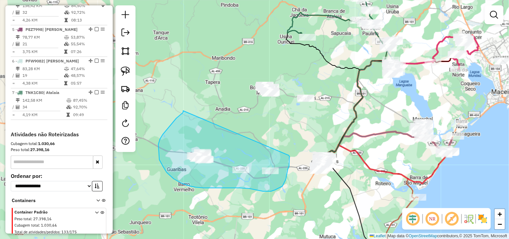
drag, startPoint x: 183, startPoint y: 112, endPoint x: 289, endPoint y: 155, distance: 113.8
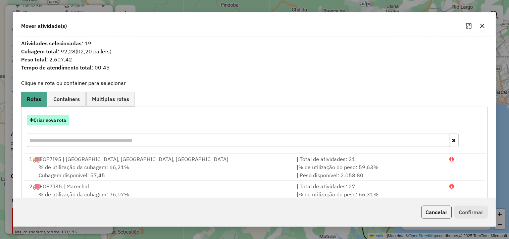
click at [54, 122] on button "Criar nova rota" at bounding box center [48, 120] width 42 height 10
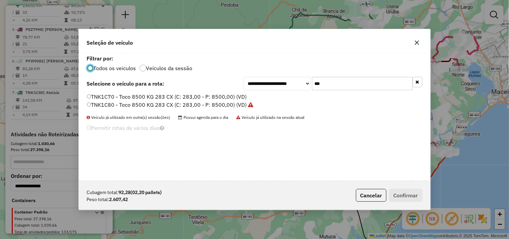
click at [334, 88] on input "***" at bounding box center [362, 83] width 101 height 13
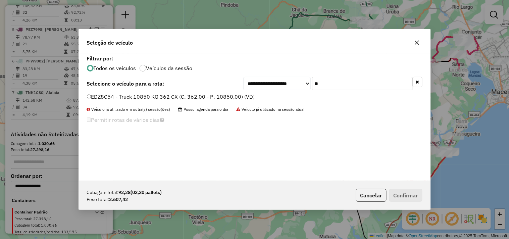
type input "*"
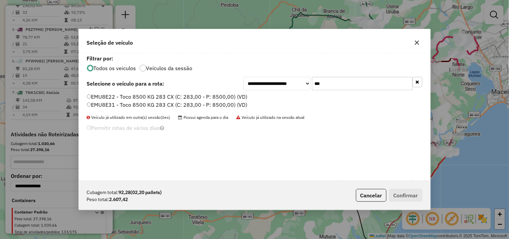
type input "***"
click at [113, 102] on label "EMU8E31 - Toco 8500 KG 283 CX (C: 283,00 - P: 8500,00) (VD)" at bounding box center [167, 105] width 161 height 8
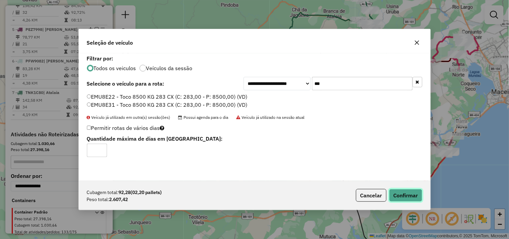
drag, startPoint x: 405, startPoint y: 192, endPoint x: 326, endPoint y: 148, distance: 90.1
click at [405, 192] on button "Confirmar" at bounding box center [405, 195] width 33 height 13
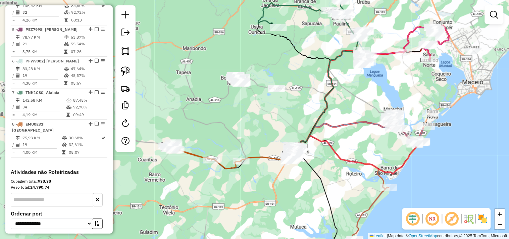
drag, startPoint x: 290, startPoint y: 132, endPoint x: 261, endPoint y: 122, distance: 30.8
click at [261, 122] on div "Janela de atendimento Grade de atendimento Capacidade Transportadoras Veículos …" at bounding box center [254, 119] width 509 height 239
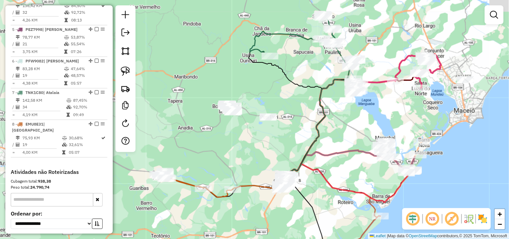
drag, startPoint x: 206, startPoint y: 125, endPoint x: 197, endPoint y: 157, distance: 33.2
click at [184, 169] on div "Janela de atendimento Grade de atendimento Capacidade Transportadoras Veículos …" at bounding box center [254, 119] width 509 height 239
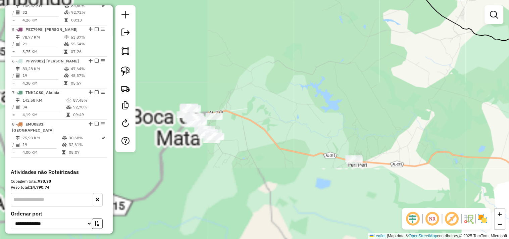
drag, startPoint x: 242, startPoint y: 119, endPoint x: 250, endPoint y: 113, distance: 10.7
click at [250, 113] on div "Janela de atendimento Grade de atendimento Capacidade Transportadoras Veículos …" at bounding box center [254, 119] width 509 height 239
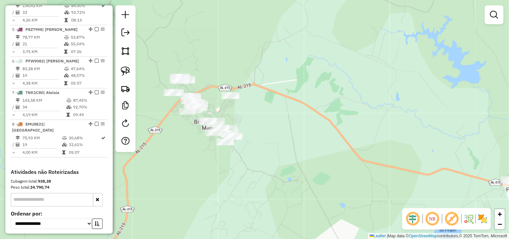
drag, startPoint x: 237, startPoint y: 120, endPoint x: 252, endPoint y: 119, distance: 14.8
click at [252, 119] on div "Janela de atendimento Grade de atendimento Capacidade Transportadoras Veículos …" at bounding box center [254, 119] width 509 height 239
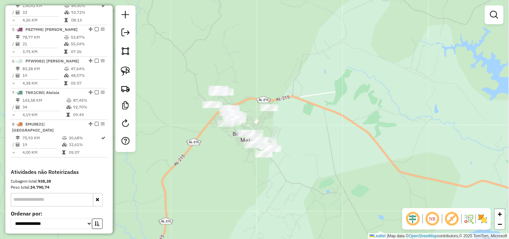
drag, startPoint x: 192, startPoint y: 137, endPoint x: 230, endPoint y: 149, distance: 40.0
click at [230, 149] on div "Janela de atendimento Grade de atendimento Capacidade Transportadoras Veículos …" at bounding box center [254, 119] width 509 height 239
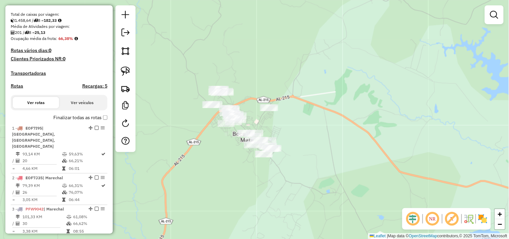
scroll to position [0, 0]
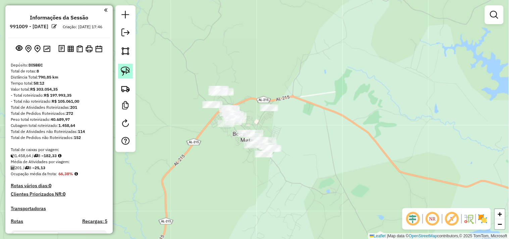
click at [128, 74] on img at bounding box center [125, 70] width 9 height 9
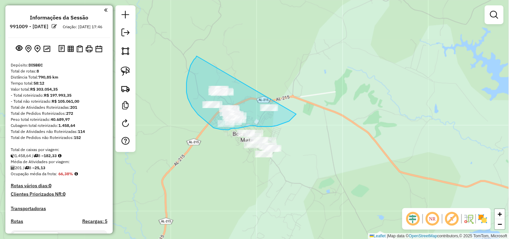
drag, startPoint x: 197, startPoint y: 56, endPoint x: 297, endPoint y: 100, distance: 109.7
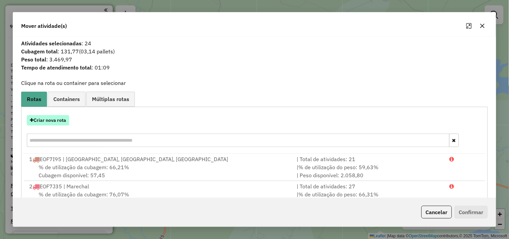
click at [64, 121] on button "Criar nova rota" at bounding box center [48, 120] width 42 height 10
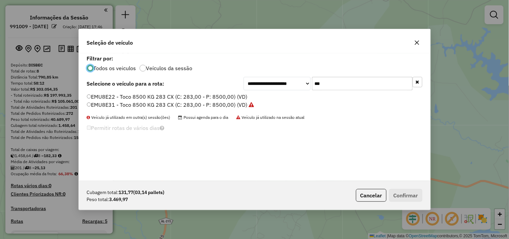
scroll to position [4, 2]
click at [342, 86] on input "***" at bounding box center [362, 83] width 101 height 13
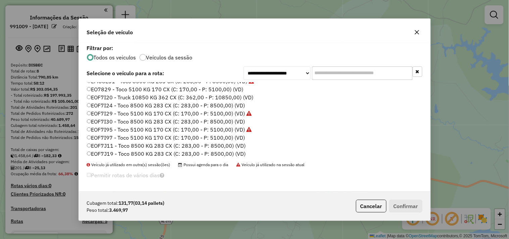
scroll to position [74, 0]
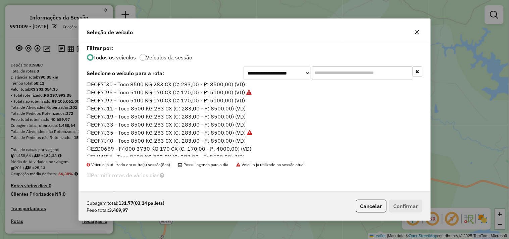
click at [137, 123] on label "EOF7J33 - Toco 8500 KG 283 CX (C: 283,00 - P: 8500,00) (VD)" at bounding box center [166, 124] width 159 height 8
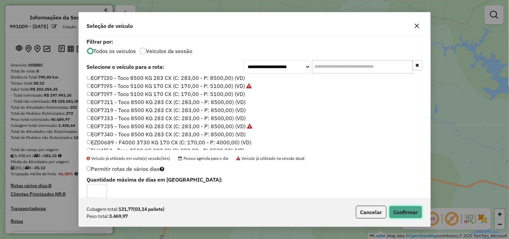
click at [405, 210] on button "Confirmar" at bounding box center [405, 212] width 33 height 13
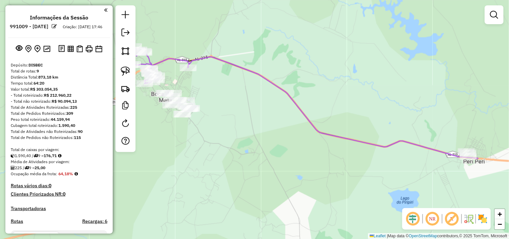
drag, startPoint x: 328, startPoint y: 163, endPoint x: 254, endPoint y: 123, distance: 84.2
click at [254, 123] on div "Janela de atendimento Grade de atendimento Capacidade Transportadoras Veículos …" at bounding box center [254, 119] width 509 height 239
click at [122, 75] on img at bounding box center [125, 70] width 9 height 9
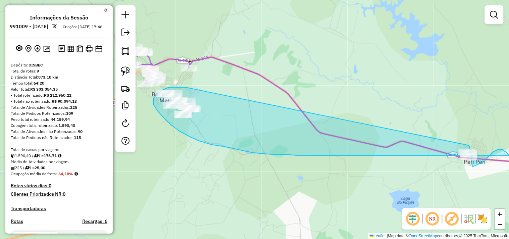
drag, startPoint x: 183, startPoint y: 87, endPoint x: 469, endPoint y: 145, distance: 292.0
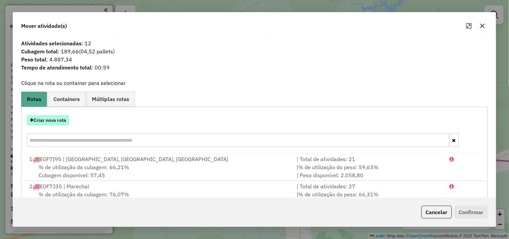
click at [59, 120] on button "Criar nova rota" at bounding box center [48, 120] width 42 height 10
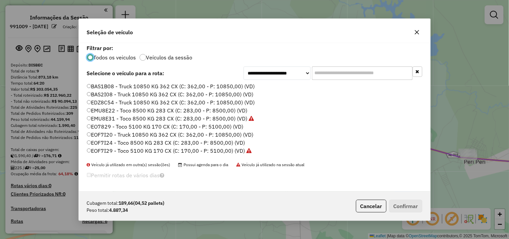
scroll to position [4, 2]
click at [341, 74] on input "text" at bounding box center [362, 72] width 101 height 13
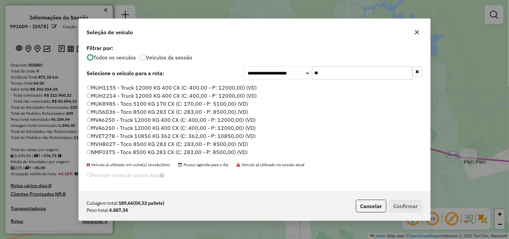
scroll to position [0, 0]
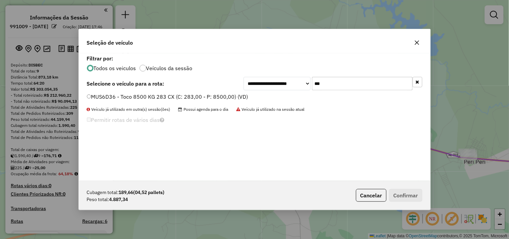
type input "***"
click at [225, 97] on label "MUS6D36 - Toco 8500 KG 283 CX (C: 283,00 - P: 8500,00) (VD)" at bounding box center [167, 97] width 161 height 8
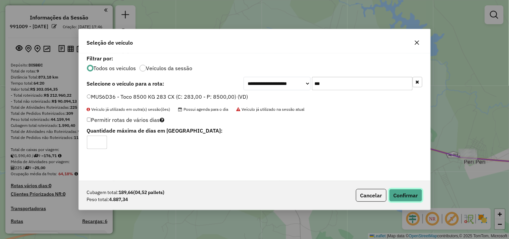
click at [400, 197] on button "Confirmar" at bounding box center [405, 195] width 33 height 13
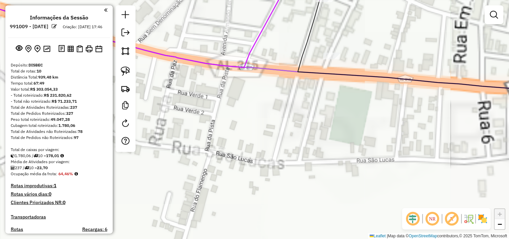
drag, startPoint x: 254, startPoint y: 109, endPoint x: 227, endPoint y: 122, distance: 30.0
click at [254, 130] on div "Janela de atendimento Grade de atendimento Capacidade Transportadoras Veículos …" at bounding box center [254, 119] width 509 height 239
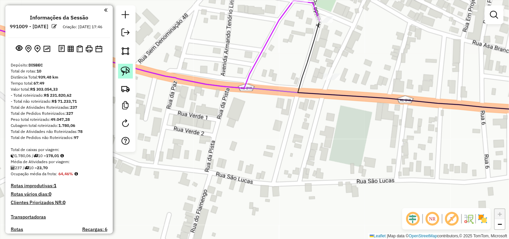
click at [122, 64] on link at bounding box center [125, 71] width 15 height 15
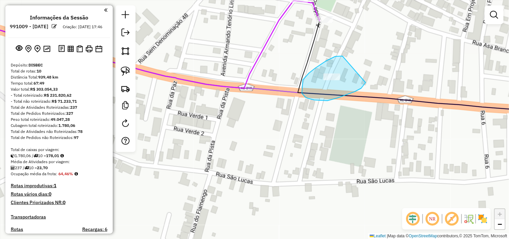
drag, startPoint x: 342, startPoint y: 56, endPoint x: 358, endPoint y: 82, distance: 30.7
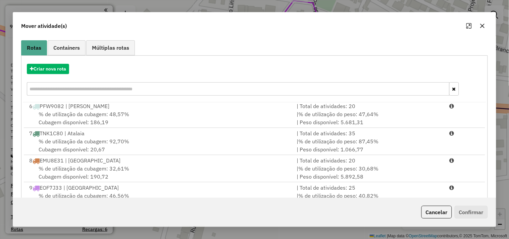
scroll to position [101, 0]
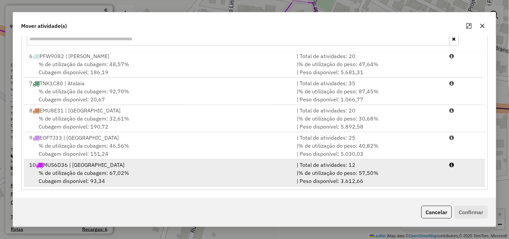
click at [138, 169] on div "% de utilização da cubagem: 67,02% Cubagem disponível: 93,34" at bounding box center [158, 177] width 267 height 16
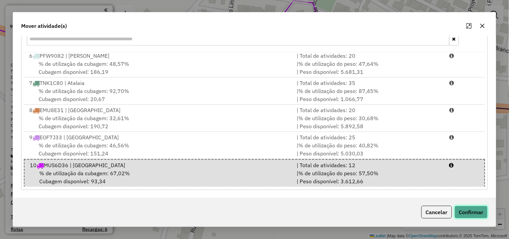
click at [486, 211] on button "Confirmar" at bounding box center [471, 212] width 33 height 13
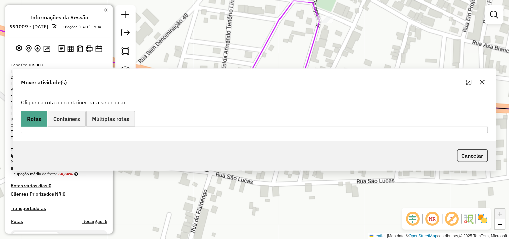
scroll to position [0, 0]
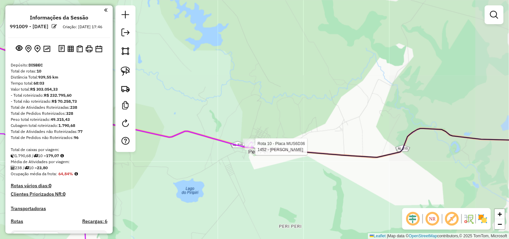
select select "**********"
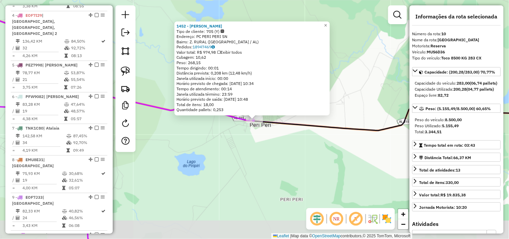
scroll to position [491, 0]
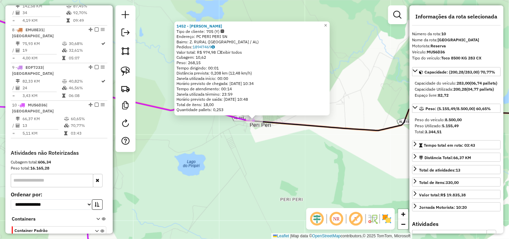
click at [234, 162] on div "1452 - GILVAN RODRIGUES DA SILVA Tipo de cliente: 705 (Y) Endereço: PC PERI PER…" at bounding box center [254, 119] width 509 height 239
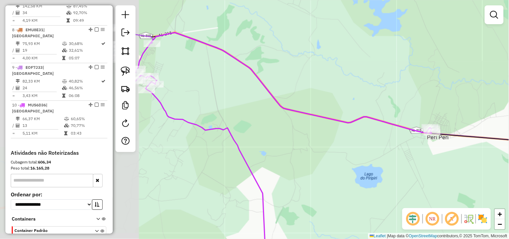
drag, startPoint x: 218, startPoint y: 158, endPoint x: 413, endPoint y: 168, distance: 195.2
click at [408, 170] on div "Janela de atendimento Grade de atendimento Capacidade Transportadoras Veículos …" at bounding box center [254, 119] width 509 height 239
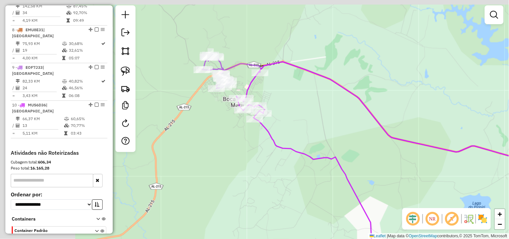
drag, startPoint x: 319, startPoint y: 167, endPoint x: 314, endPoint y: 160, distance: 8.2
click at [383, 190] on div "Janela de atendimento Grade de atendimento Capacidade Transportadoras Veículos …" at bounding box center [254, 119] width 509 height 239
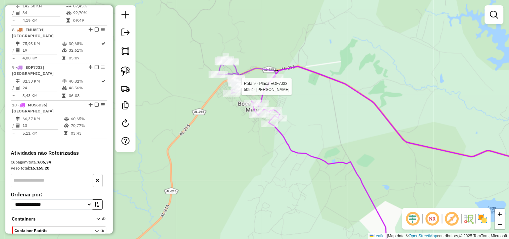
select select "**********"
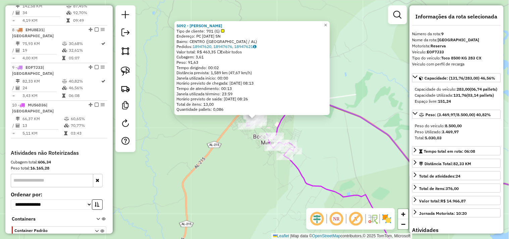
click at [229, 166] on div "5092 - VERLAINE ARAÚJO RODRIGUES Tipo de cliente: 701 (G) Endereço: PC 11 NOVEM…" at bounding box center [254, 119] width 509 height 239
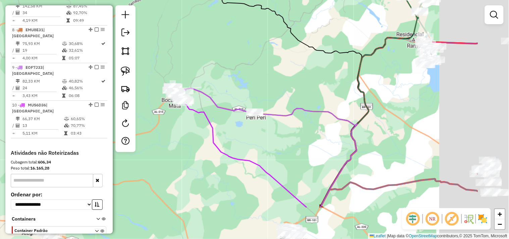
drag, startPoint x: 342, startPoint y: 185, endPoint x: 251, endPoint y: 123, distance: 109.8
click at [252, 123] on div "Janela de atendimento Grade de atendimento Capacidade Transportadoras Veículos …" at bounding box center [254, 119] width 509 height 239
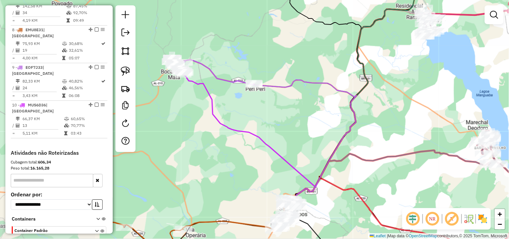
drag, startPoint x: 292, startPoint y: 145, endPoint x: 307, endPoint y: 86, distance: 61.5
click at [307, 86] on div "Janela de atendimento Grade de atendimento Capacidade Transportadoras Veículos …" at bounding box center [254, 119] width 509 height 239
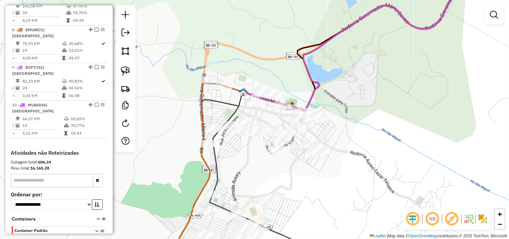
drag, startPoint x: 297, startPoint y: 157, endPoint x: 294, endPoint y: 161, distance: 5.4
click at [294, 161] on div "Janela de atendimento Grade de atendimento Capacidade Transportadoras Veículos …" at bounding box center [254, 119] width 509 height 239
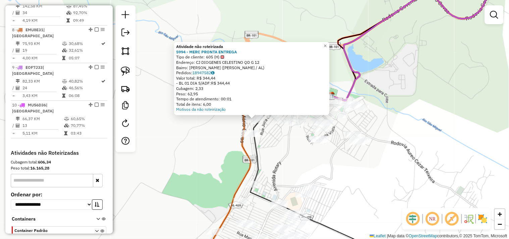
click at [209, 140] on div "Atividade não roteirizada 5994 - MERC PRONTA ENTREGA Tipo de cliente: 605 (H) E…" at bounding box center [254, 119] width 509 height 239
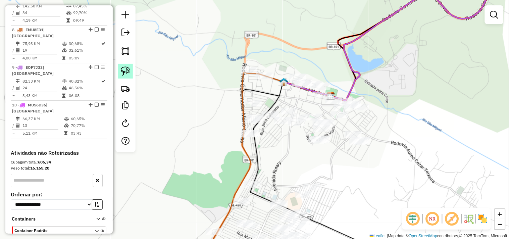
click at [121, 71] on img at bounding box center [125, 70] width 9 height 9
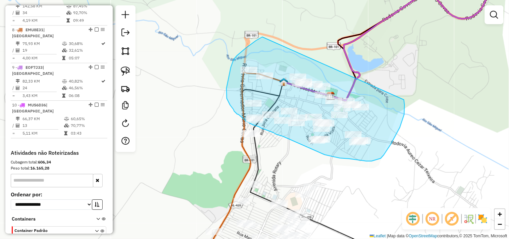
drag, startPoint x: 262, startPoint y: 37, endPoint x: 401, endPoint y: 97, distance: 151.2
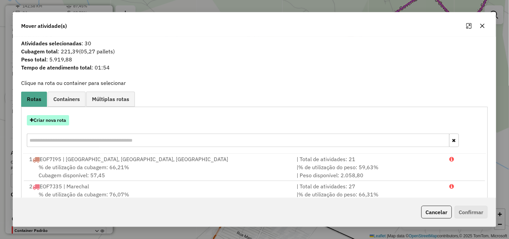
click at [52, 122] on button "Criar nova rota" at bounding box center [48, 120] width 42 height 10
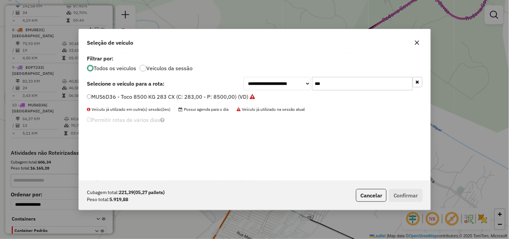
scroll to position [4, 2]
click at [342, 79] on input "***" at bounding box center [362, 83] width 101 height 13
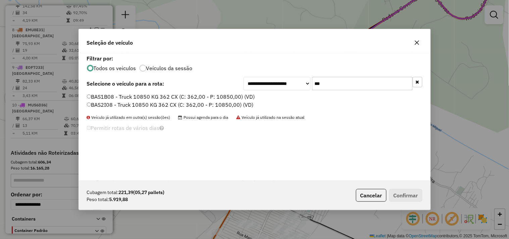
type input "***"
click at [170, 96] on label "BAS1B08 - Truck 10850 KG 362 CX (C: 362,00 - P: 10850,00) (VD)" at bounding box center [171, 97] width 168 height 8
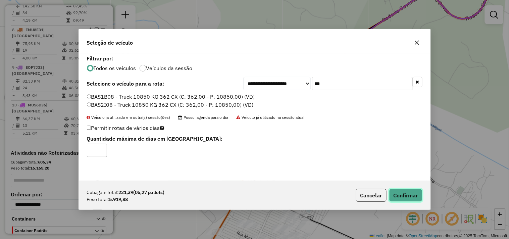
click at [409, 193] on button "Confirmar" at bounding box center [405, 195] width 33 height 13
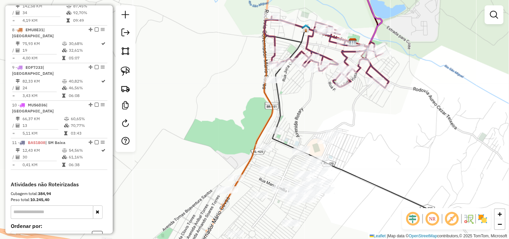
drag, startPoint x: 280, startPoint y: 178, endPoint x: 310, endPoint y: 112, distance: 72.5
click at [310, 112] on div "Janela de atendimento Grade de atendimento Capacidade Transportadoras Veículos …" at bounding box center [254, 119] width 509 height 239
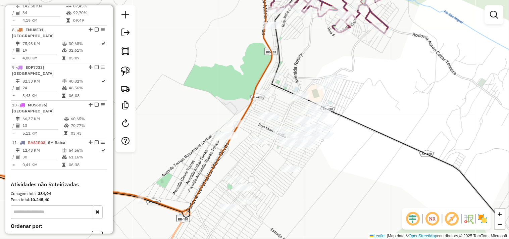
drag, startPoint x: 364, startPoint y: 170, endPoint x: 350, endPoint y: 139, distance: 33.8
click at [350, 139] on div "Janela de atendimento Grade de atendimento Capacidade Transportadoras Veículos …" at bounding box center [254, 119] width 509 height 239
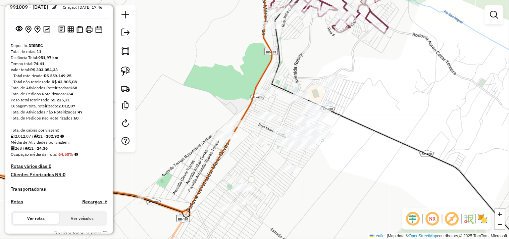
scroll to position [0, 0]
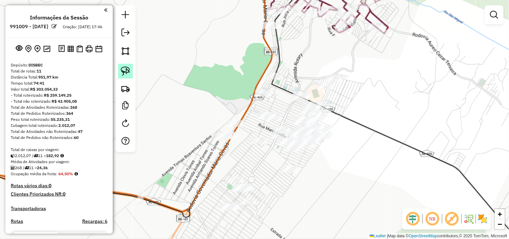
click at [129, 74] on img at bounding box center [125, 70] width 9 height 9
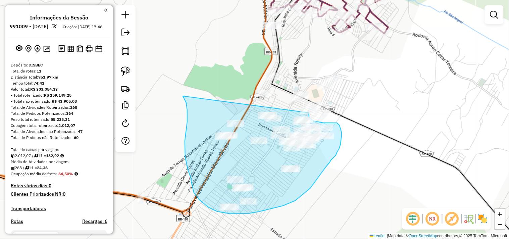
click at [309, 113] on div "Janela de atendimento Grade de atendimento Capacidade Transportadoras Veículos …" at bounding box center [254, 119] width 509 height 239
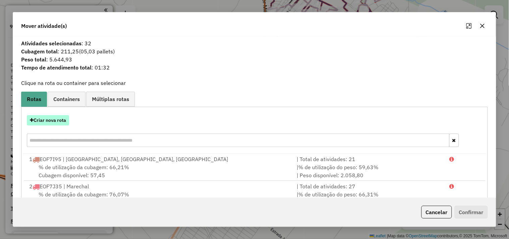
click at [63, 118] on button "Criar nova rota" at bounding box center [48, 120] width 42 height 10
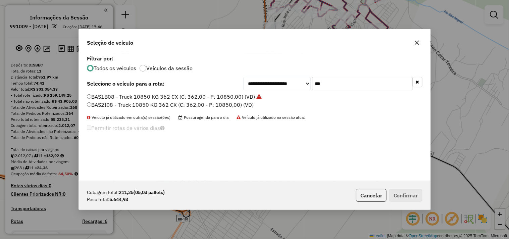
scroll to position [4, 2]
click at [332, 82] on input "***" at bounding box center [362, 83] width 101 height 13
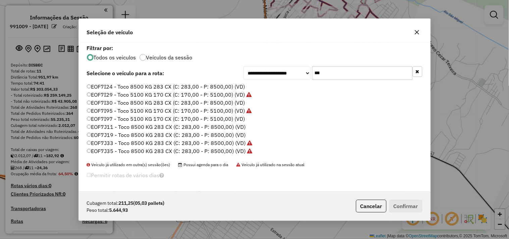
scroll to position [15, 0]
type input "***"
click at [120, 118] on label "EOF7J11 - Toco 8500 KG 283 CX (C: 283,00 - P: 8500,00) (VD)" at bounding box center [166, 120] width 159 height 8
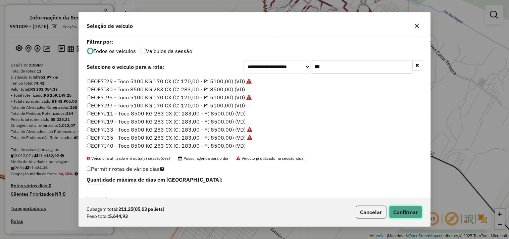
click at [398, 210] on button "Confirmar" at bounding box center [405, 212] width 33 height 13
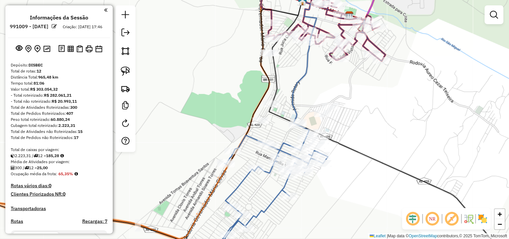
drag, startPoint x: 354, startPoint y: 122, endPoint x: 339, endPoint y: 135, distance: 19.8
click at [339, 135] on div "Janela de atendimento Grade de atendimento Capacidade Transportadoras Veículos …" at bounding box center [254, 119] width 509 height 239
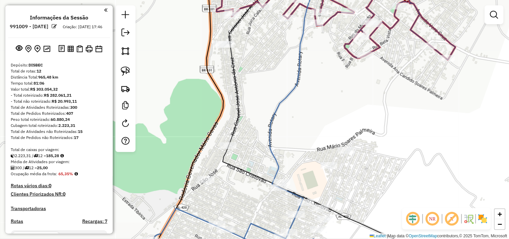
drag, startPoint x: 299, startPoint y: 101, endPoint x: 273, endPoint y: 112, distance: 27.9
click at [273, 112] on icon at bounding box center [292, 109] width 45 height 245
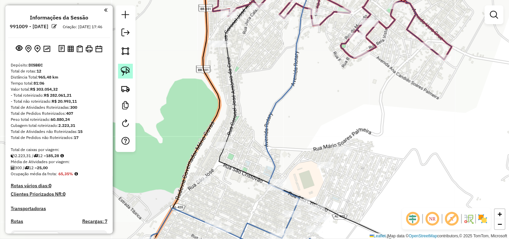
click at [126, 77] on link at bounding box center [125, 71] width 15 height 15
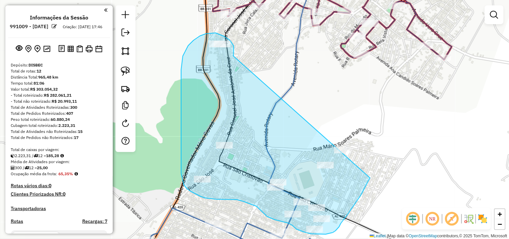
drag, startPoint x: 234, startPoint y: 48, endPoint x: 380, endPoint y: 148, distance: 176.7
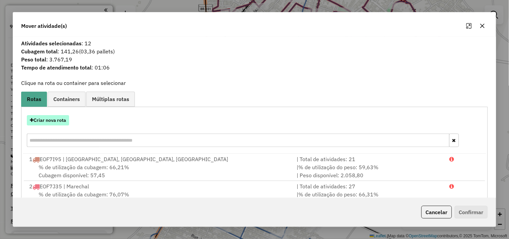
click at [49, 119] on button "Criar nova rota" at bounding box center [48, 120] width 42 height 10
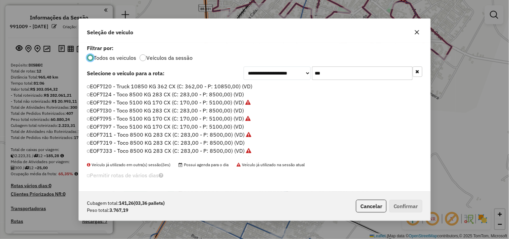
scroll to position [4, 2]
click at [351, 71] on input "***" at bounding box center [362, 72] width 101 height 13
type input "***"
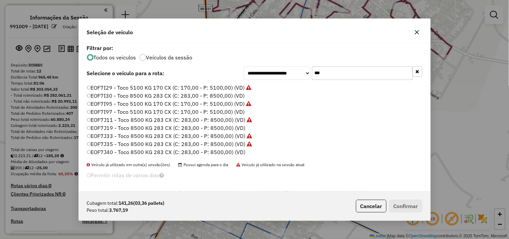
click at [132, 126] on label "EOF7J19 - Toco 8500 KG 283 CX (C: 283,00 - P: 8500,00) (VD)" at bounding box center [166, 128] width 159 height 8
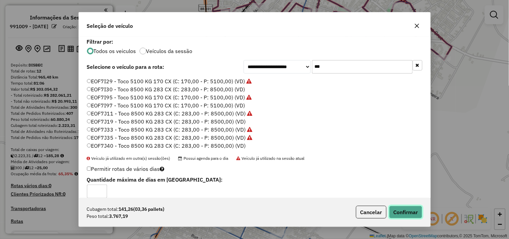
click at [401, 208] on button "Confirmar" at bounding box center [405, 212] width 33 height 13
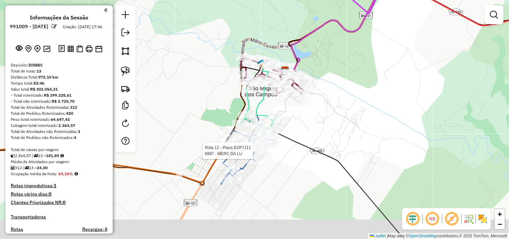
select select "**********"
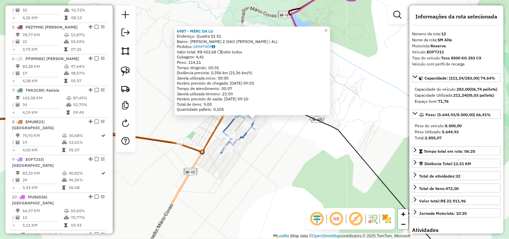
scroll to position [599, 0]
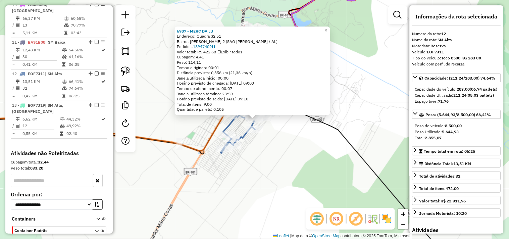
click at [273, 167] on div "6987 - MERC DA LU Endereço: Quadra S2 51 Bairro: HELIO JATOBA 2 (SAO MIGUEL DOS…" at bounding box center [254, 119] width 509 height 239
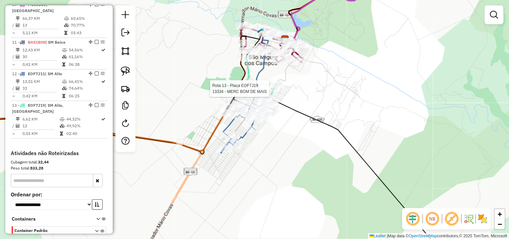
select select "**********"
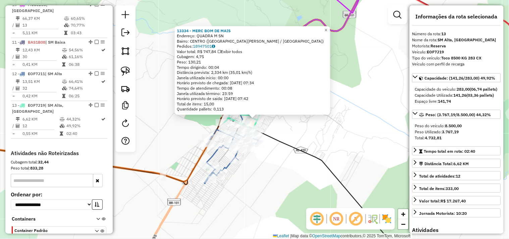
click at [301, 132] on div "13334 - MERC BOM DE MAIS Endereço: QUADRA M SN Bairro: CENTRO (SAO MIGUEL DOS C…" at bounding box center [254, 119] width 509 height 239
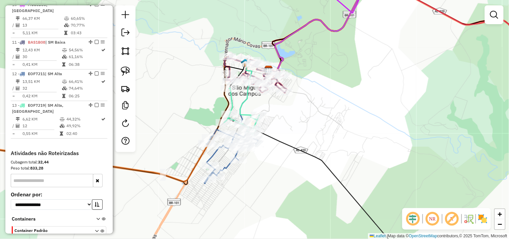
click at [251, 70] on icon at bounding box center [247, 91] width 15 height 56
select select "**********"
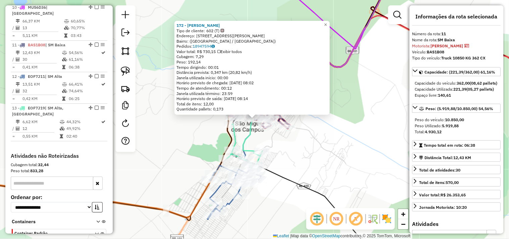
scroll to position [595, 0]
click at [300, 153] on div "172 - SEVERINO ALVES TEIXEIRA Tipo de cliente: 602 (T) Endereço: Rua Mário Palm…" at bounding box center [254, 119] width 509 height 239
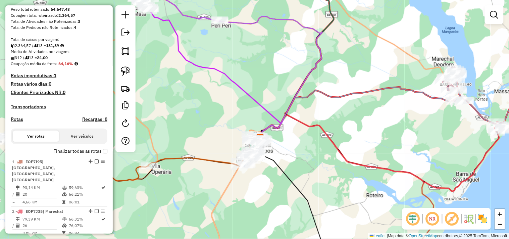
scroll to position [0, 0]
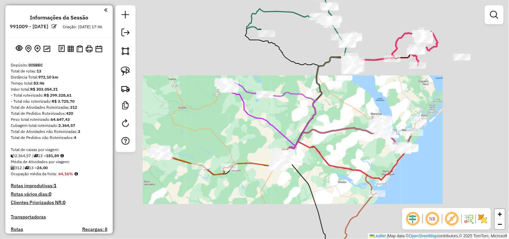
drag, startPoint x: 385, startPoint y: 77, endPoint x: 291, endPoint y: 142, distance: 114.0
click at [291, 142] on div "Janela de atendimento Grade de atendimento Capacidade Transportadoras Veículos …" at bounding box center [254, 119] width 509 height 239
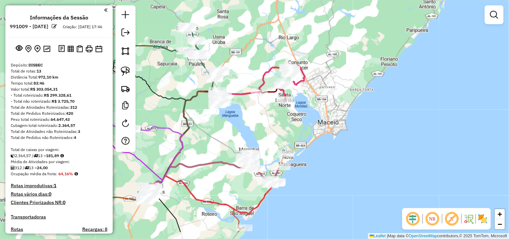
drag, startPoint x: 311, startPoint y: 174, endPoint x: 272, endPoint y: 143, distance: 49.9
click at [272, 143] on div "Janela de atendimento Grade de atendimento Capacidade Transportadoras Veículos …" at bounding box center [254, 119] width 509 height 239
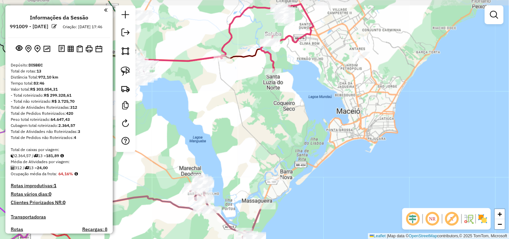
drag, startPoint x: 290, startPoint y: 133, endPoint x: 287, endPoint y: 130, distance: 4.6
click at [289, 130] on div "Janela de atendimento Grade de atendimento Capacidade Transportadoras Veículos …" at bounding box center [254, 119] width 509 height 239
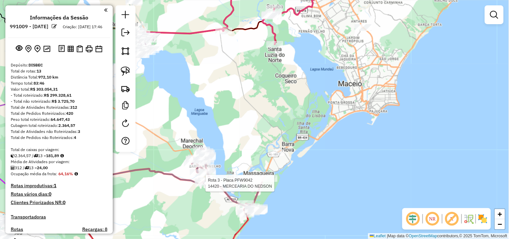
select select "**********"
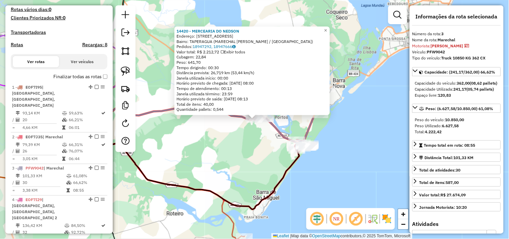
scroll to position [337, 0]
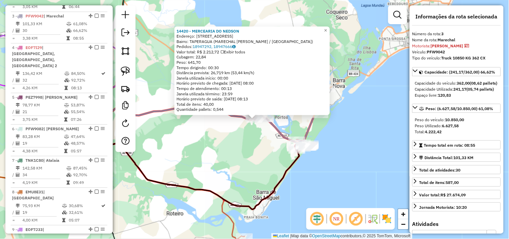
click at [227, 153] on div "14420 - MERCEARIA DO NEDSON Endereço: RUA DO CAMPO 31 Bairro: TAPERAGUA (MARECH…" at bounding box center [254, 119] width 509 height 239
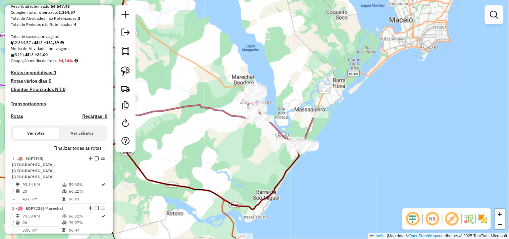
scroll to position [0, 0]
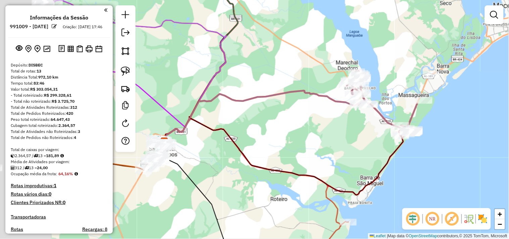
drag, startPoint x: 185, startPoint y: 159, endPoint x: 297, endPoint y: 140, distance: 114.0
click at [294, 142] on div "Janela de atendimento Grade de atendimento Capacidade Transportadoras Veículos …" at bounding box center [254, 119] width 509 height 239
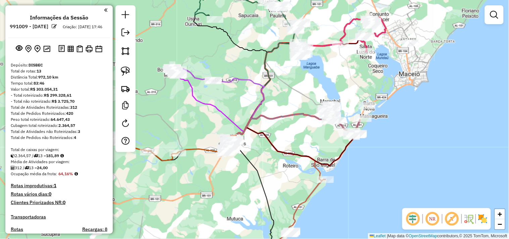
drag, startPoint x: 257, startPoint y: 149, endPoint x: 303, endPoint y: 146, distance: 46.0
click at [303, 146] on div "Janela de atendimento Grade de atendimento Capacidade Transportadoras Veículos …" at bounding box center [254, 119] width 509 height 239
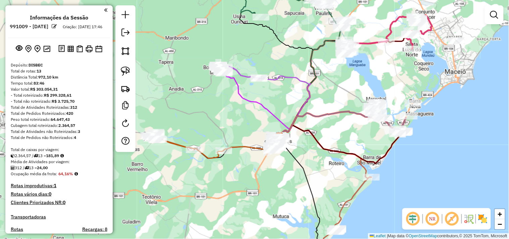
drag, startPoint x: 346, startPoint y: 123, endPoint x: 334, endPoint y: 123, distance: 12.8
click at [334, 123] on div "Janela de atendimento Grade de atendimento Capacidade Transportadoras Veículos …" at bounding box center [254, 119] width 509 height 239
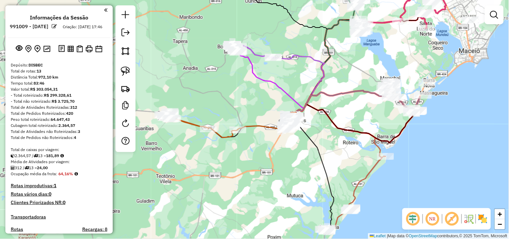
drag, startPoint x: 218, startPoint y: 125, endPoint x: 253, endPoint y: 98, distance: 44.6
click at [253, 98] on div "Janela de atendimento Grade de atendimento Capacidade Transportadoras Veículos …" at bounding box center [254, 119] width 509 height 239
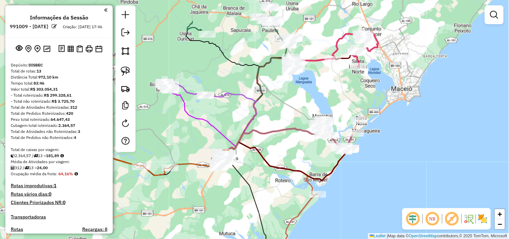
drag, startPoint x: 383, startPoint y: 58, endPoint x: 301, endPoint y: 105, distance: 94.7
click at [307, 103] on div "Janela de atendimento Grade de atendimento Capacidade Transportadoras Veículos …" at bounding box center [254, 119] width 509 height 239
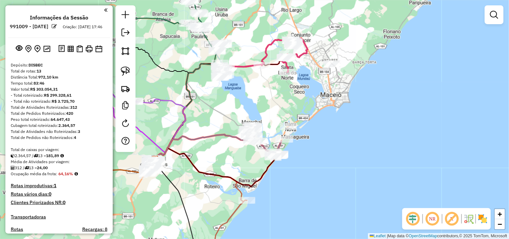
drag, startPoint x: 325, startPoint y: 103, endPoint x: 258, endPoint y: 107, distance: 67.9
click at [258, 107] on div "Janela de atendimento Grade de atendimento Capacidade Transportadoras Veículos …" at bounding box center [254, 119] width 509 height 239
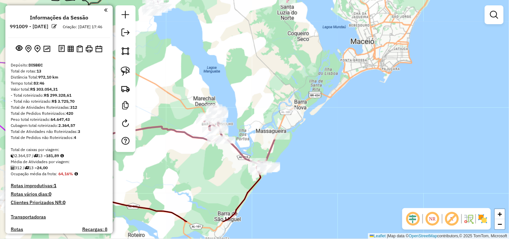
drag, startPoint x: 322, startPoint y: 100, endPoint x: 354, endPoint y: 59, distance: 51.7
click at [354, 59] on div "Janela de atendimento Grade de atendimento Capacidade Transportadoras Veículos …" at bounding box center [254, 119] width 509 height 239
select select "**********"
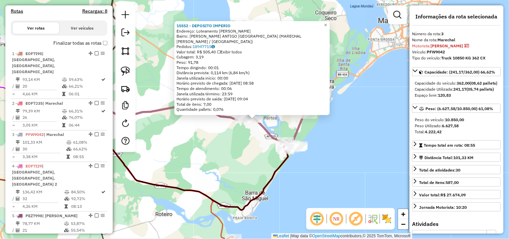
scroll to position [337, 0]
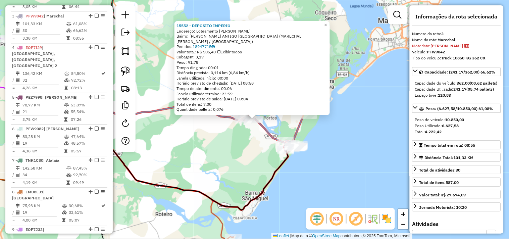
click at [246, 155] on div "15552 - DEPOSITO IMPERIO Endereço: Loteamento Eunice SN Bairro: EVERALDO LOPES …" at bounding box center [254, 119] width 509 height 239
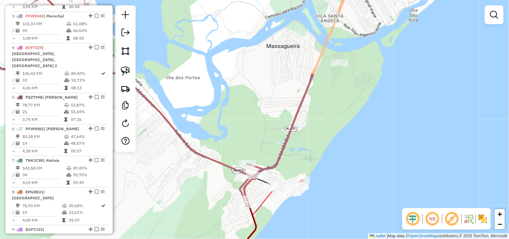
drag, startPoint x: 300, startPoint y: 135, endPoint x: 298, endPoint y: 139, distance: 4.8
click at [298, 139] on div "Janela de atendimento Grade de atendimento Capacidade Transportadoras Veículos …" at bounding box center [254, 119] width 509 height 239
click at [127, 68] on img at bounding box center [125, 70] width 9 height 9
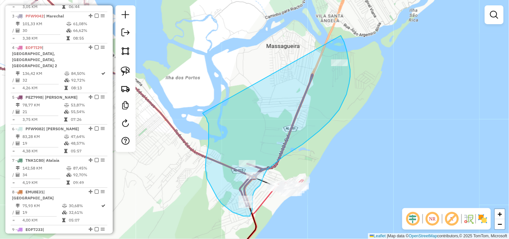
drag, startPoint x: 209, startPoint y: 125, endPoint x: 341, endPoint y: 36, distance: 159.7
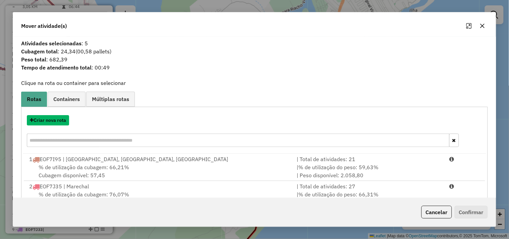
click at [66, 122] on button "Criar nova rota" at bounding box center [48, 120] width 42 height 10
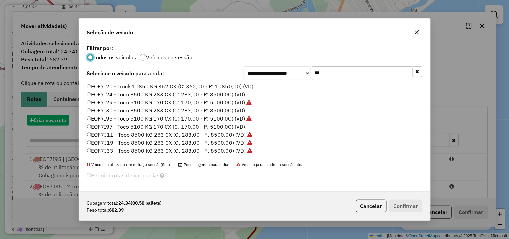
scroll to position [4, 2]
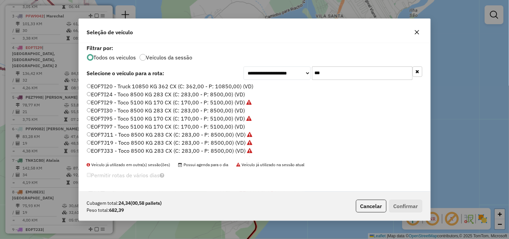
click at [373, 74] on input "***" at bounding box center [362, 72] width 101 height 13
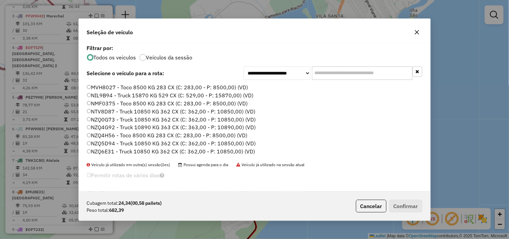
scroll to position [298, 0]
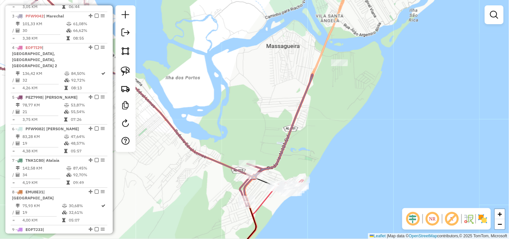
drag, startPoint x: 286, startPoint y: 106, endPoint x: 311, endPoint y: 102, distance: 24.9
click at [306, 103] on div "Janela de atendimento Grade de atendimento Capacidade Transportadoras Veículos …" at bounding box center [254, 119] width 509 height 239
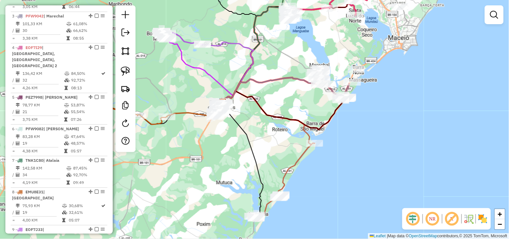
drag, startPoint x: 256, startPoint y: 109, endPoint x: 301, endPoint y: 108, distance: 45.3
click at [300, 108] on div "Janela de atendimento Grade de atendimento Capacidade Transportadoras Veículos …" at bounding box center [254, 119] width 509 height 239
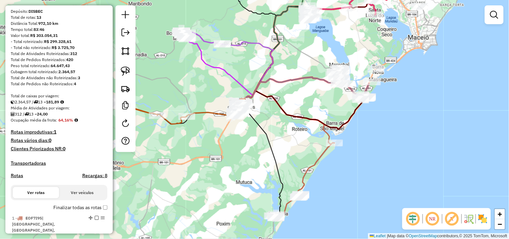
scroll to position [0, 0]
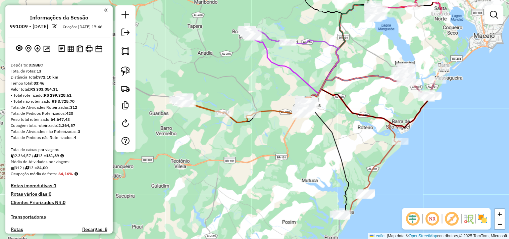
drag, startPoint x: 181, startPoint y: 151, endPoint x: 246, endPoint y: 150, distance: 65.8
click at [246, 150] on div "Janela de atendimento Grade de atendimento Capacidade Transportadoras Veículos …" at bounding box center [254, 119] width 509 height 239
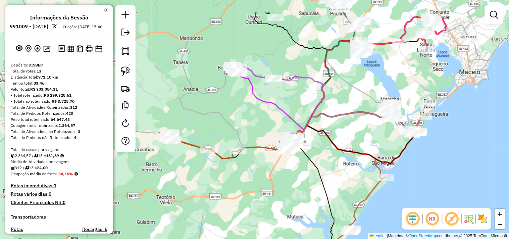
drag, startPoint x: 261, startPoint y: 90, endPoint x: 249, endPoint y: 121, distance: 33.6
click at [249, 121] on div "Janela de atendimento Grade de atendimento Capacidade Transportadoras Veículos …" at bounding box center [254, 119] width 509 height 239
select select "**********"
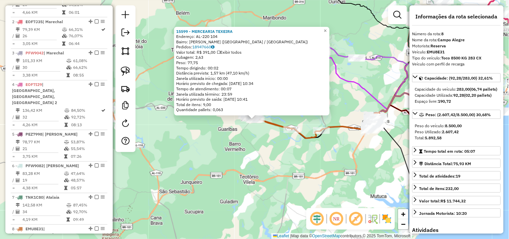
scroll to position [501, 0]
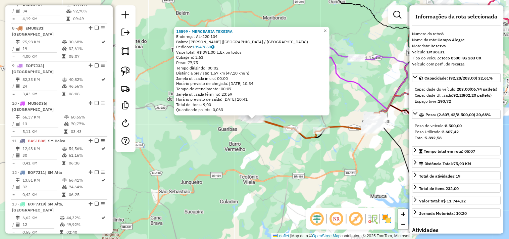
click at [224, 150] on div "15599 - MERCEARIA TEXEIRA Endereço: AL-220 104 Bairro: OZAR DA CUNHA LIMA (CAMP…" at bounding box center [254, 119] width 509 height 239
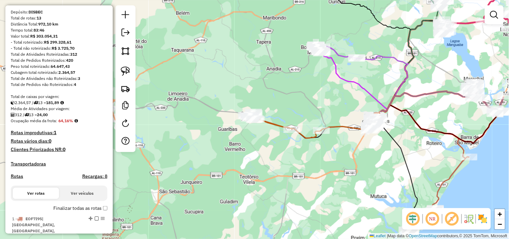
scroll to position [0, 0]
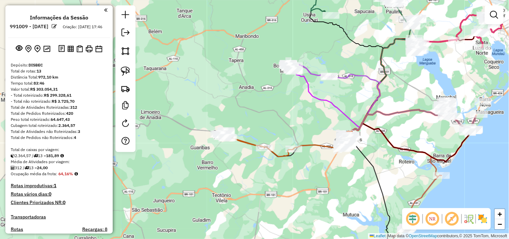
drag, startPoint x: 324, startPoint y: 79, endPoint x: 297, endPoint y: 98, distance: 33.4
click at [297, 98] on div "Janela de atendimento Grade de atendimento Capacidade Transportadoras Veículos …" at bounding box center [254, 119] width 509 height 239
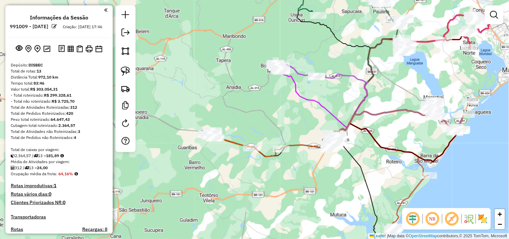
drag, startPoint x: 285, startPoint y: 97, endPoint x: 277, endPoint y: 97, distance: 7.4
click at [277, 97] on div "Janela de atendimento Grade de atendimento Capacidade Transportadoras Veículos …" at bounding box center [254, 119] width 509 height 239
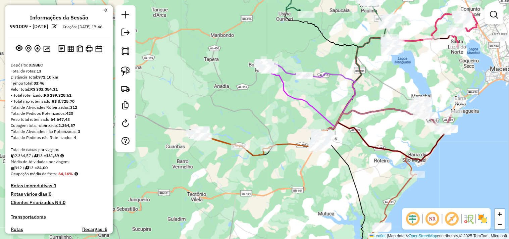
drag, startPoint x: 271, startPoint y: 97, endPoint x: 258, endPoint y: 96, distance: 13.1
click at [258, 96] on div "Janela de atendimento Grade de atendimento Capacidade Transportadoras Veículos …" at bounding box center [254, 119] width 509 height 239
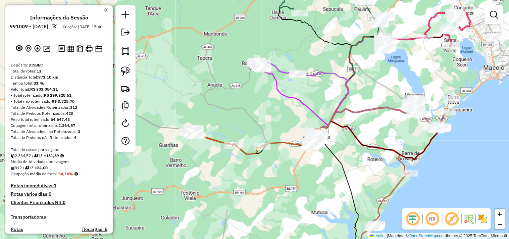
drag, startPoint x: 258, startPoint y: 100, endPoint x: 250, endPoint y: 99, distance: 8.2
click at [250, 99] on div "Janela de atendimento Grade de atendimento Capacidade Transportadoras Veículos …" at bounding box center [254, 119] width 509 height 239
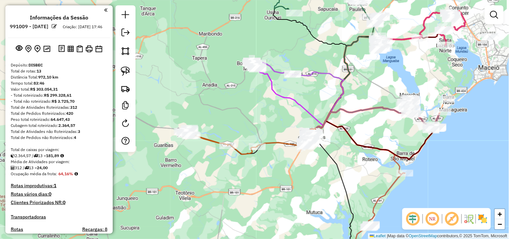
drag, startPoint x: 248, startPoint y: 96, endPoint x: 242, endPoint y: 96, distance: 6.0
click at [242, 96] on div "Janela de atendimento Grade de atendimento Capacidade Transportadoras Veículos …" at bounding box center [254, 119] width 509 height 239
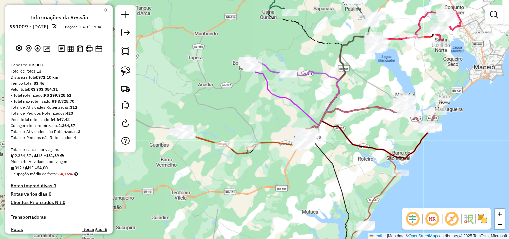
drag, startPoint x: 263, startPoint y: 180, endPoint x: 258, endPoint y: 160, distance: 20.5
click at [261, 180] on div "Janela de atendimento Grade de atendimento Capacidade Transportadoras Veículos …" at bounding box center [254, 119] width 509 height 239
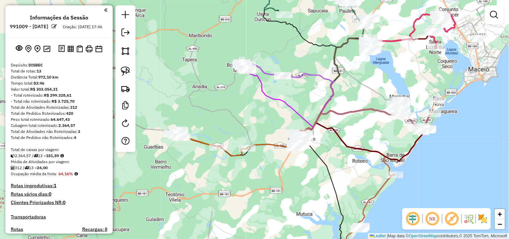
drag, startPoint x: 266, startPoint y: 124, endPoint x: 261, endPoint y: 126, distance: 5.7
click at [261, 126] on div "Janela de atendimento Grade de atendimento Capacidade Transportadoras Veículos …" at bounding box center [254, 119] width 509 height 239
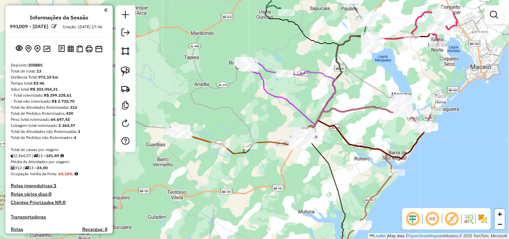
drag, startPoint x: 210, startPoint y: 116, endPoint x: 213, endPoint y: 113, distance: 3.8
click at [213, 113] on div "Janela de atendimento Grade de atendimento Capacidade Transportadoras Veículos …" at bounding box center [254, 119] width 509 height 239
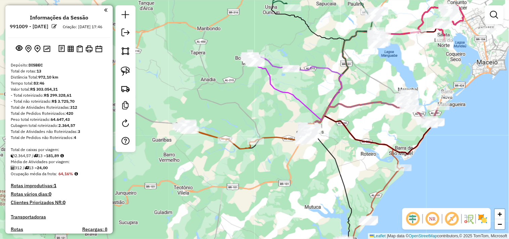
drag, startPoint x: 257, startPoint y: 122, endPoint x: 263, endPoint y: 120, distance: 6.7
click at [263, 120] on div "Janela de atendimento Grade de atendimento Capacidade Transportadoras Veículos …" at bounding box center [254, 119] width 509 height 239
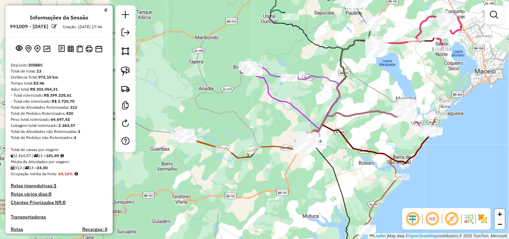
drag, startPoint x: 314, startPoint y: 98, endPoint x: 309, endPoint y: 111, distance: 13.7
click at [309, 111] on div "Janela de atendimento Grade de atendimento Capacidade Transportadoras Veículos …" at bounding box center [254, 119] width 509 height 239
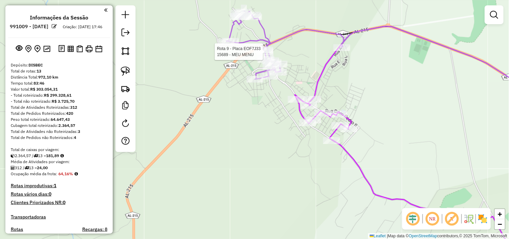
select select "**********"
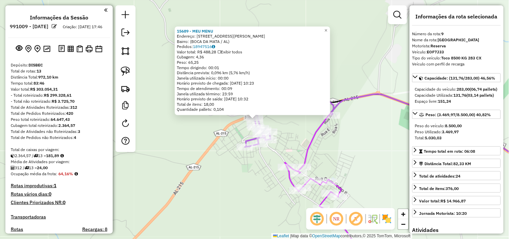
click at [238, 187] on div "15689 - MEU MENU Endereço: Rua Elias Alves 55 Bairro: (BOCA DA MATA / AL) Pedid…" at bounding box center [254, 119] width 509 height 239
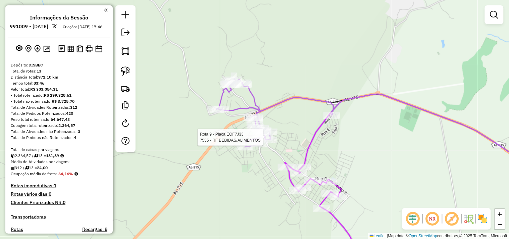
select select "**********"
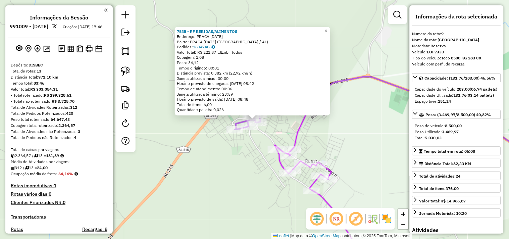
click at [228, 163] on div "7535 - RF BEBIDAS/ALIMENTOS Endereço: PRACA 11 DE NOVEMBRO 01 Bairro: PRACA 11 …" at bounding box center [254, 119] width 509 height 239
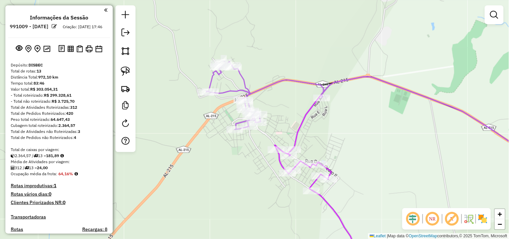
scroll to position [112, 0]
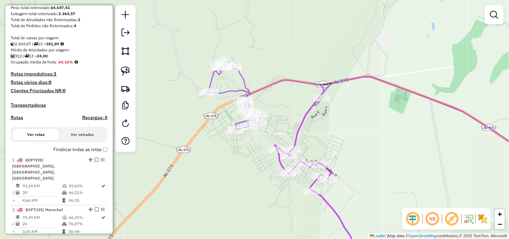
click at [20, 120] on h4 "Rotas" at bounding box center [17, 118] width 12 height 6
select select "*"
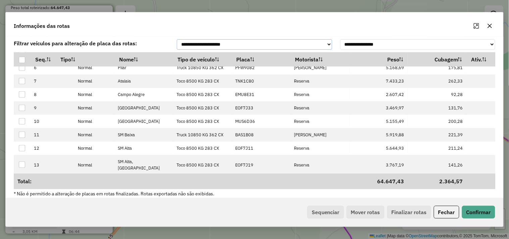
scroll to position [102, 0]
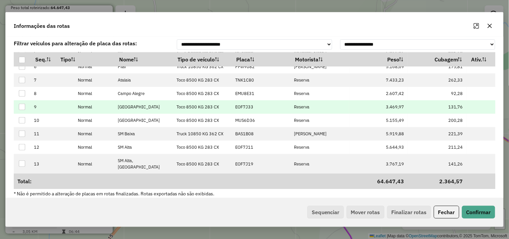
click at [247, 110] on p-celleditor "EOF7J33" at bounding box center [244, 107] width 18 height 6
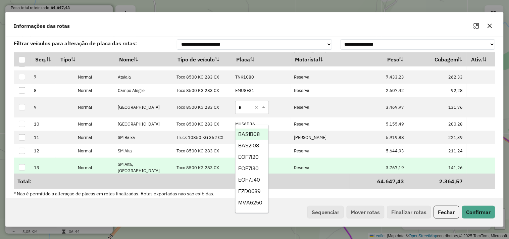
type input "**"
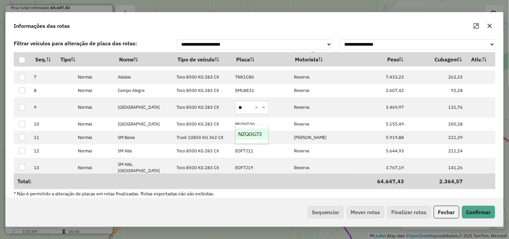
click at [252, 138] on div "NZQ0G73" at bounding box center [252, 134] width 33 height 11
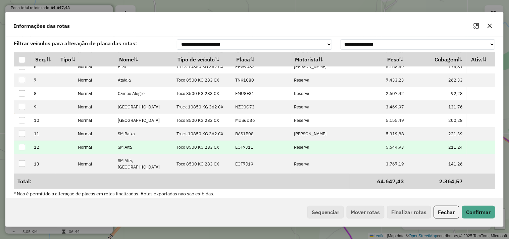
scroll to position [5, 0]
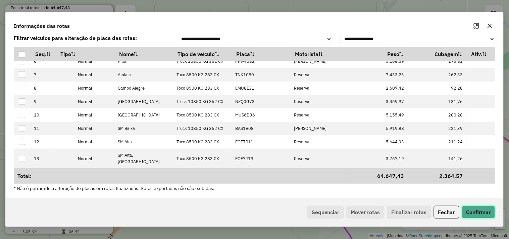
click at [473, 211] on button "Confirmar" at bounding box center [478, 212] width 33 height 13
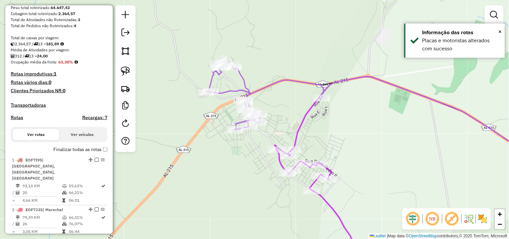
click at [13, 120] on h4 "Rotas" at bounding box center [17, 118] width 12 height 6
select select "*"
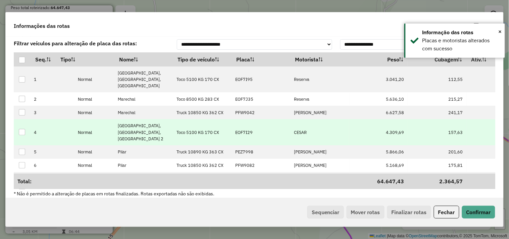
scroll to position [102, 0]
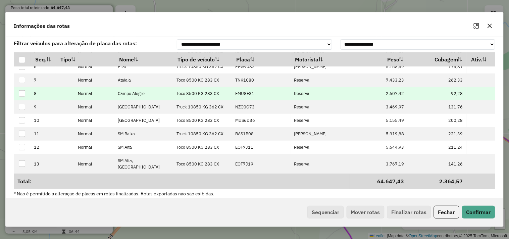
click at [251, 96] on p-celleditor "EMU8E31" at bounding box center [244, 94] width 19 height 6
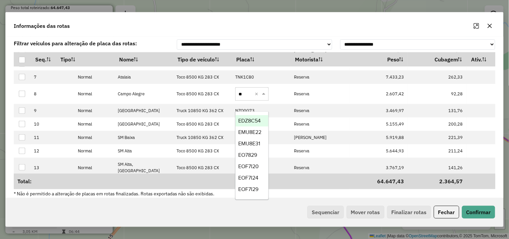
type input "***"
click at [257, 167] on span "EOF7J33" at bounding box center [248, 167] width 21 height 6
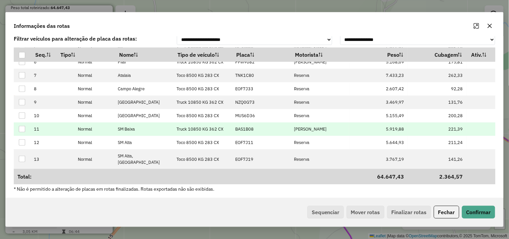
scroll to position [5, 0]
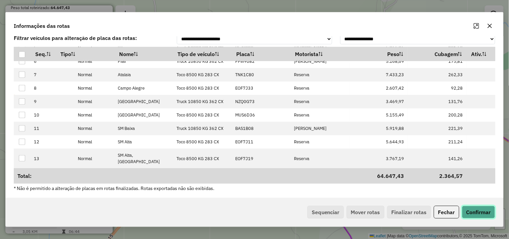
click at [476, 211] on button "Confirmar" at bounding box center [478, 212] width 33 height 13
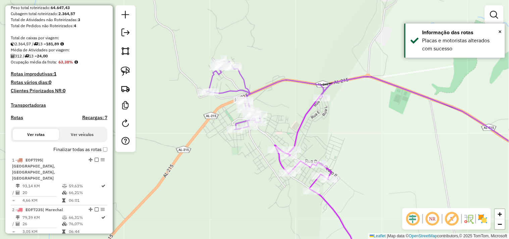
drag, startPoint x: 381, startPoint y: 174, endPoint x: 258, endPoint y: 132, distance: 130.4
click at [258, 132] on div "Janela de atendimento Grade de atendimento Capacidade Transportadoras Veículos …" at bounding box center [254, 119] width 509 height 239
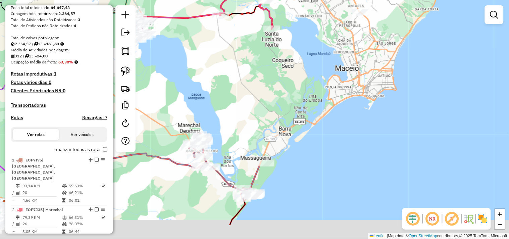
drag, startPoint x: 394, startPoint y: 141, endPoint x: 337, endPoint y: 71, distance: 89.9
click at [337, 71] on div "Janela de atendimento Grade de atendimento Capacidade Transportadoras Veículos …" at bounding box center [254, 119] width 509 height 239
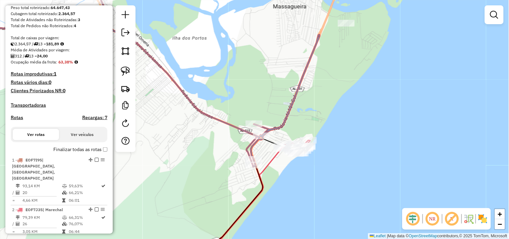
drag, startPoint x: 277, startPoint y: 154, endPoint x: 303, endPoint y: 171, distance: 31.1
click at [303, 171] on div "Janela de atendimento Grade de atendimento Capacidade Transportadoras Veículos …" at bounding box center [254, 119] width 509 height 239
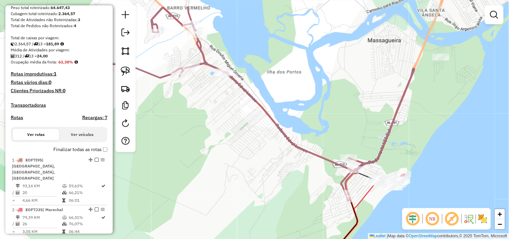
drag, startPoint x: 218, startPoint y: 105, endPoint x: 254, endPoint y: 120, distance: 38.1
click at [254, 120] on div "Janela de atendimento Grade de atendimento Capacidade Transportadoras Veículos …" at bounding box center [254, 119] width 509 height 239
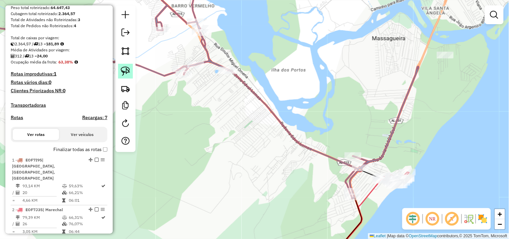
click at [129, 73] on img at bounding box center [125, 70] width 9 height 9
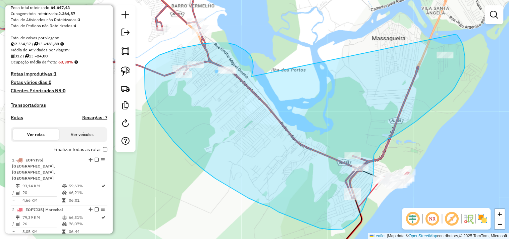
drag, startPoint x: 252, startPoint y: 75, endPoint x: 455, endPoint y: 34, distance: 206.8
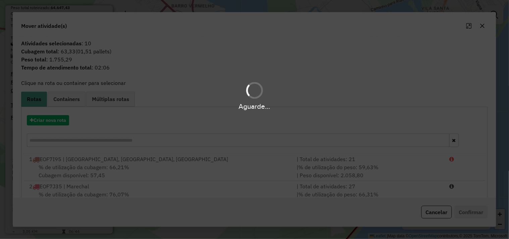
click at [53, 121] on div "Aguarde..." at bounding box center [254, 119] width 509 height 239
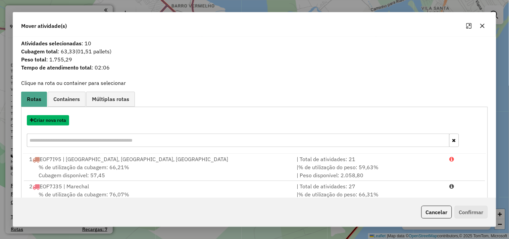
click at [53, 121] on button "Criar nova rota" at bounding box center [48, 120] width 42 height 10
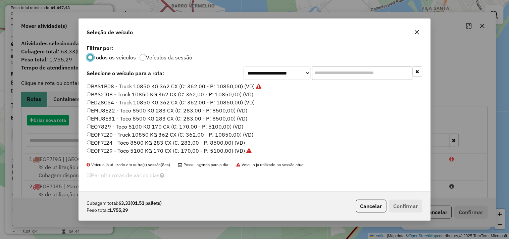
scroll to position [4, 2]
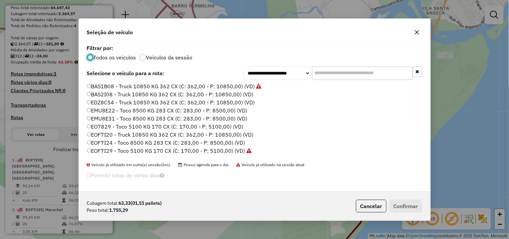
drag, startPoint x: 331, startPoint y: 76, endPoint x: 321, endPoint y: 86, distance: 14.0
click at [331, 76] on input "text" at bounding box center [362, 72] width 101 height 13
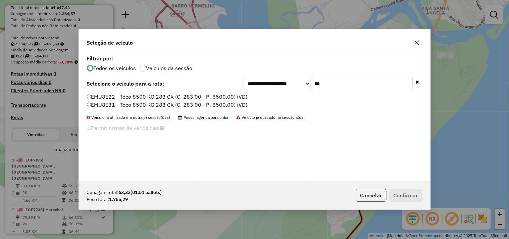
type input "***"
click at [130, 104] on label "EMU8E31 - Toco 8500 KG 283 CX (C: 283,00 - P: 8500,00) (VD)" at bounding box center [167, 105] width 161 height 8
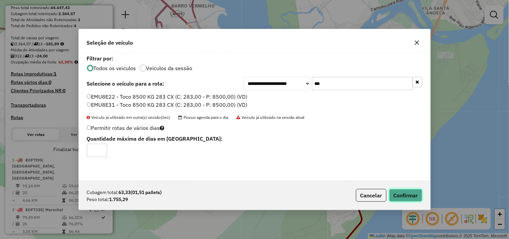
click at [402, 193] on button "Confirmar" at bounding box center [405, 195] width 33 height 13
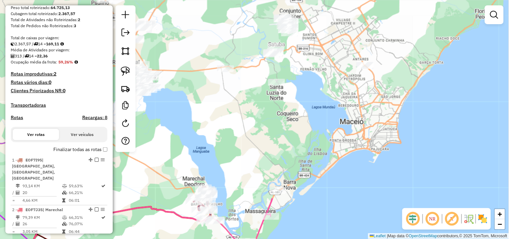
drag, startPoint x: 321, startPoint y: 156, endPoint x: 290, endPoint y: 178, distance: 38.1
click at [290, 178] on div "Janela de atendimento Grade de atendimento Capacidade Transportadoras Veículos …" at bounding box center [254, 119] width 509 height 239
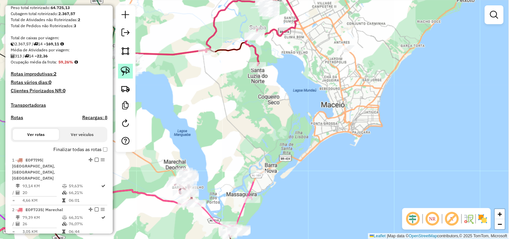
click at [123, 71] on img at bounding box center [125, 70] width 9 height 9
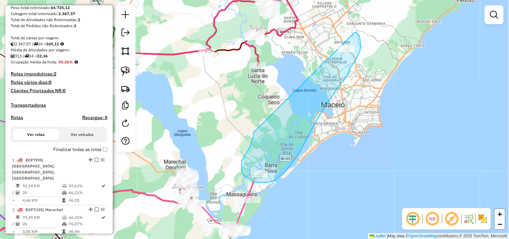
drag, startPoint x: 249, startPoint y: 150, endPoint x: 355, endPoint y: 32, distance: 158.5
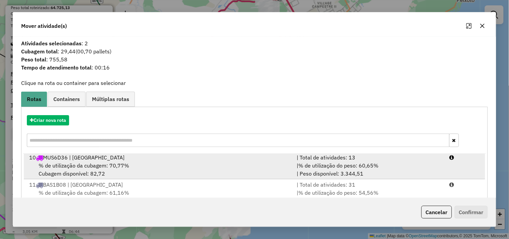
scroll to position [101, 0]
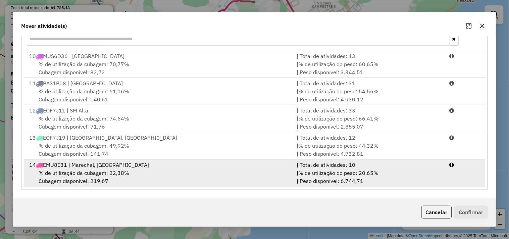
click at [128, 175] on span "% de utilização da cubagem: 22,38%" at bounding box center [84, 172] width 91 height 7
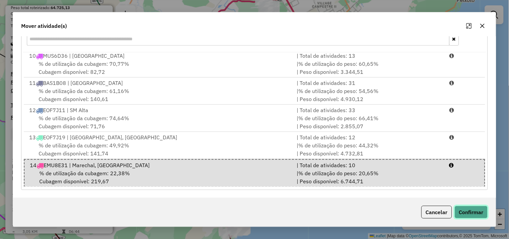
click at [468, 216] on button "Confirmar" at bounding box center [471, 212] width 33 height 13
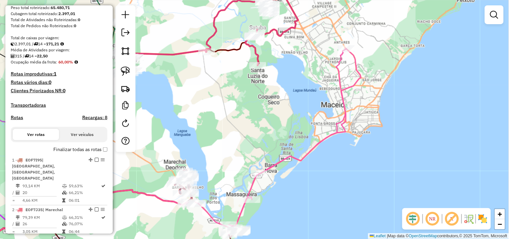
scroll to position [0, 0]
select select "**********"
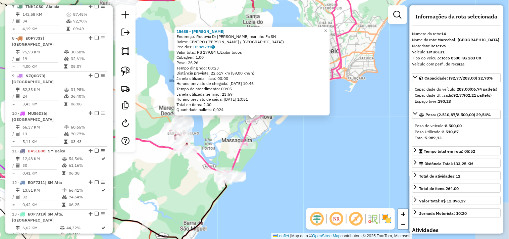
scroll to position [532, 0]
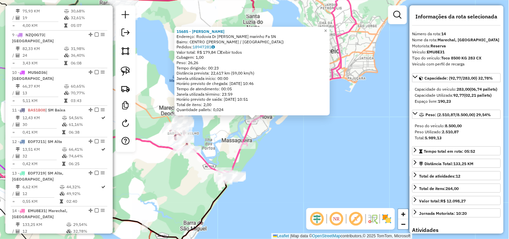
click at [307, 179] on div "15685 - SEPHORA MOURA Endereço: Rodovia Dr ib gatto marinho Fa SN Bairro: CENTR…" at bounding box center [254, 119] width 509 height 239
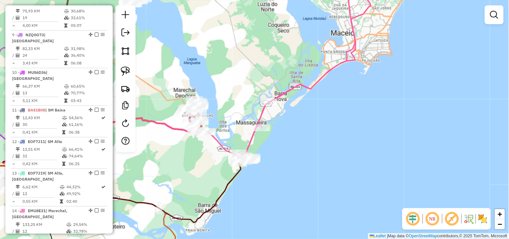
drag, startPoint x: 225, startPoint y: 146, endPoint x: 247, endPoint y: 124, distance: 30.6
click at [246, 124] on div "Janela de atendimento Grade de atendimento Capacidade Transportadoras Veículos …" at bounding box center [254, 119] width 509 height 239
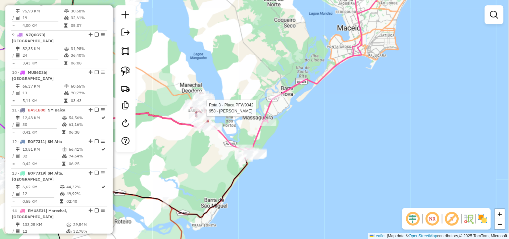
select select "**********"
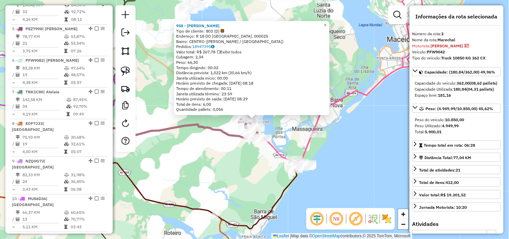
scroll to position [337, 0]
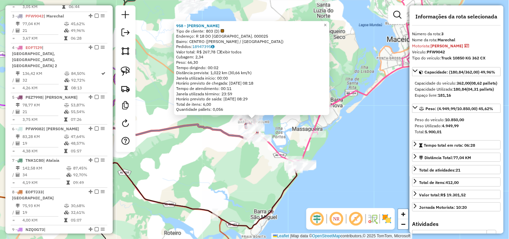
click at [206, 169] on div "958 - [PERSON_NAME] COSTA Tipo de cliente: 803 (D) Endereço: R 18 DO [GEOGRAPHI…" at bounding box center [254, 119] width 509 height 239
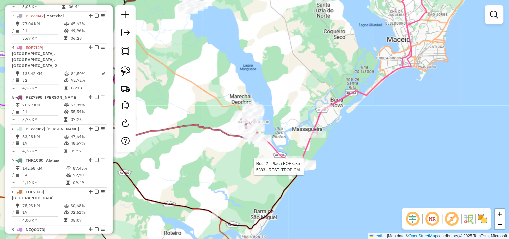
select select "**********"
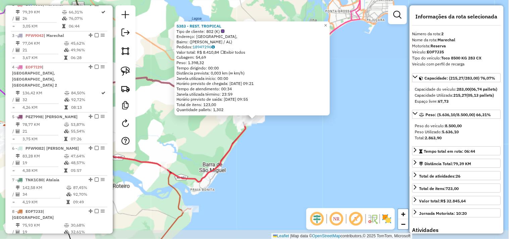
scroll to position [305, 0]
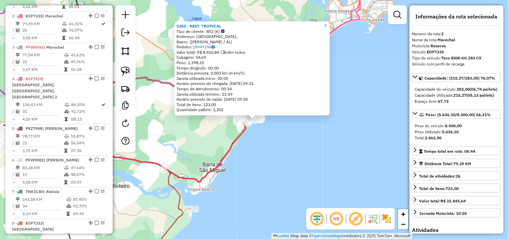
click at [307, 169] on div "5383 - REST. TROPICAL Tipo de cliente: 802 (K) Endereço: [GEOGRAPHIC_DATA], Bai…" at bounding box center [254, 119] width 509 height 239
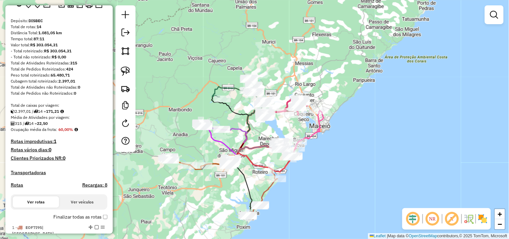
scroll to position [0, 0]
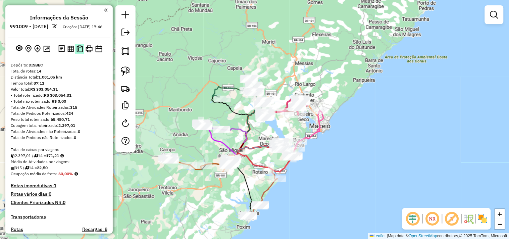
click at [78, 52] on img at bounding box center [80, 48] width 6 height 7
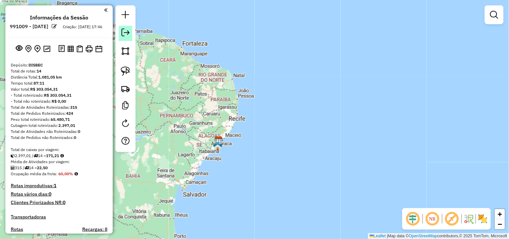
click at [128, 36] on em at bounding box center [125, 33] width 8 height 8
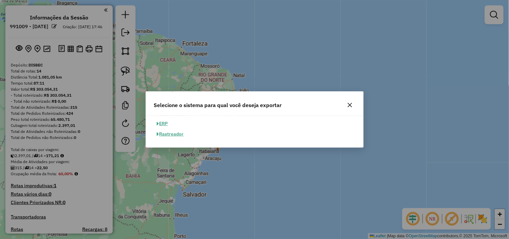
click at [166, 124] on button "ERP" at bounding box center [162, 123] width 17 height 10
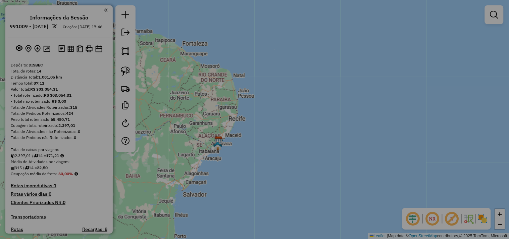
select select "**"
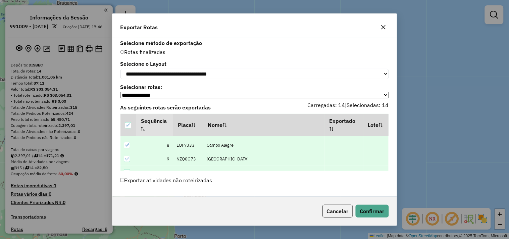
scroll to position [159, 0]
click at [367, 212] on button "Confirmar" at bounding box center [372, 211] width 33 height 13
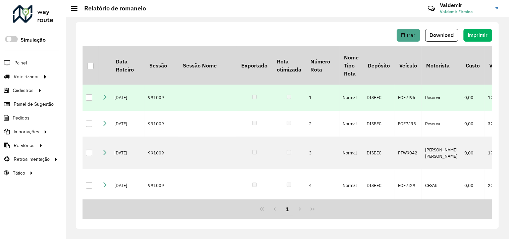
click at [104, 100] on icon at bounding box center [104, 96] width 5 height 5
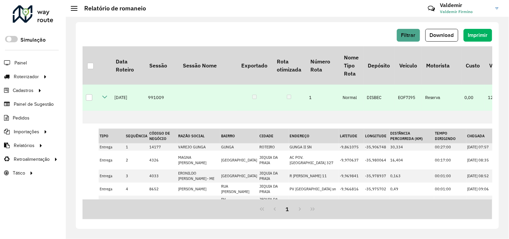
click at [103, 100] on icon at bounding box center [104, 96] width 5 height 5
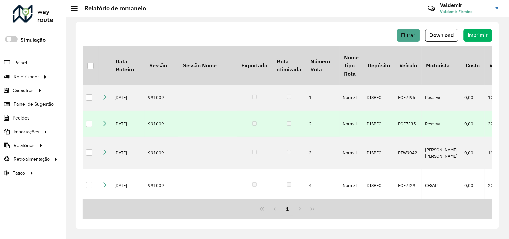
click at [104, 126] on icon at bounding box center [104, 122] width 5 height 5
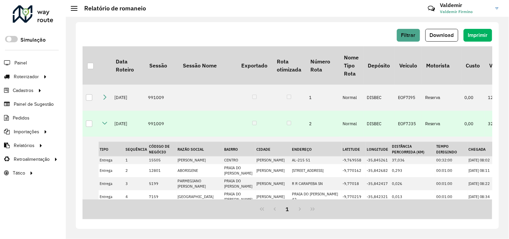
click at [103, 126] on icon at bounding box center [104, 122] width 5 height 5
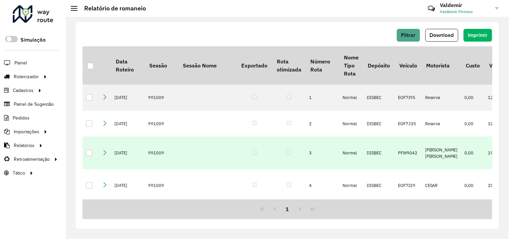
click at [104, 155] on icon at bounding box center [104, 152] width 5 height 5
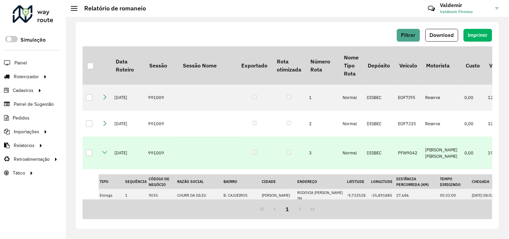
click at [102, 155] on icon at bounding box center [104, 152] width 5 height 5
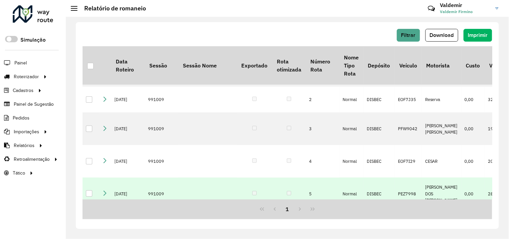
scroll to position [37, 0]
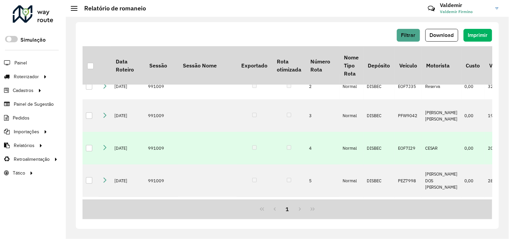
click at [104, 150] on icon at bounding box center [104, 147] width 5 height 5
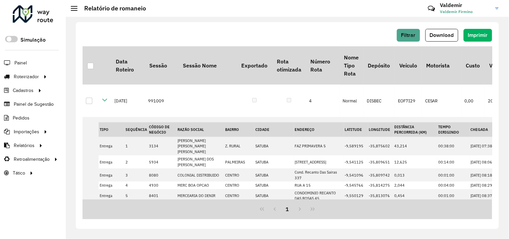
scroll to position [81, 0]
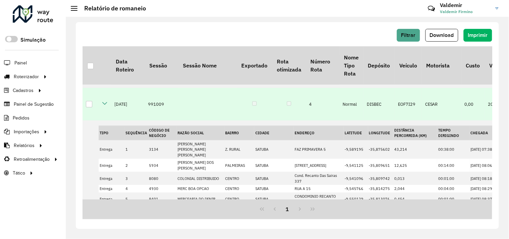
click at [106, 106] on icon at bounding box center [104, 103] width 5 height 5
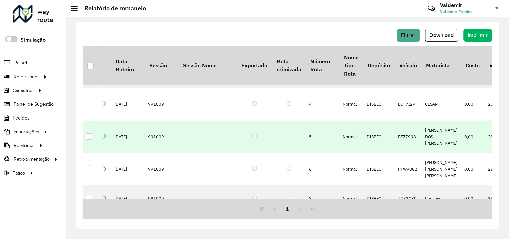
click at [105, 139] on icon at bounding box center [104, 135] width 5 height 5
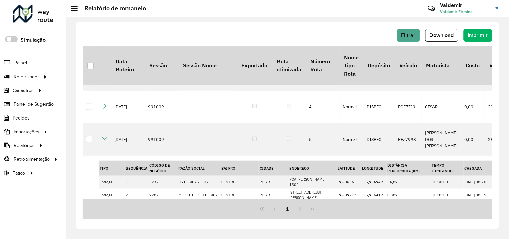
scroll to position [91, 0]
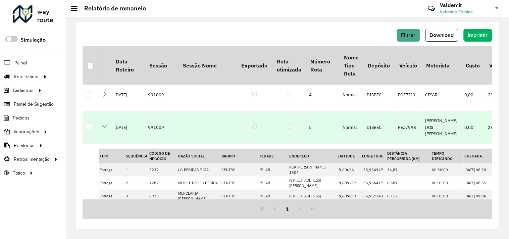
click at [104, 129] on icon at bounding box center [104, 126] width 5 height 5
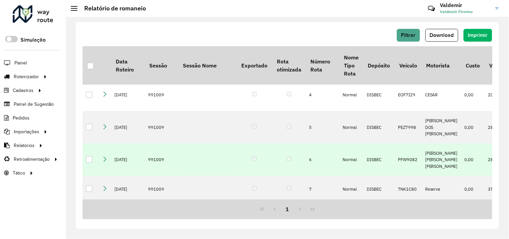
click at [105, 162] on icon at bounding box center [104, 158] width 5 height 5
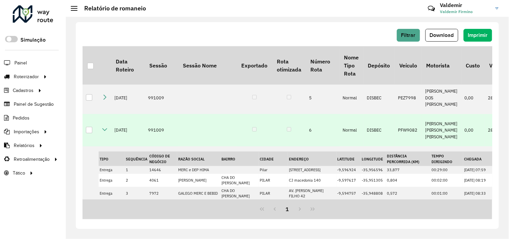
scroll to position [133, 0]
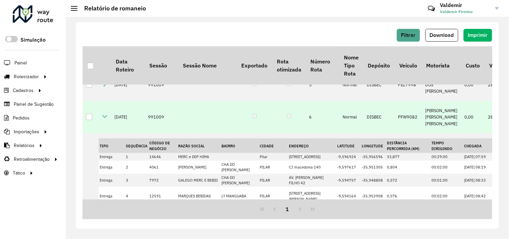
click at [106, 119] on icon at bounding box center [104, 116] width 5 height 5
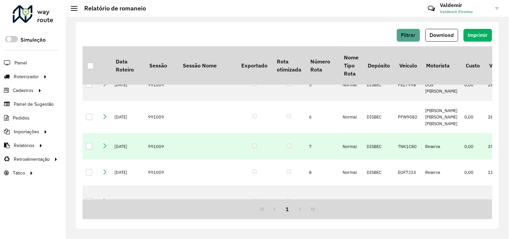
click at [105, 147] on icon at bounding box center [104, 145] width 5 height 5
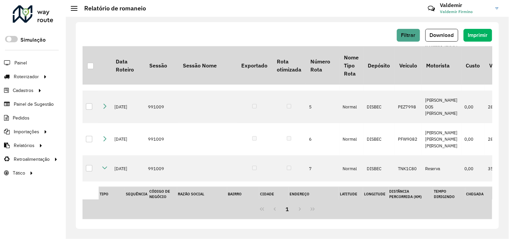
scroll to position [128, 0]
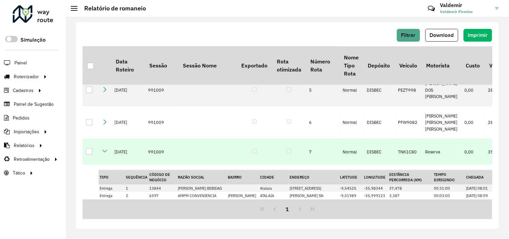
click at [105, 152] on icon at bounding box center [104, 150] width 5 height 5
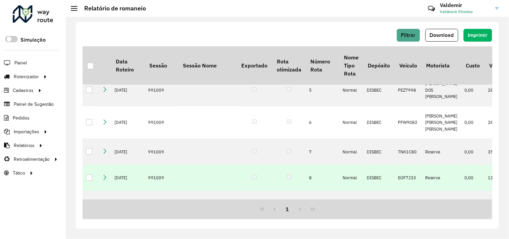
click at [104, 176] on icon at bounding box center [104, 176] width 5 height 5
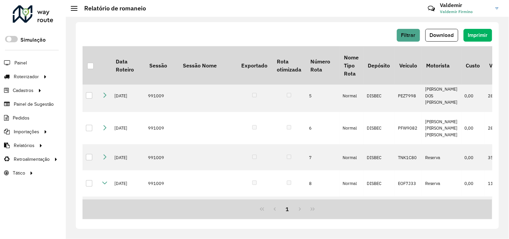
scroll to position [159, 0]
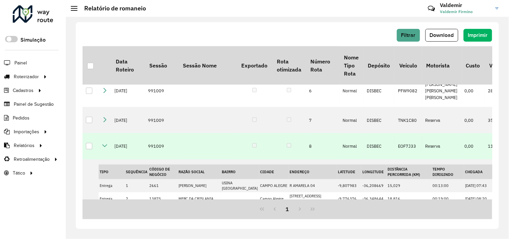
click at [104, 144] on icon at bounding box center [104, 145] width 5 height 5
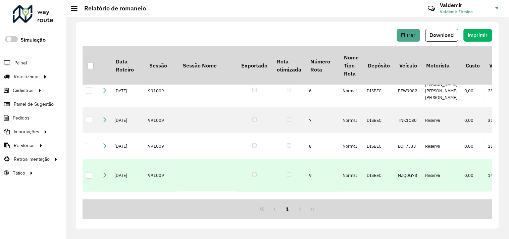
click at [103, 172] on icon at bounding box center [104, 174] width 5 height 5
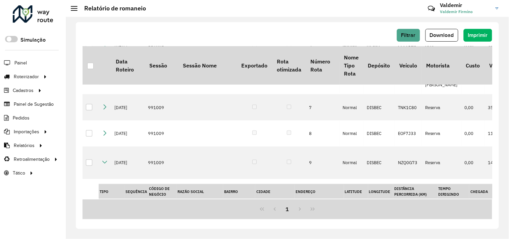
scroll to position [167, 0]
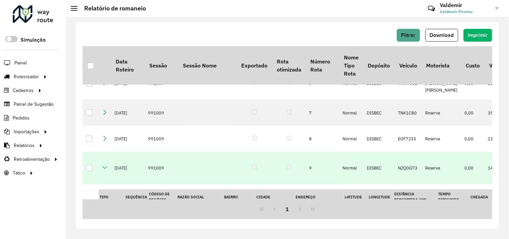
click at [102, 165] on icon at bounding box center [104, 167] width 5 height 5
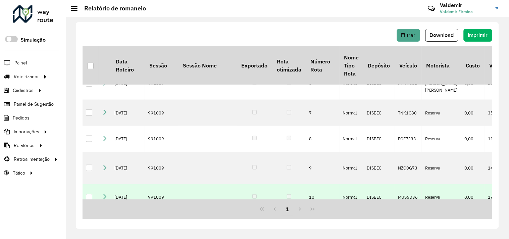
click at [105, 194] on icon at bounding box center [104, 196] width 5 height 5
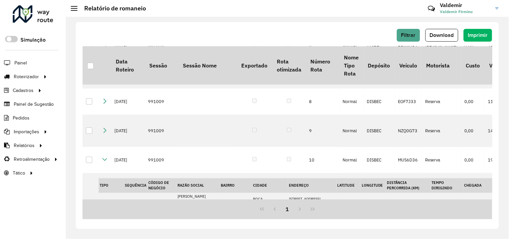
scroll to position [222, 0]
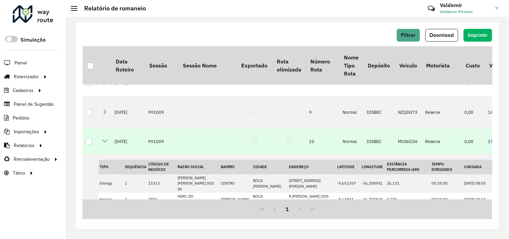
click at [103, 138] on icon at bounding box center [104, 140] width 5 height 5
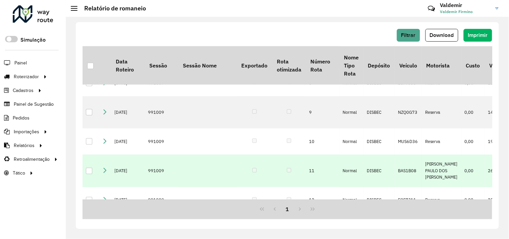
click at [106, 167] on icon at bounding box center [104, 169] width 5 height 5
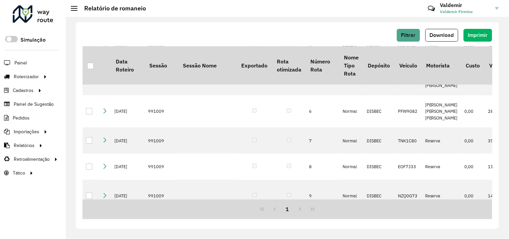
scroll to position [251, 0]
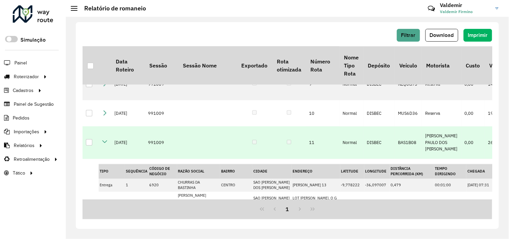
click at [108, 128] on td at bounding box center [105, 143] width 12 height 33
click at [103, 139] on icon at bounding box center [104, 141] width 5 height 5
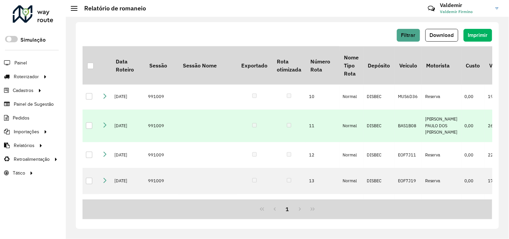
scroll to position [277, 0]
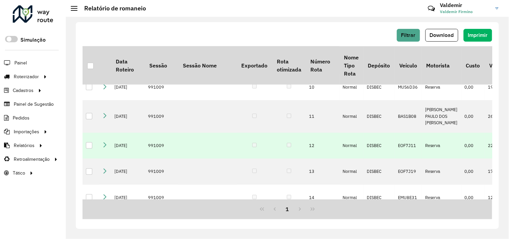
click at [104, 142] on icon at bounding box center [104, 144] width 5 height 5
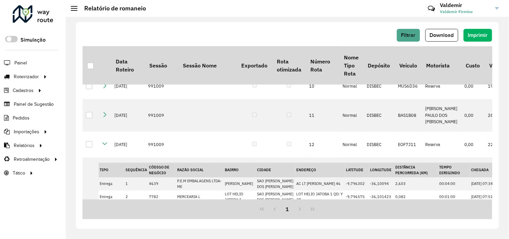
scroll to position [277, 0]
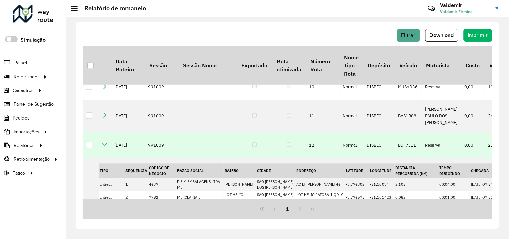
click at [106, 142] on icon at bounding box center [104, 144] width 5 height 5
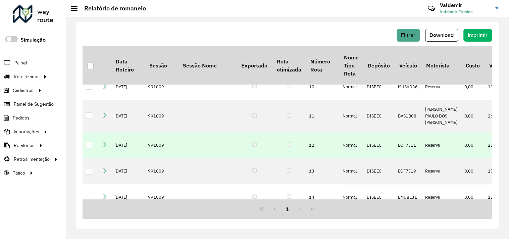
scroll to position [277, 0]
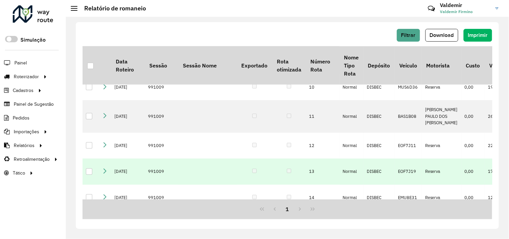
click at [104, 168] on icon at bounding box center [104, 170] width 5 height 5
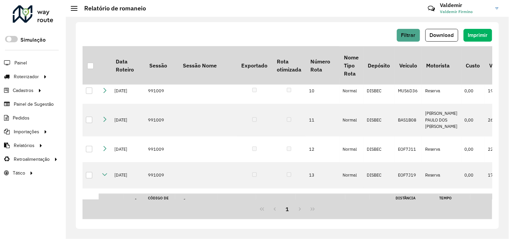
scroll to position [284, 0]
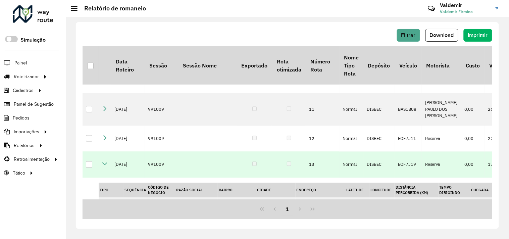
click at [106, 161] on icon at bounding box center [104, 163] width 5 height 5
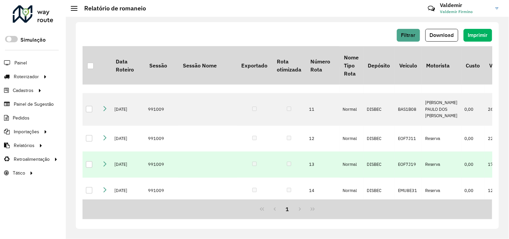
scroll to position [277, 0]
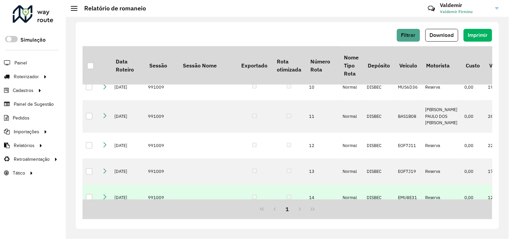
click at [105, 194] on icon at bounding box center [104, 196] width 5 height 5
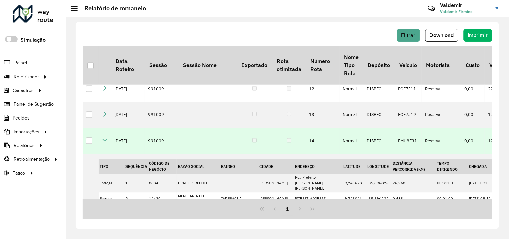
scroll to position [340, 0]
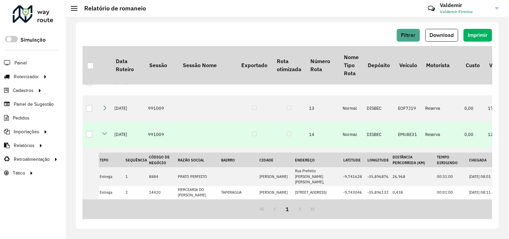
click at [105, 125] on td at bounding box center [105, 135] width 12 height 26
click at [105, 131] on icon at bounding box center [104, 133] width 5 height 5
